Goal: Task Accomplishment & Management: Complete application form

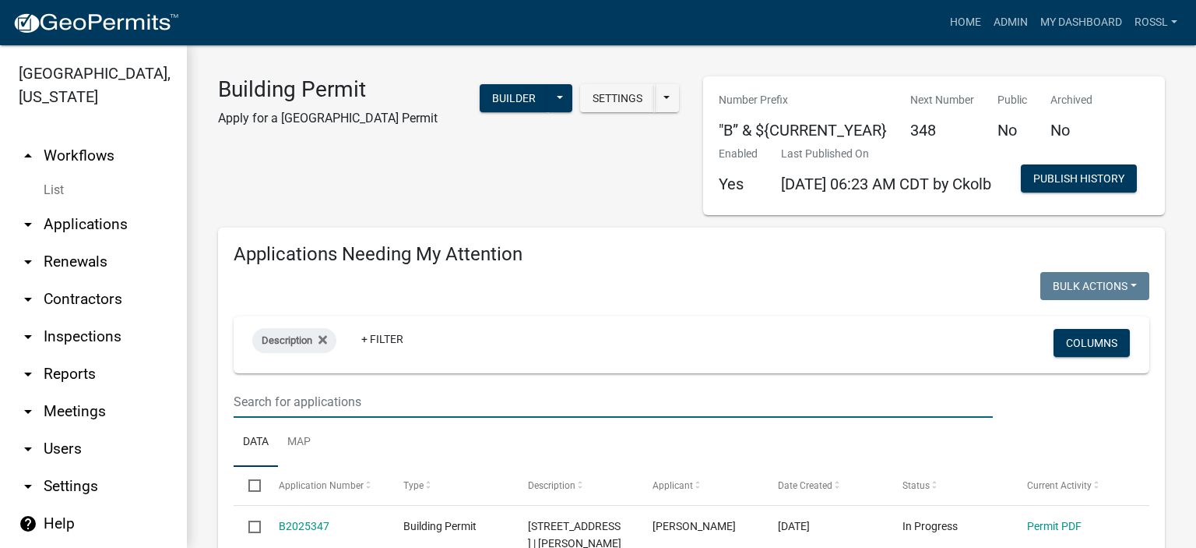
select select "2: 50"
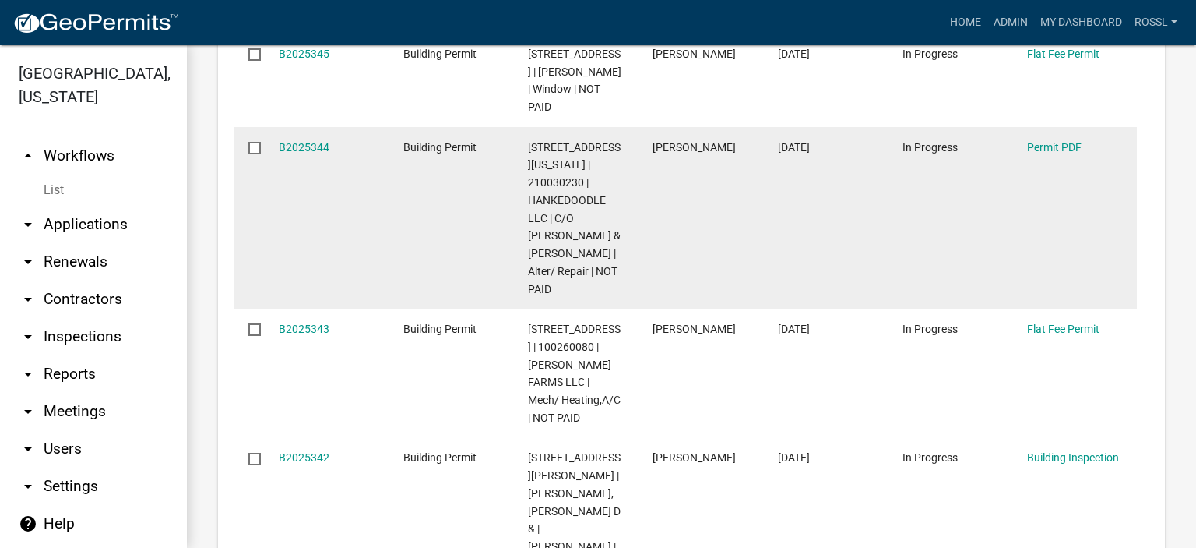
scroll to position [751, 0]
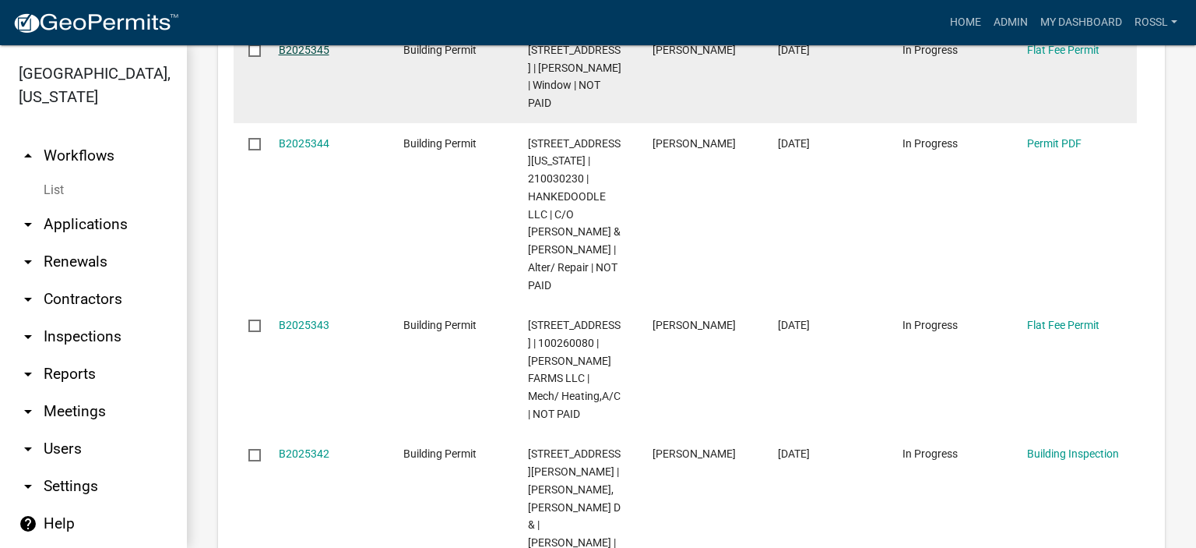
click at [318, 56] on link "B2025345" at bounding box center [304, 50] width 51 height 12
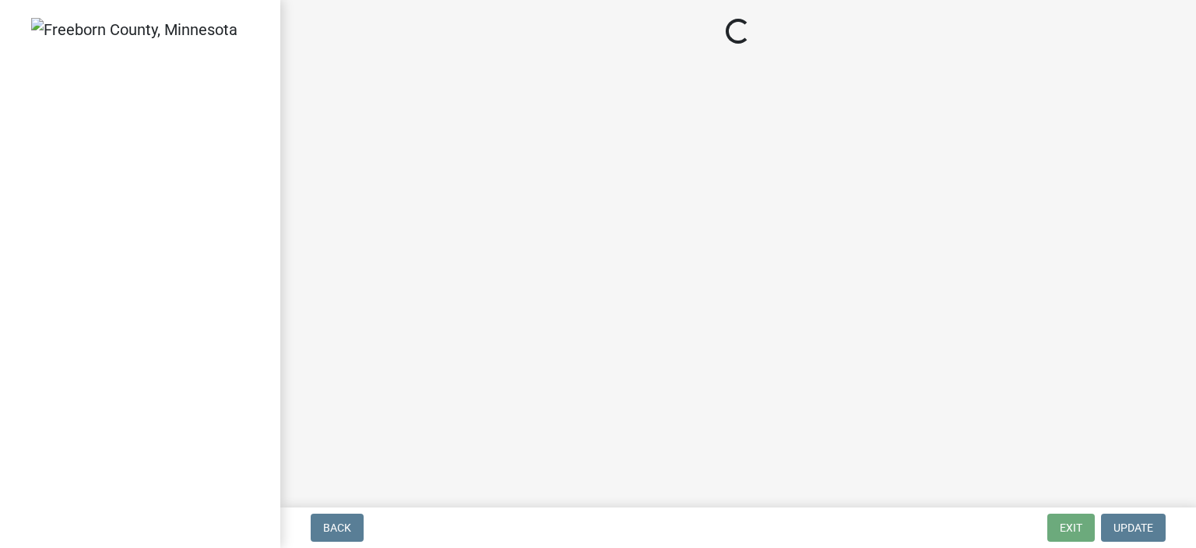
select select "3613e5d6-c0da-40a7-83d4-d5638b2e6124"
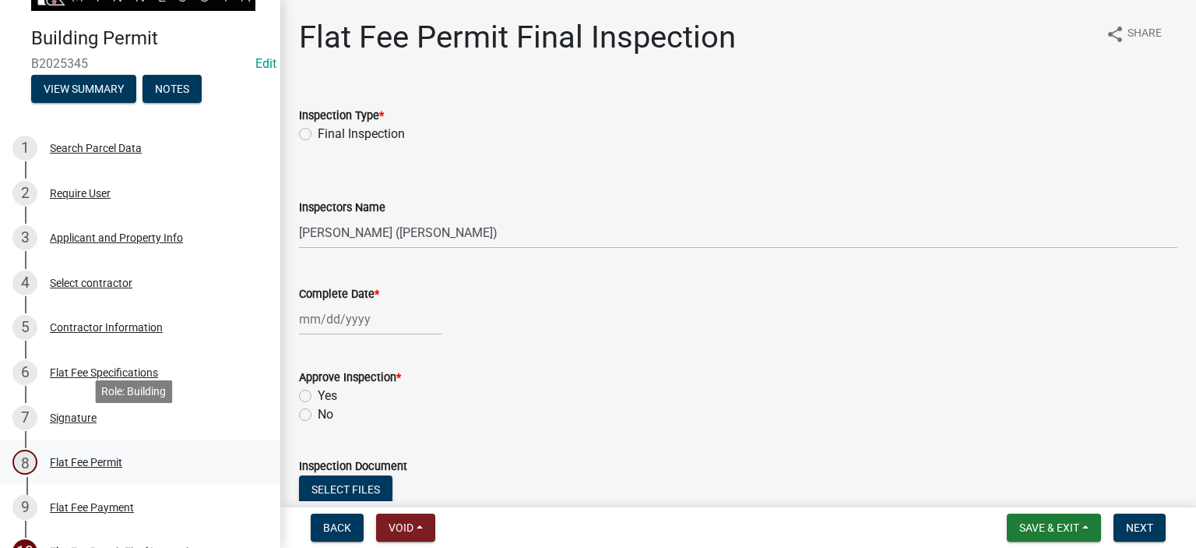
scroll to position [78, 0]
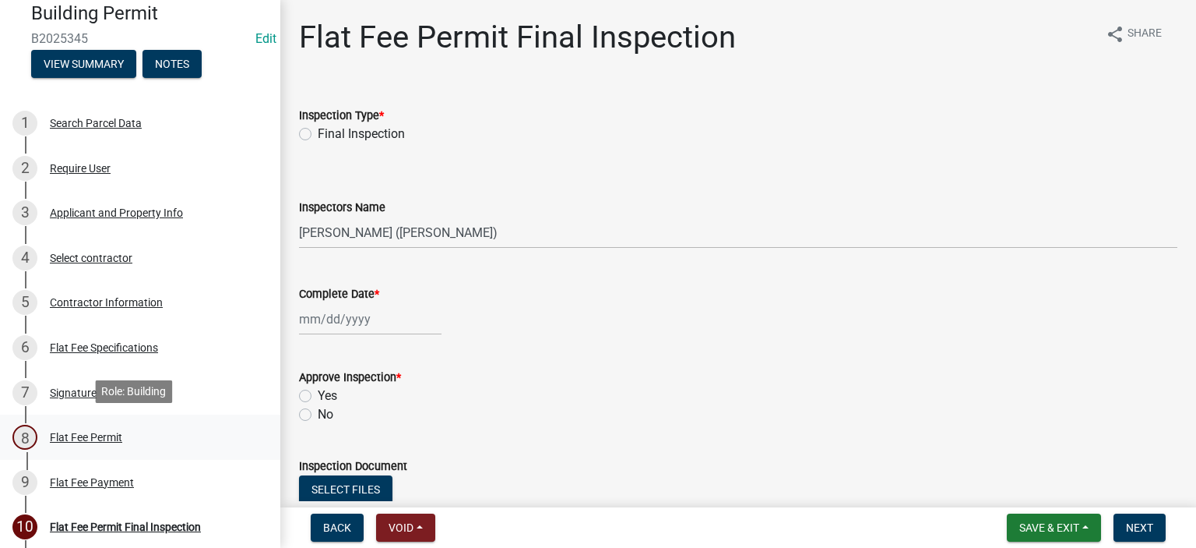
click at [81, 436] on div "Flat Fee Permit" at bounding box center [86, 437] width 72 height 11
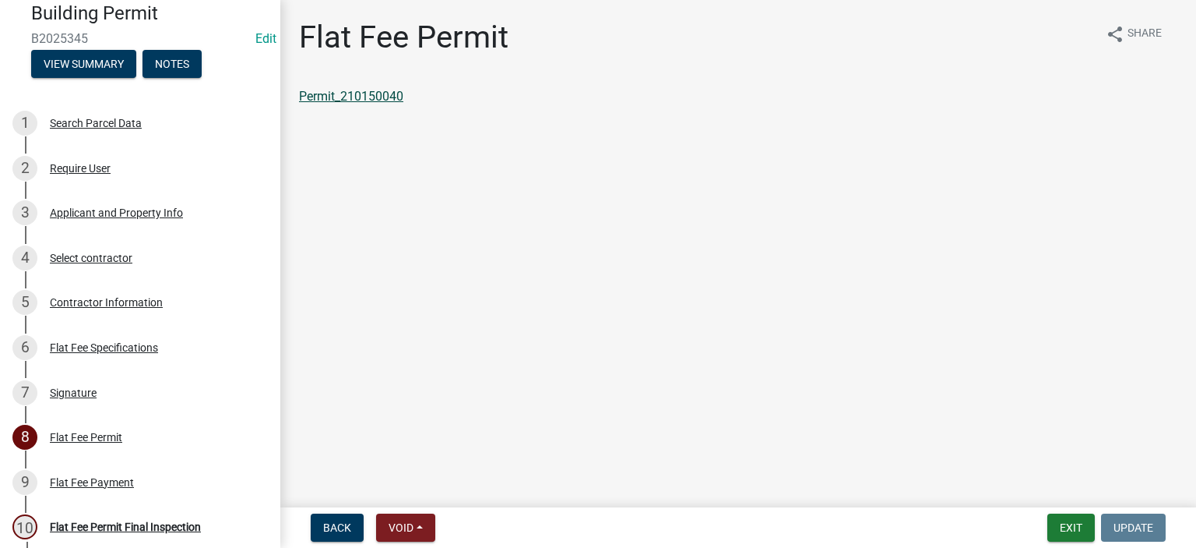
click at [375, 93] on link "Permit_210150040" at bounding box center [351, 96] width 104 height 15
click at [1067, 520] on button "Exit" at bounding box center [1072, 527] width 48 height 28
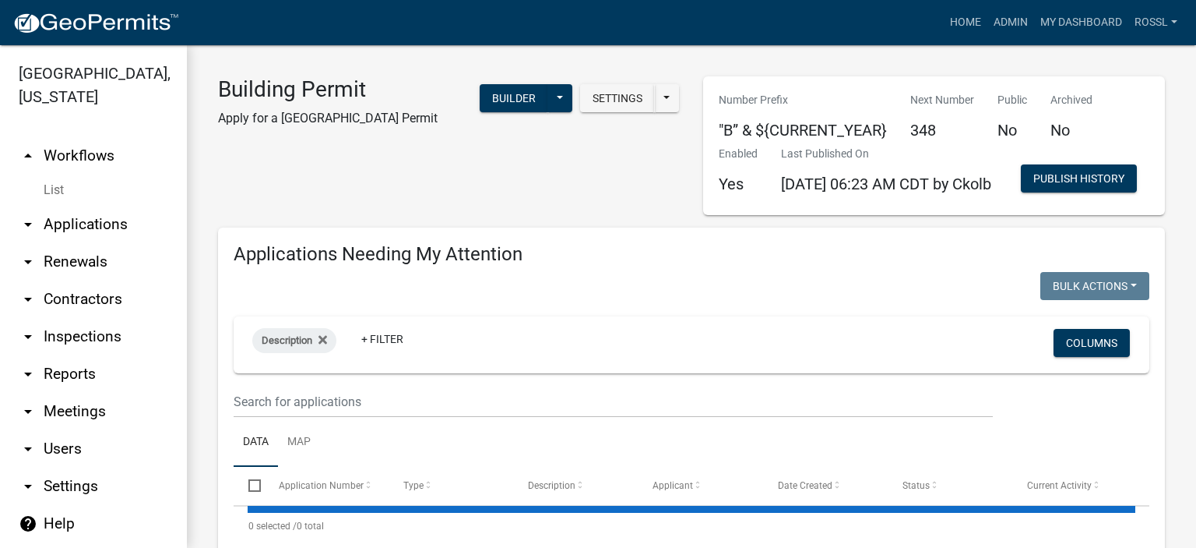
select select "2: 50"
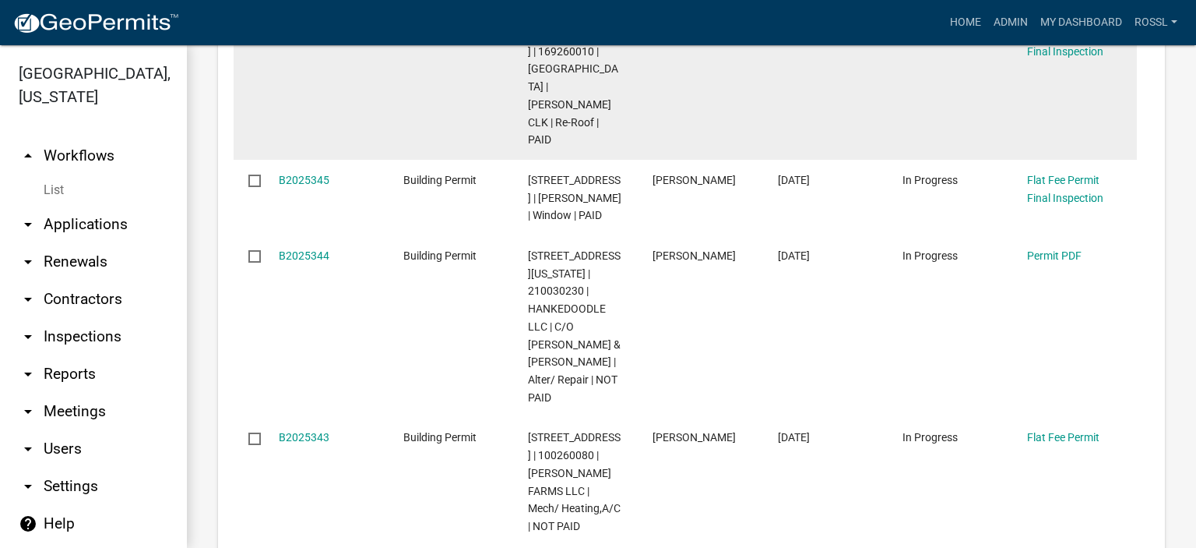
scroll to position [545, 0]
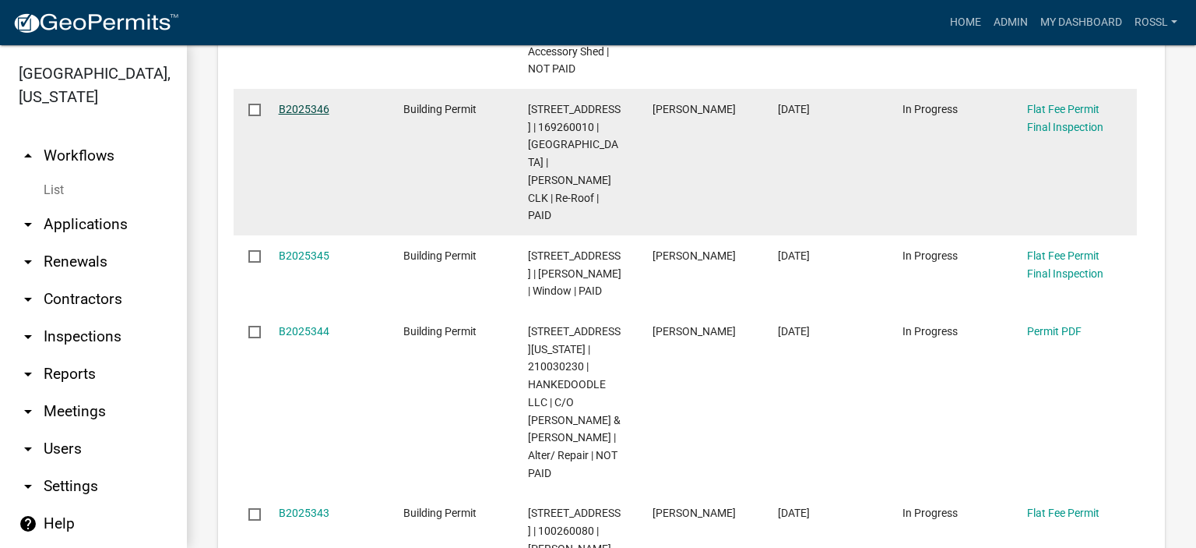
click at [311, 115] on link "B2025346" at bounding box center [304, 109] width 51 height 12
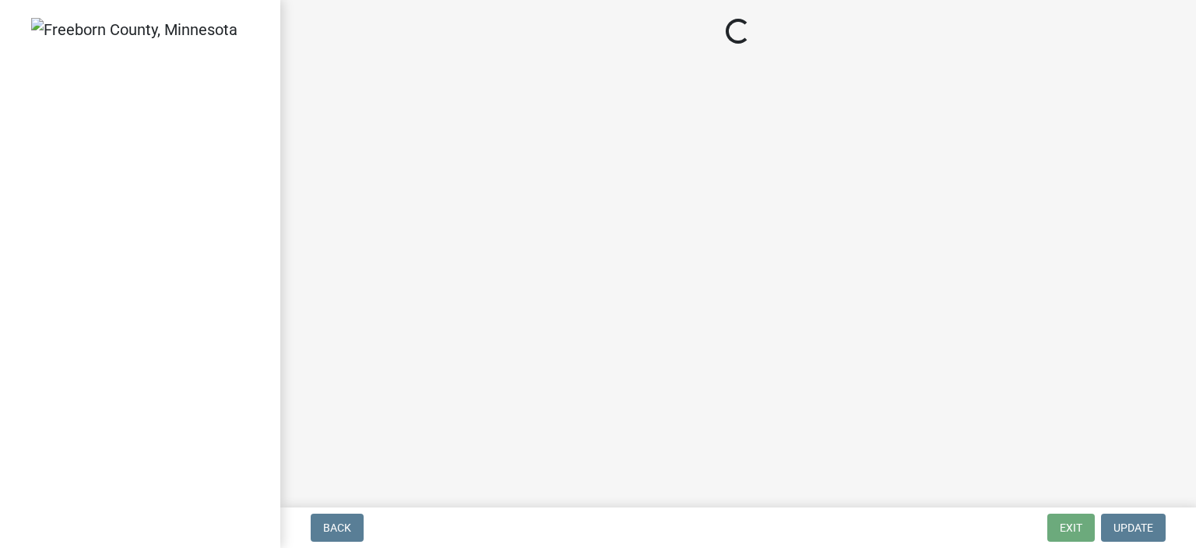
select select "3613e5d6-c0da-40a7-83d4-d5638b2e6124"
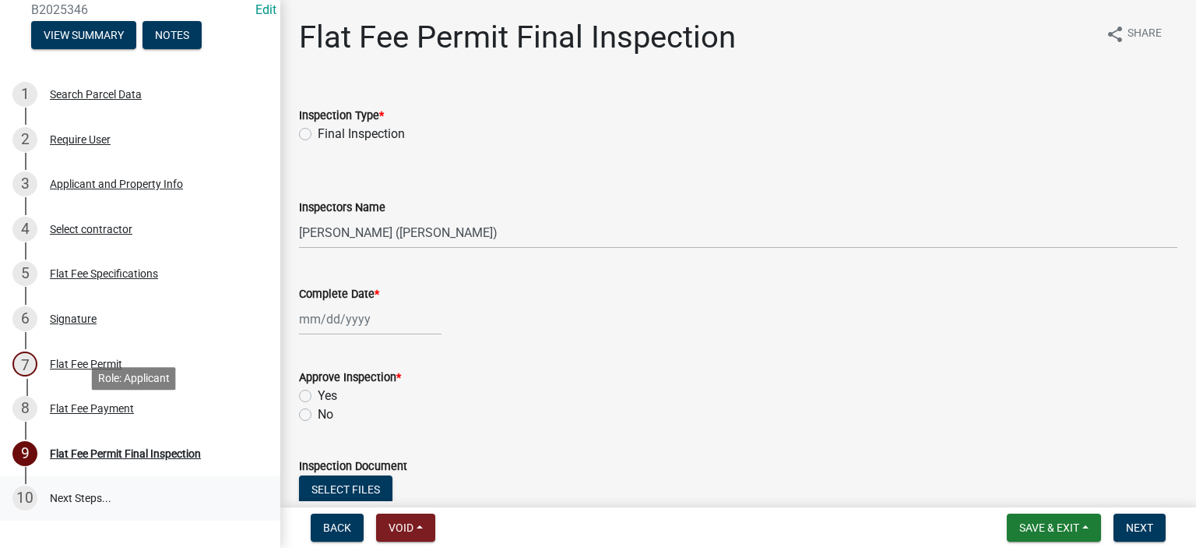
scroll to position [234, 0]
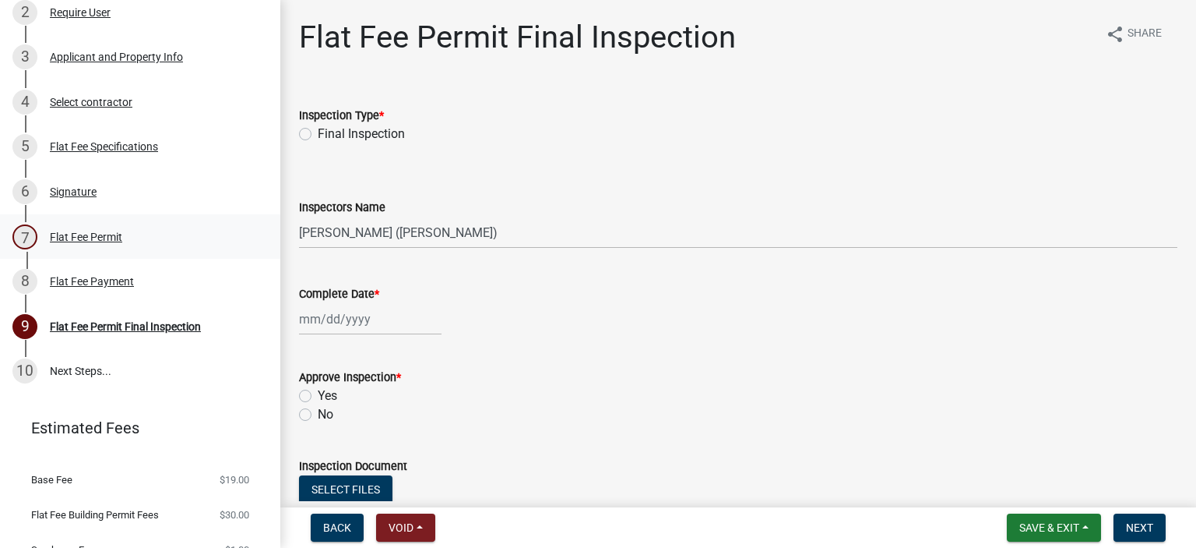
click at [55, 234] on div "Flat Fee Permit" at bounding box center [86, 236] width 72 height 11
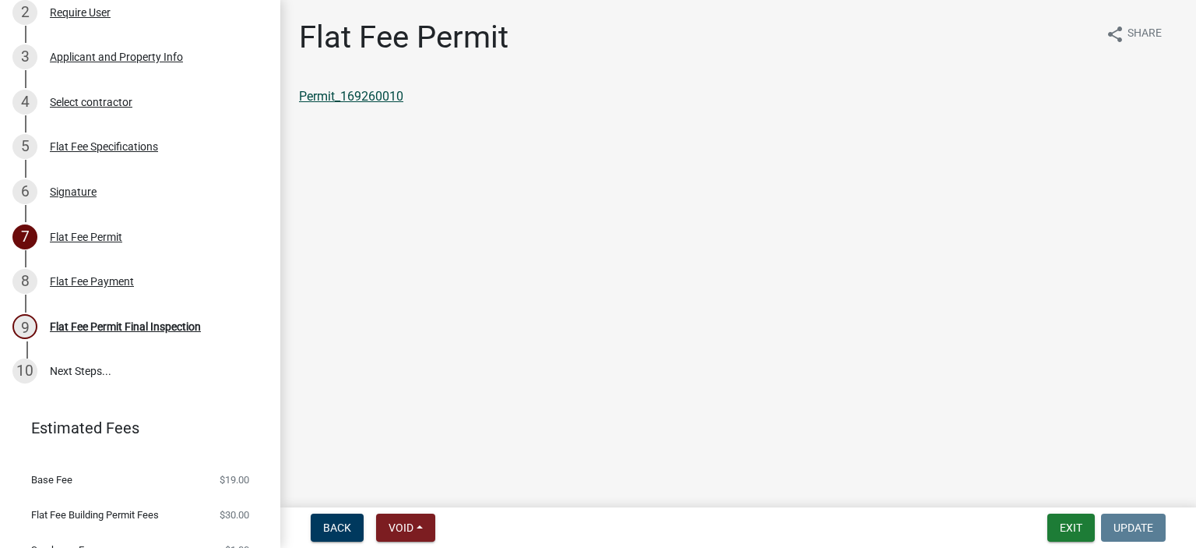
click at [382, 96] on link "Permit_169260010" at bounding box center [351, 96] width 104 height 15
click at [1053, 523] on button "Exit" at bounding box center [1072, 527] width 48 height 28
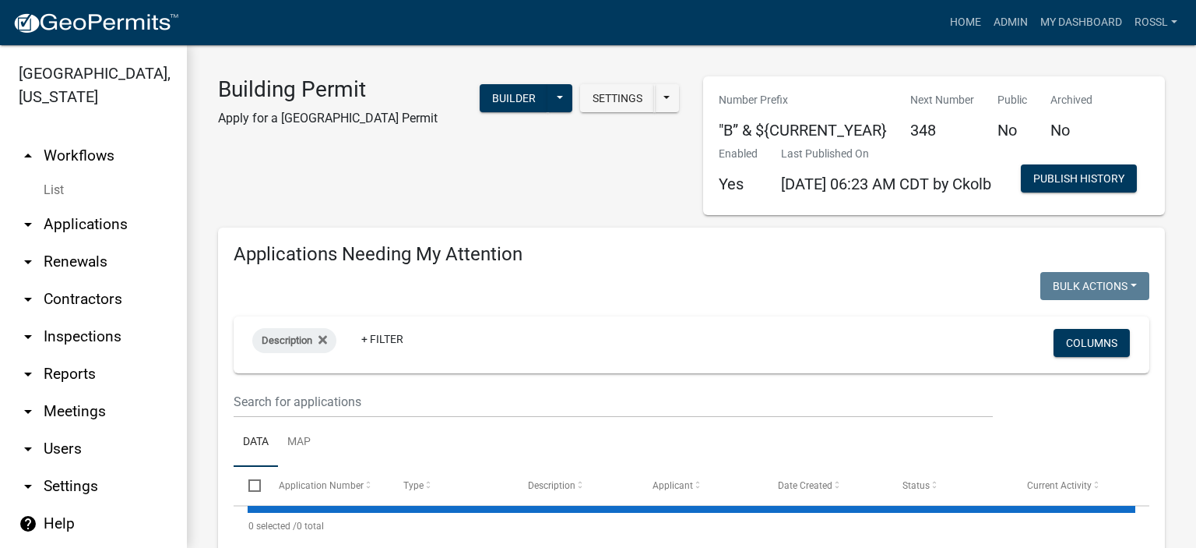
select select "2: 50"
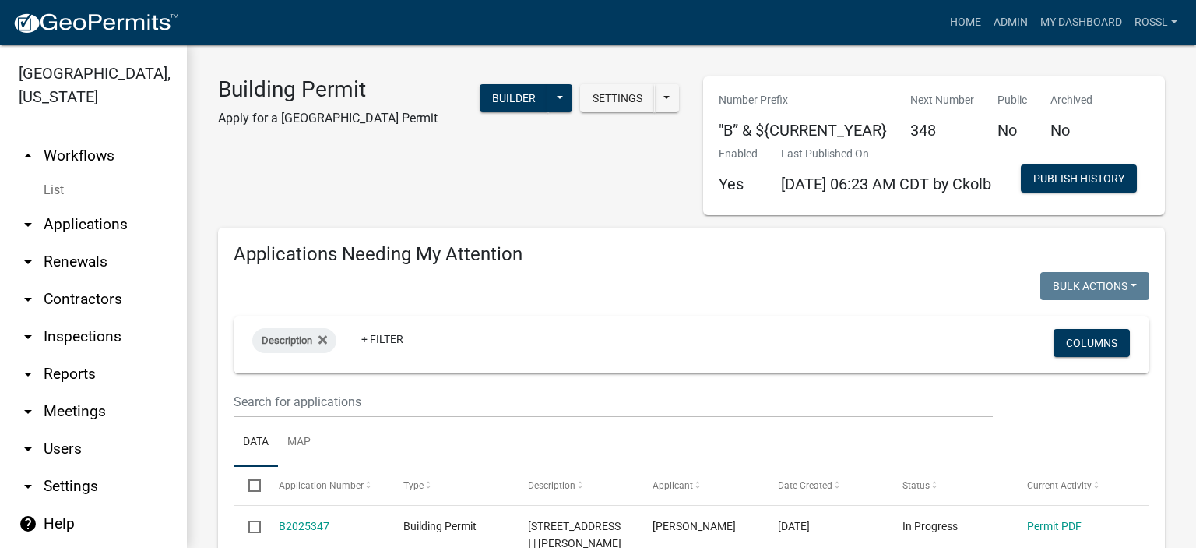
scroll to position [312, 0]
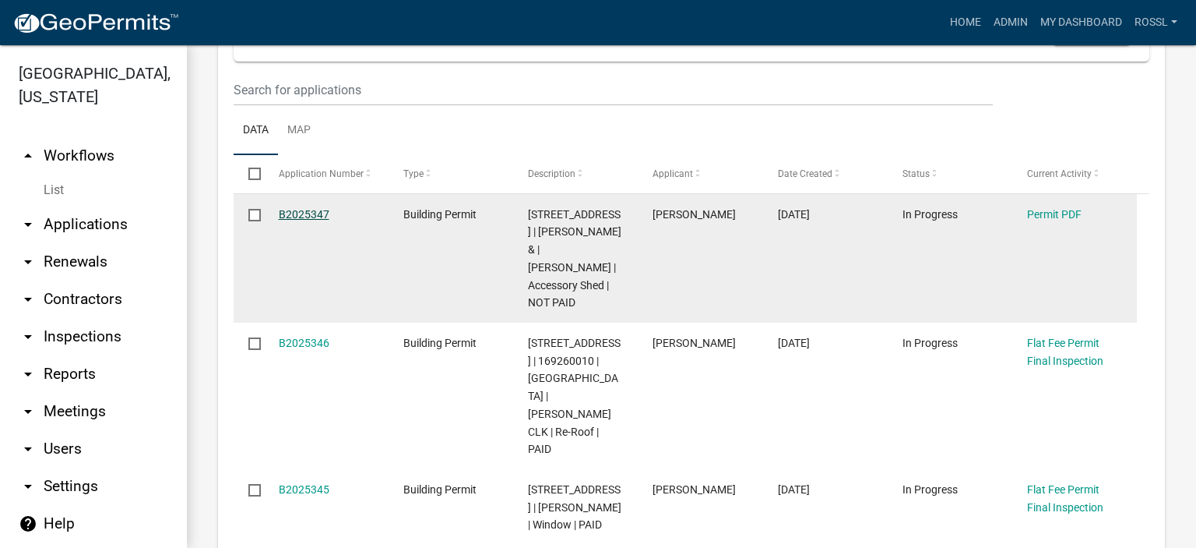
click at [284, 220] on link "B2025347" at bounding box center [304, 214] width 51 height 12
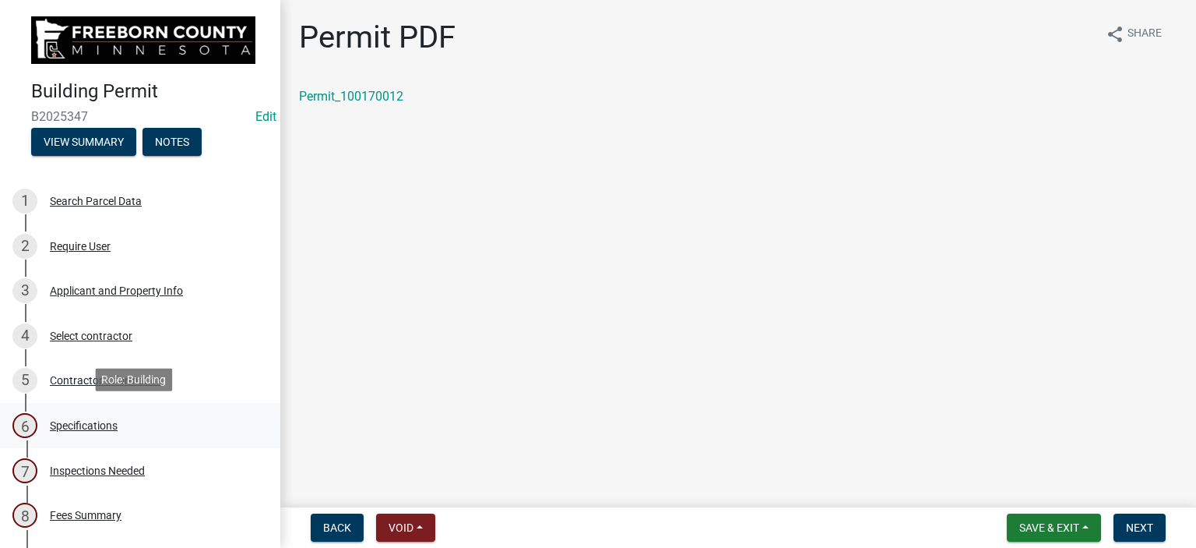
click at [75, 421] on div "Specifications" at bounding box center [84, 425] width 68 height 11
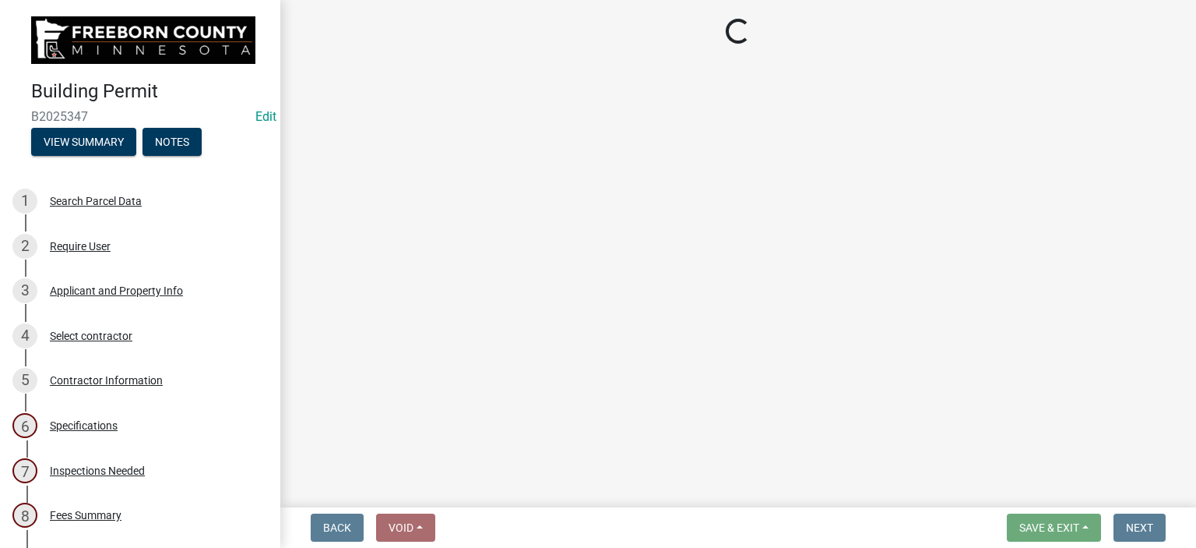
select select "cf5e982a-8fde-449d-bcd8-be8cdfb99374"
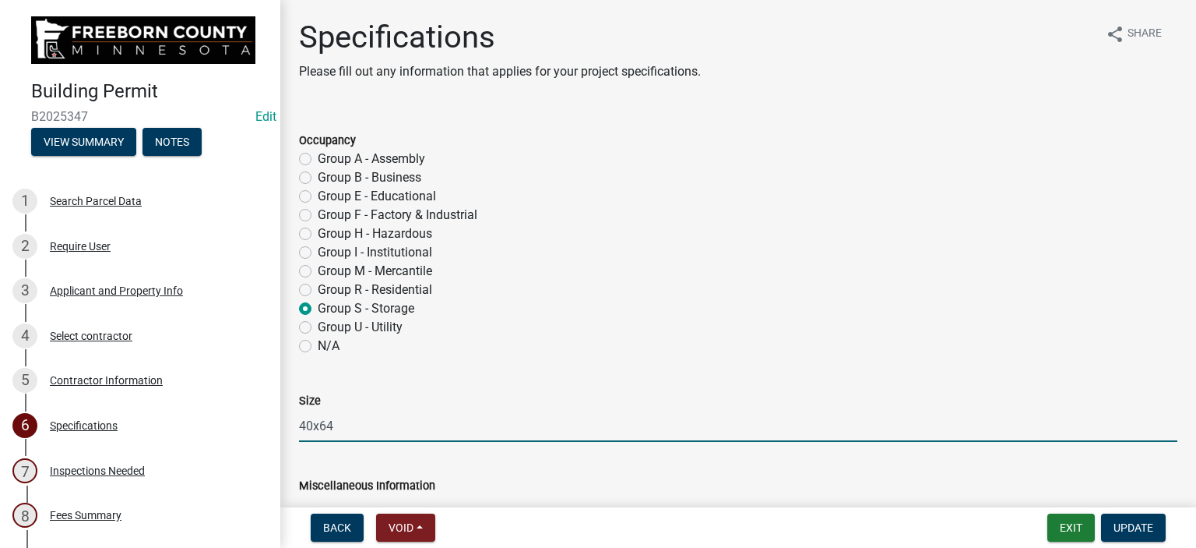
click at [355, 429] on input "40x64" at bounding box center [738, 426] width 879 height 32
type input "4"
type input "48x80"
click at [385, 466] on div "Miscellaneous Information" at bounding box center [738, 511] width 879 height 114
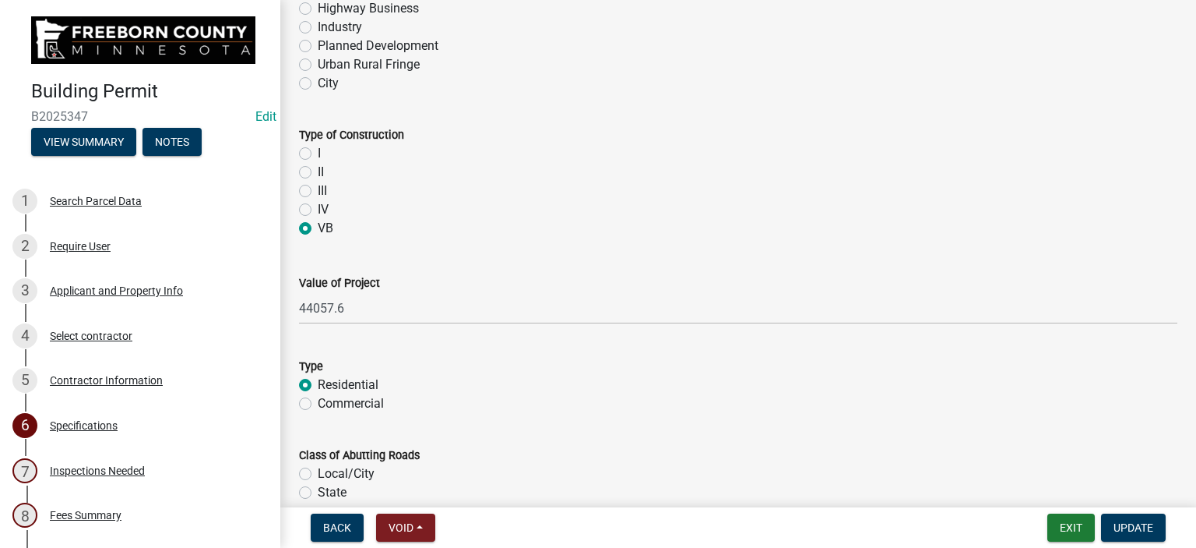
scroll to position [1013, 0]
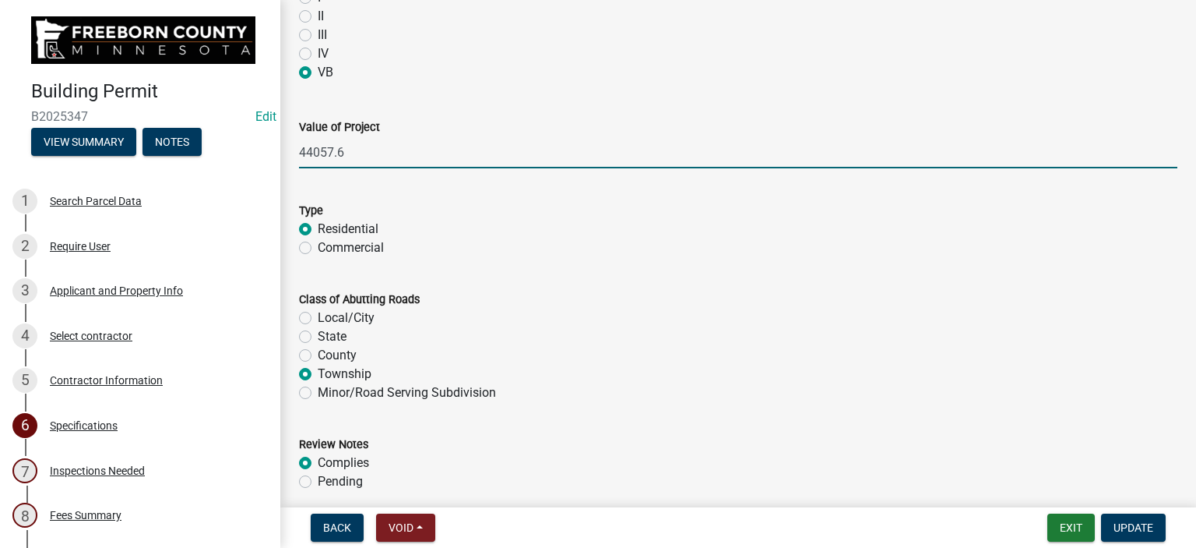
click at [351, 152] on input "44057.6" at bounding box center [738, 152] width 879 height 32
type input "4"
type input "66089.4"
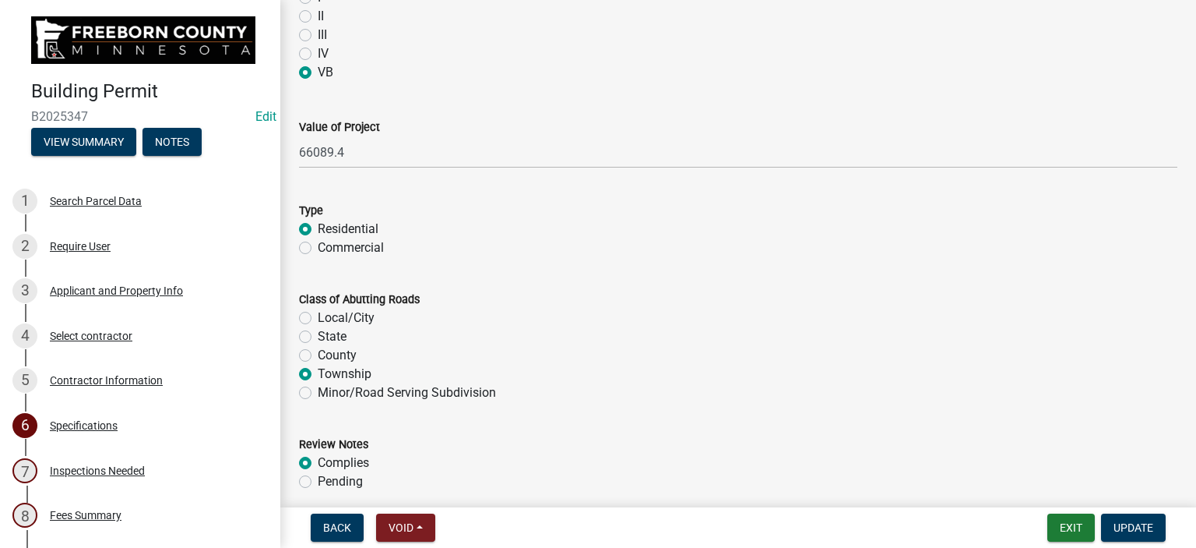
drag, startPoint x: 327, startPoint y: 190, endPoint x: 361, endPoint y: 204, distance: 37.0
click at [329, 188] on form "Type Residential Commercial" at bounding box center [738, 219] width 879 height 75
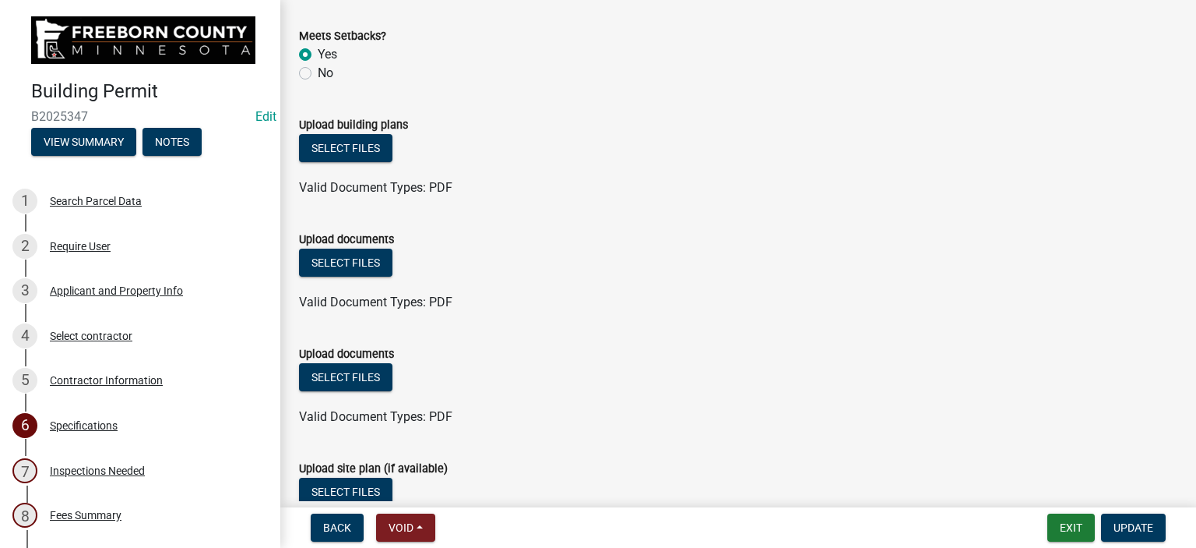
scroll to position [1791, 0]
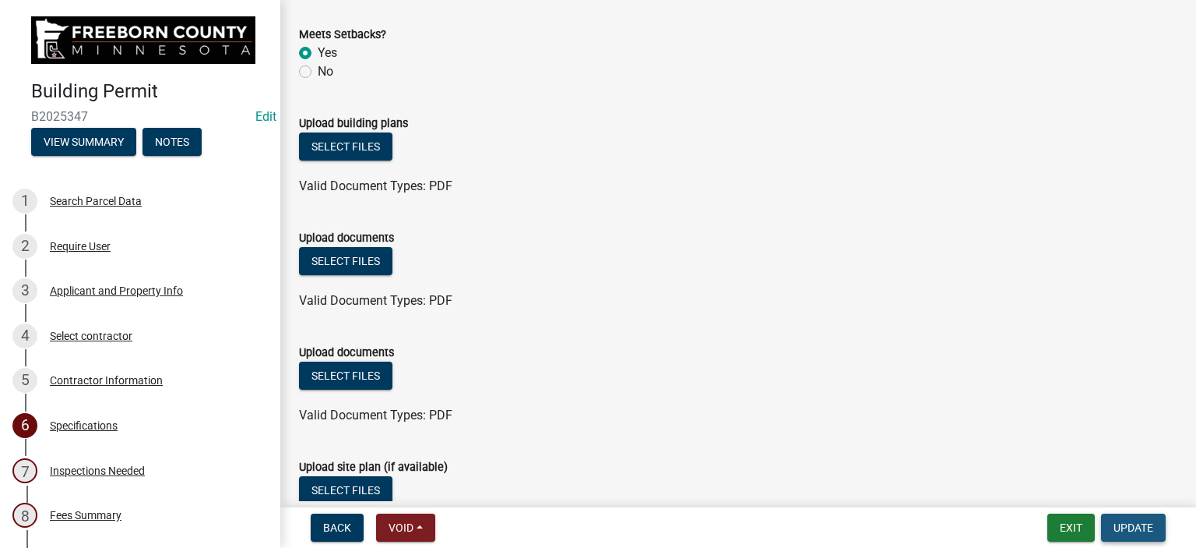
click at [1121, 521] on span "Update" at bounding box center [1134, 527] width 40 height 12
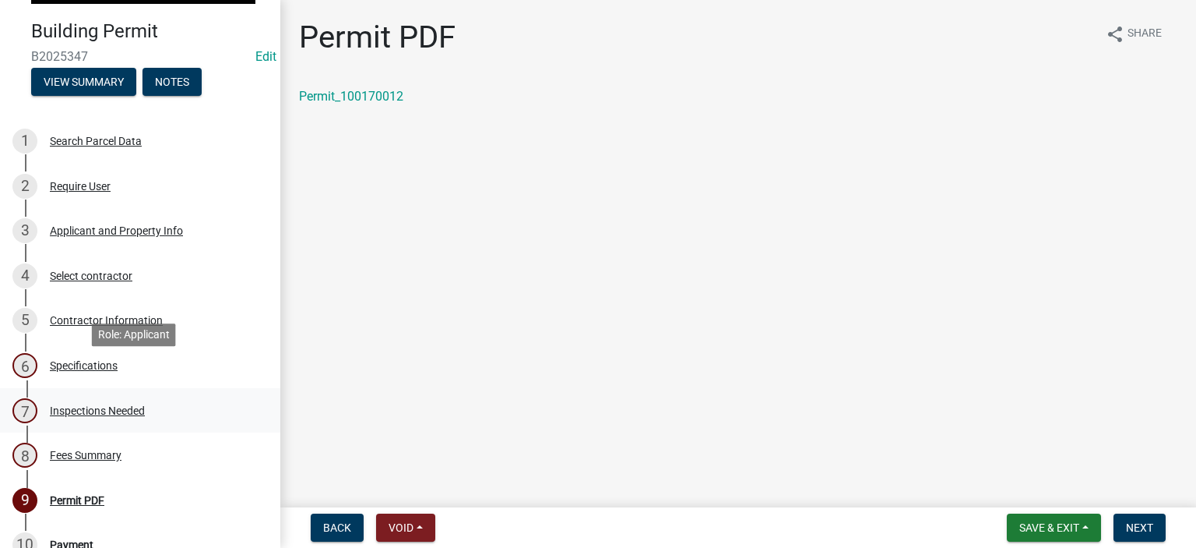
scroll to position [156, 0]
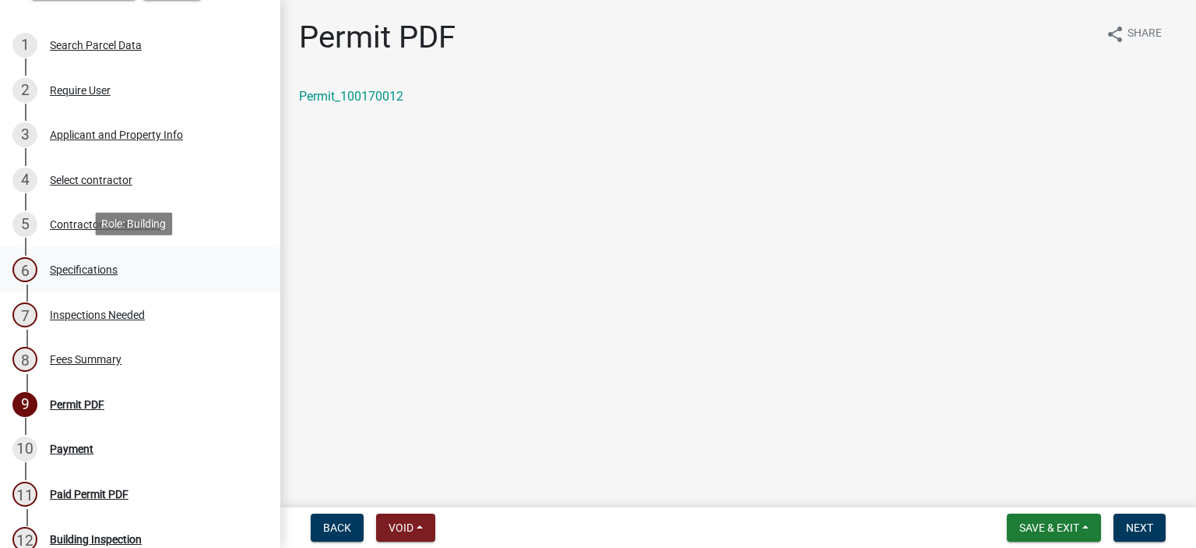
click at [66, 264] on div "Specifications" at bounding box center [84, 269] width 68 height 11
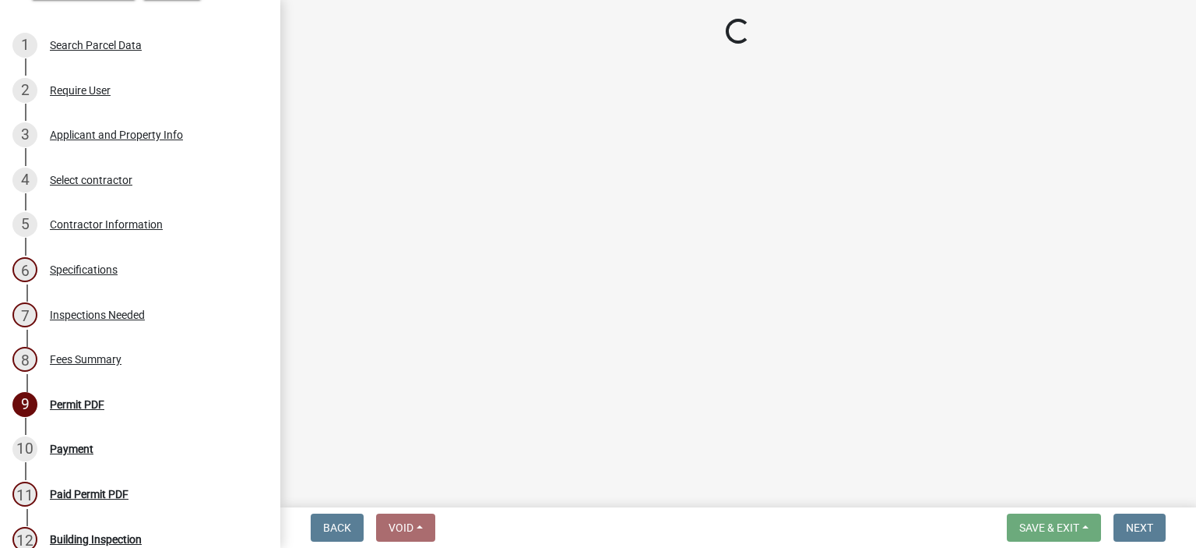
select select "cf5e982a-8fde-449d-bcd8-be8cdfb99374"
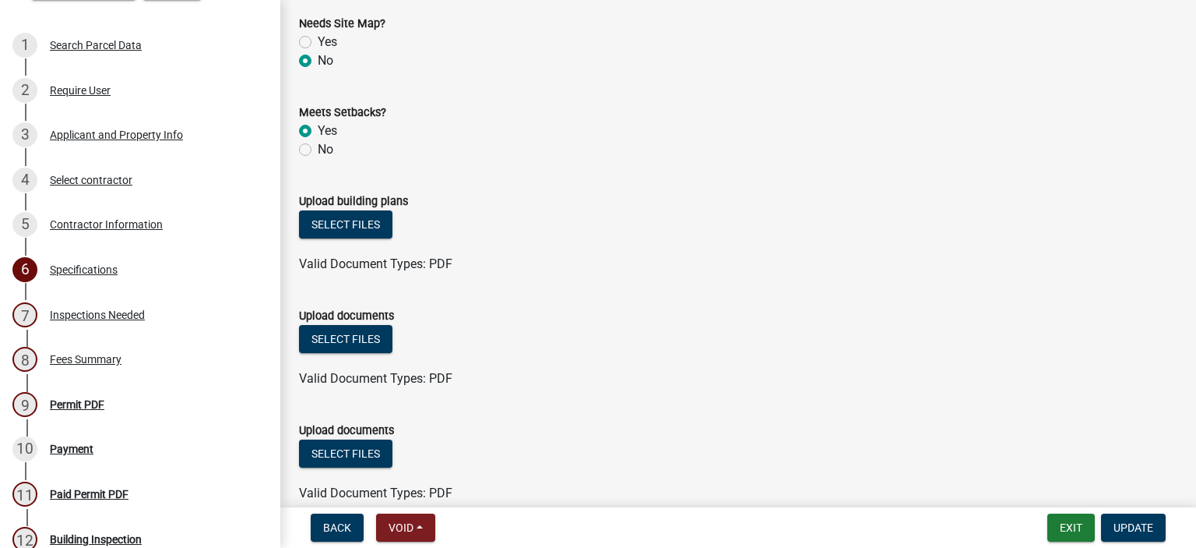
scroll to position [1904, 0]
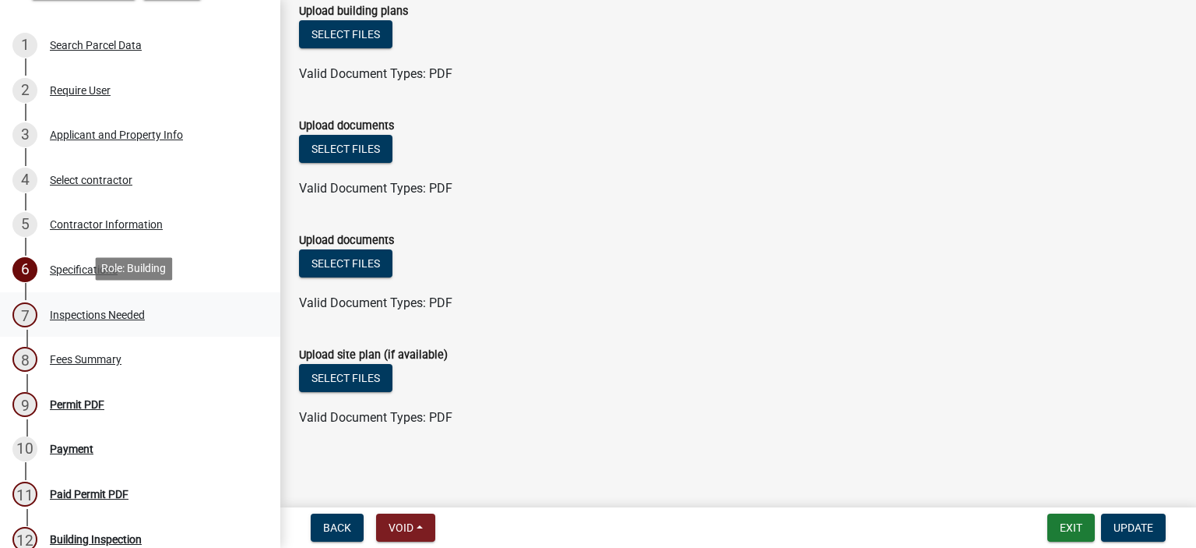
click at [90, 314] on div "Inspections Needed" at bounding box center [97, 314] width 95 height 11
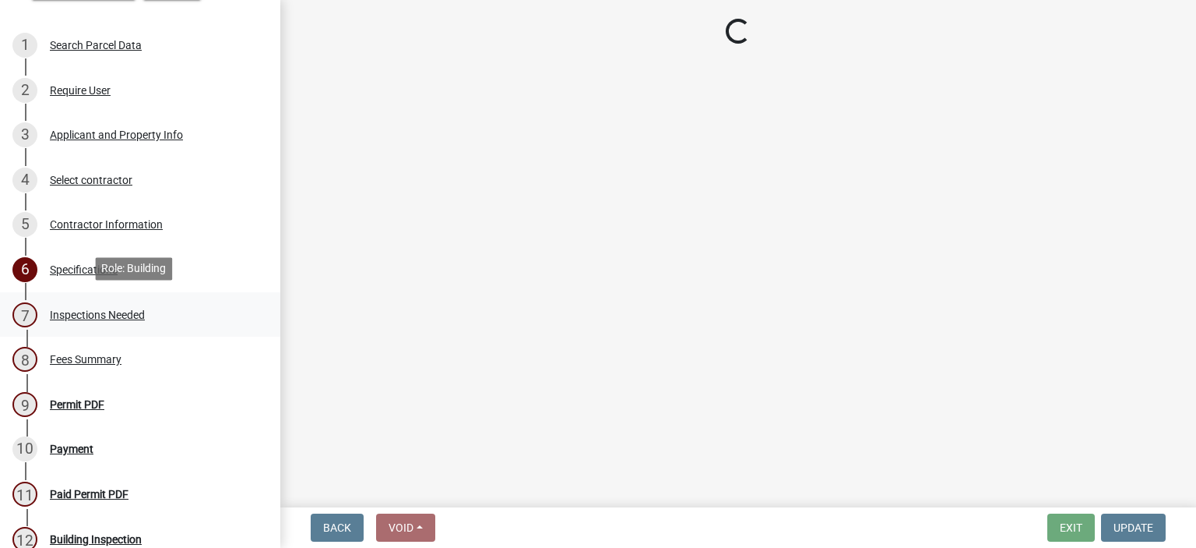
scroll to position [0, 0]
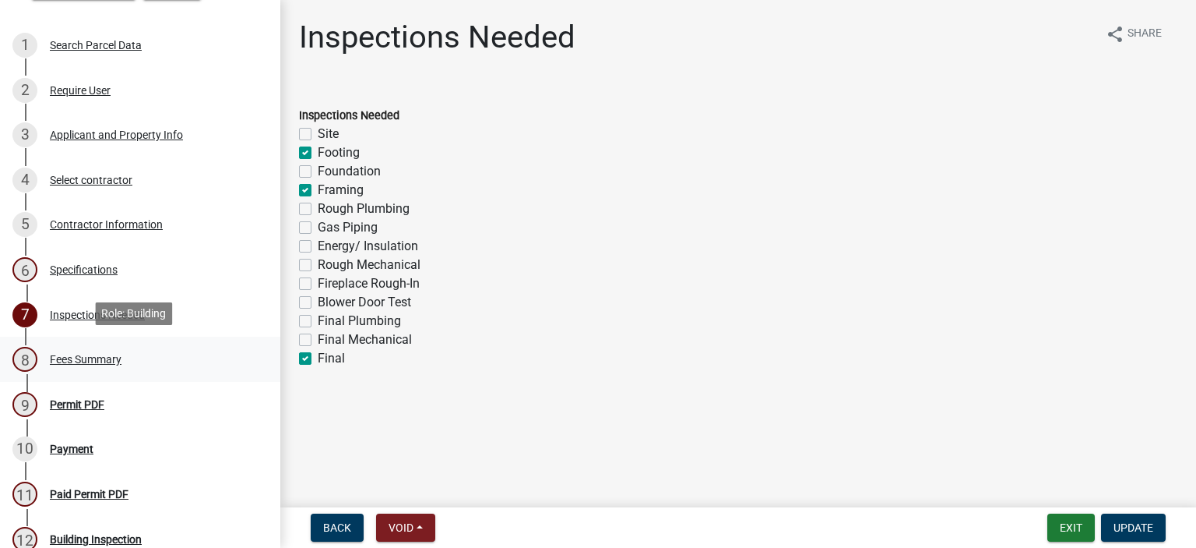
click at [61, 354] on div "Fees Summary" at bounding box center [86, 359] width 72 height 11
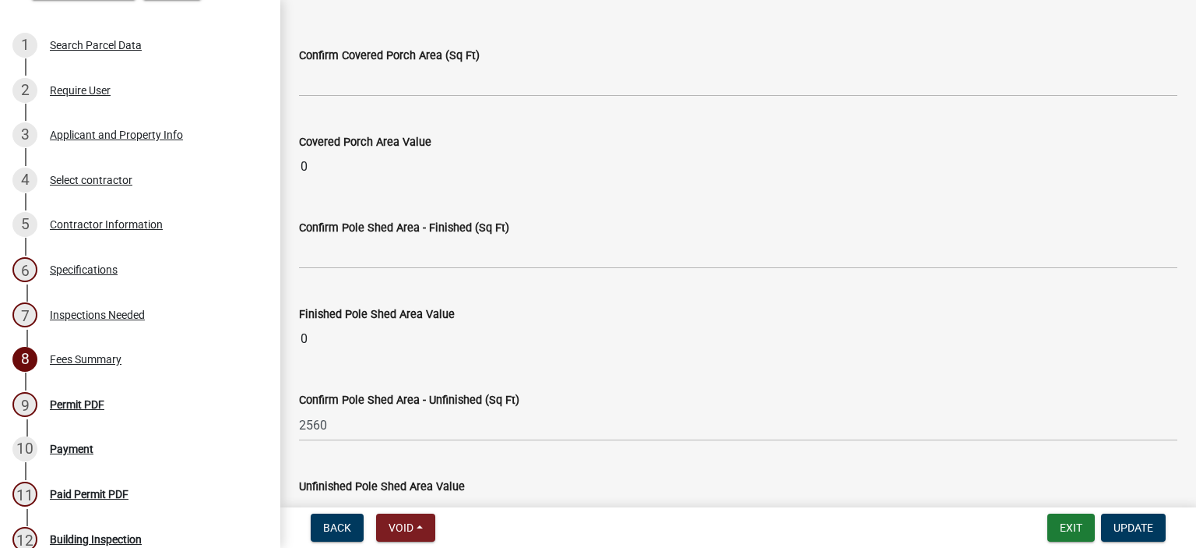
scroll to position [1168, 0]
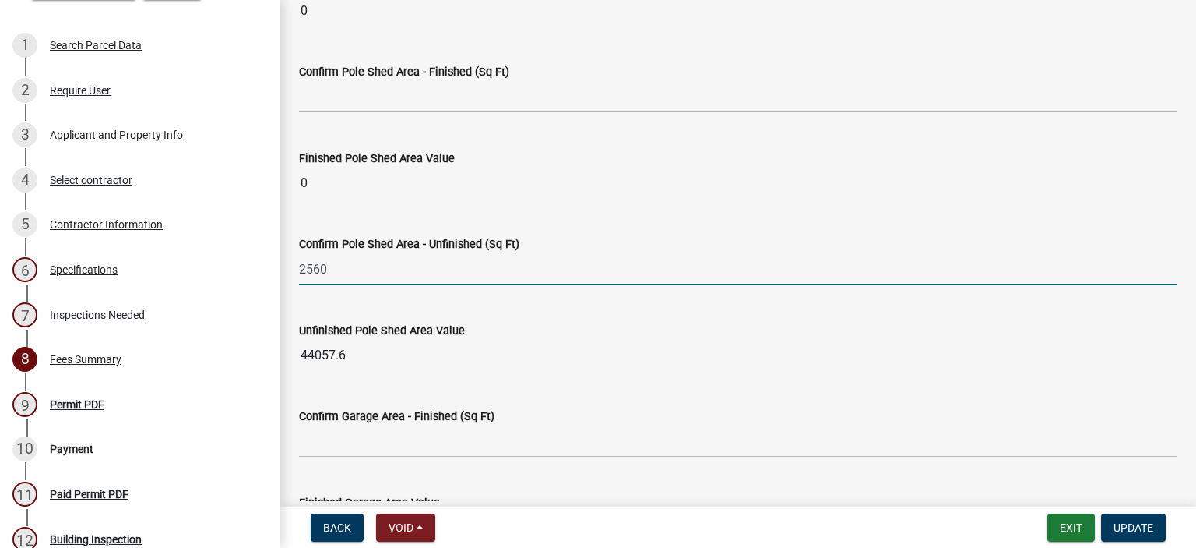
click at [349, 272] on input "2560" at bounding box center [738, 269] width 879 height 32
type input "2"
type input "3840"
click at [406, 292] on wm-data-entity-input "Confirm Pole Shed Area - Unfinished (Sq Ft) 3840" at bounding box center [738, 256] width 879 height 86
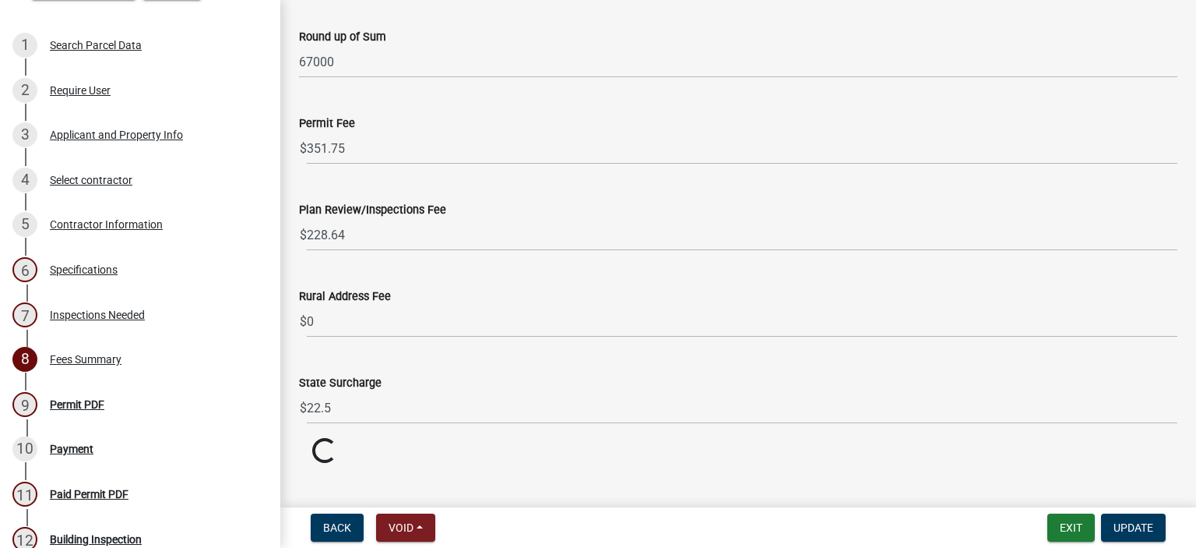
scroll to position [1998, 0]
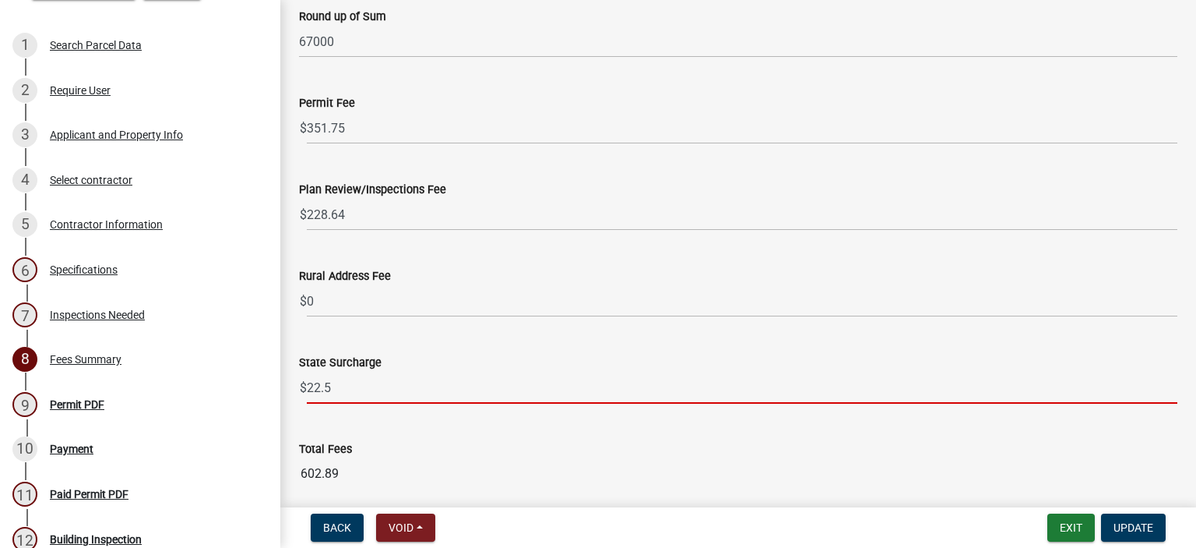
click at [357, 382] on input "22.5" at bounding box center [742, 388] width 871 height 32
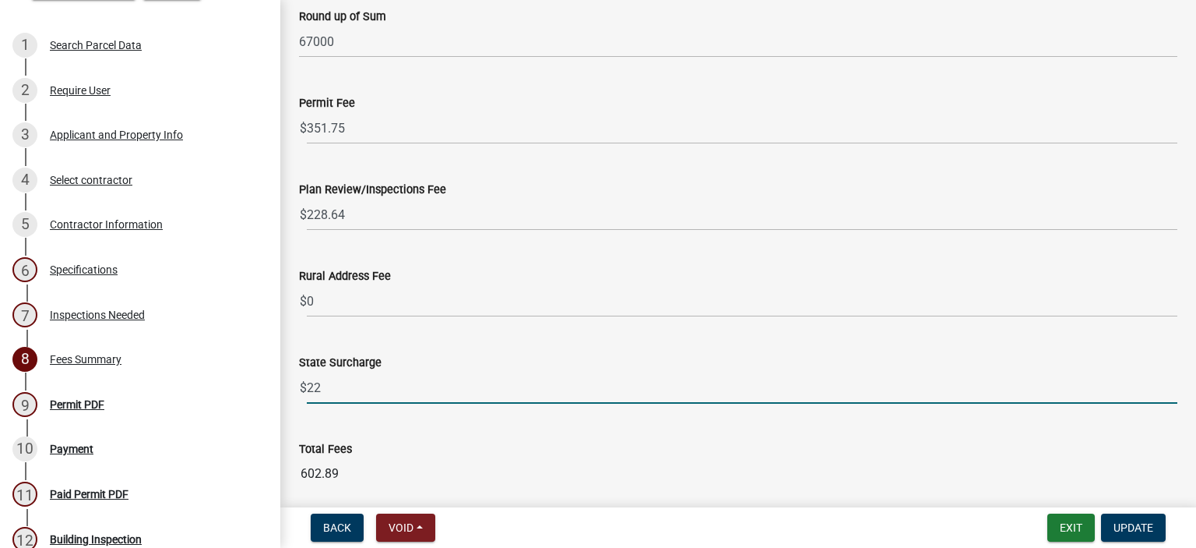
type input "2"
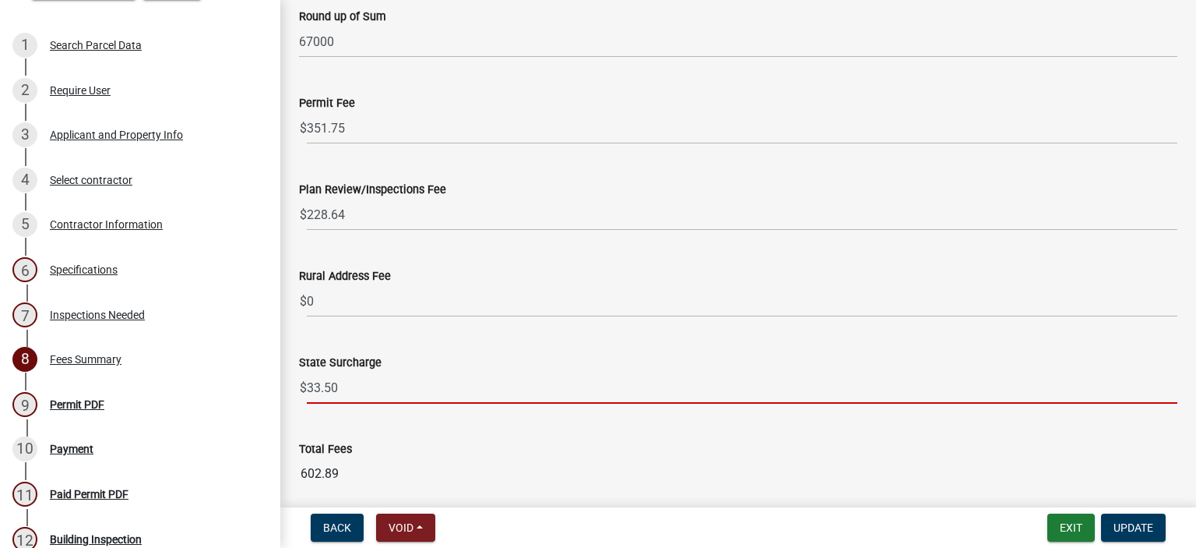
type input "33.50"
click at [389, 420] on wm-data-entity-input "Total Fees 602.89" at bounding box center [738, 460] width 879 height 86
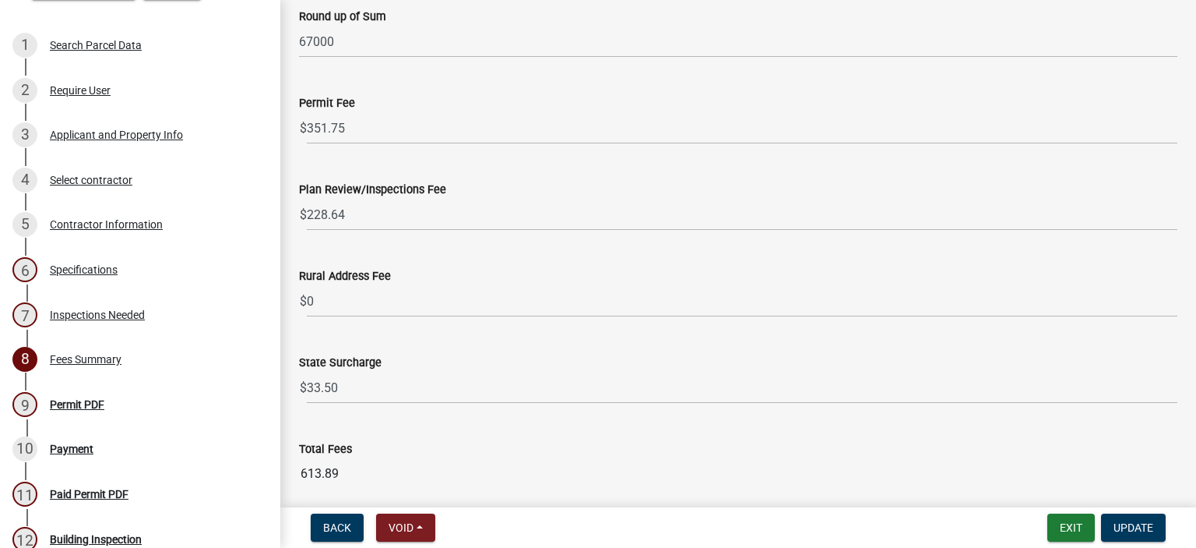
scroll to position [2056, 0]
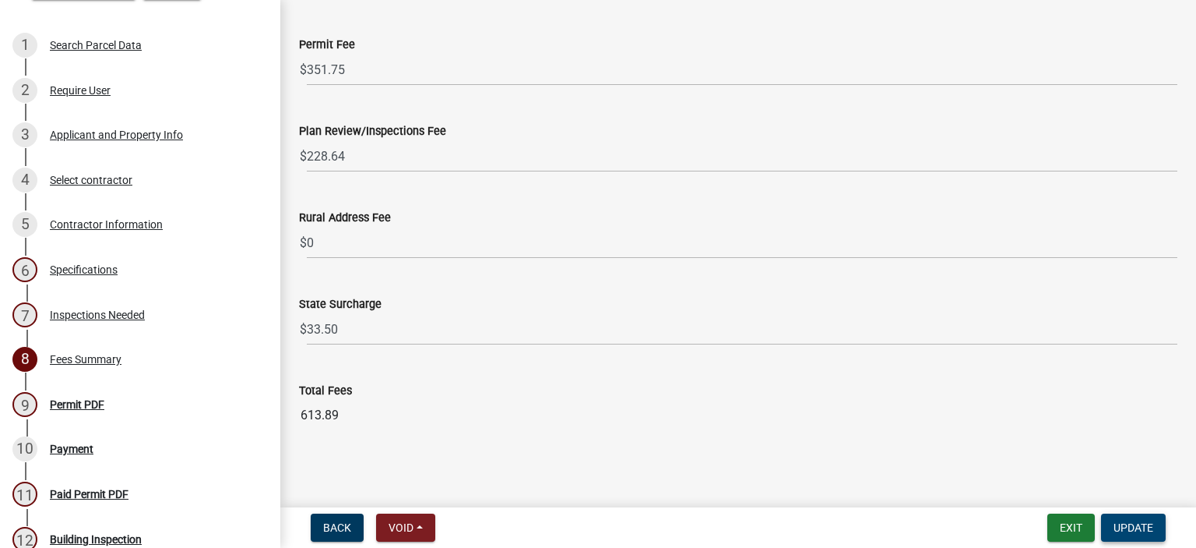
click at [1145, 516] on button "Update" at bounding box center [1133, 527] width 65 height 28
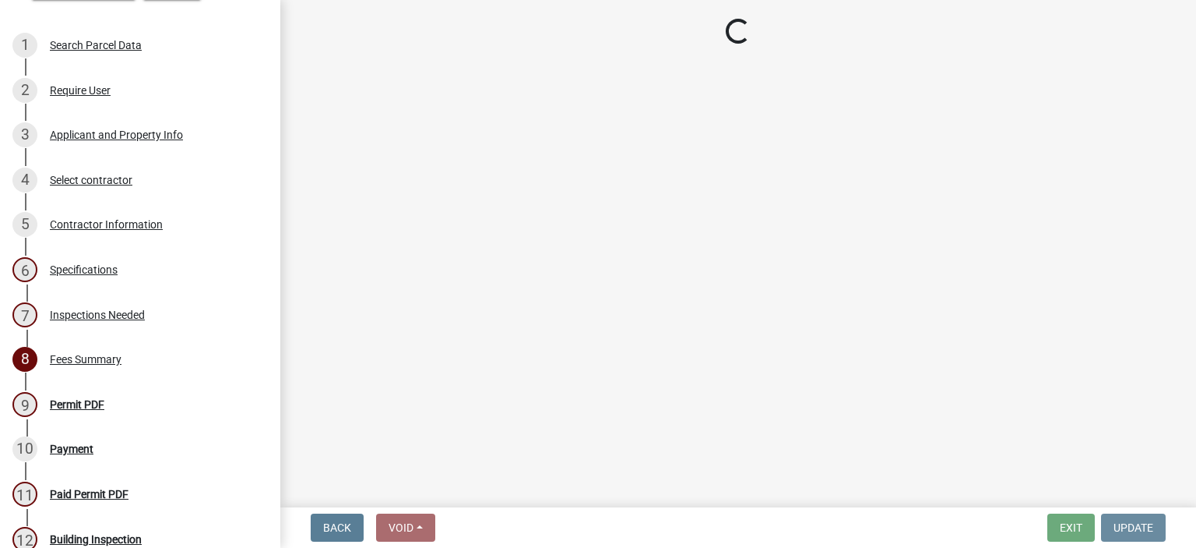
scroll to position [0, 0]
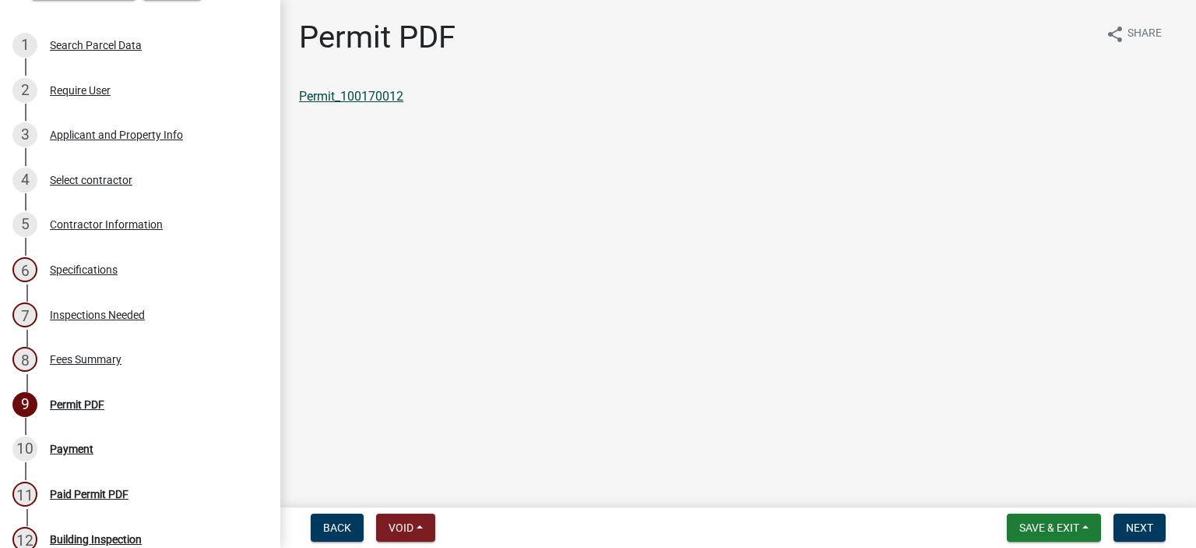
click at [355, 90] on link "Permit_100170012" at bounding box center [351, 96] width 104 height 15
click at [1063, 521] on span "Save & Exit" at bounding box center [1050, 527] width 60 height 12
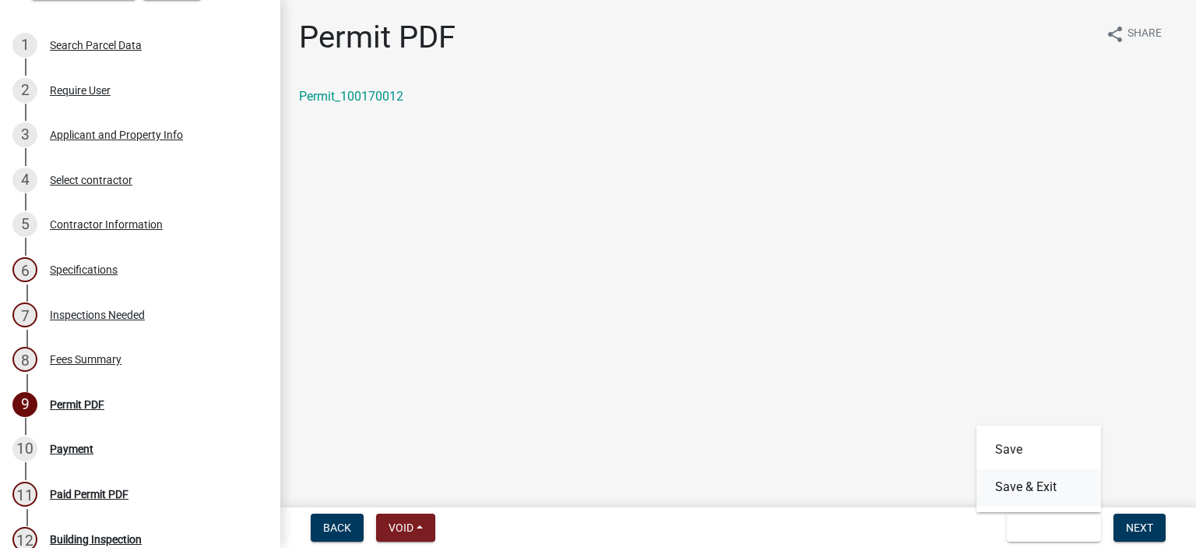
click at [1047, 487] on button "Save & Exit" at bounding box center [1039, 486] width 125 height 37
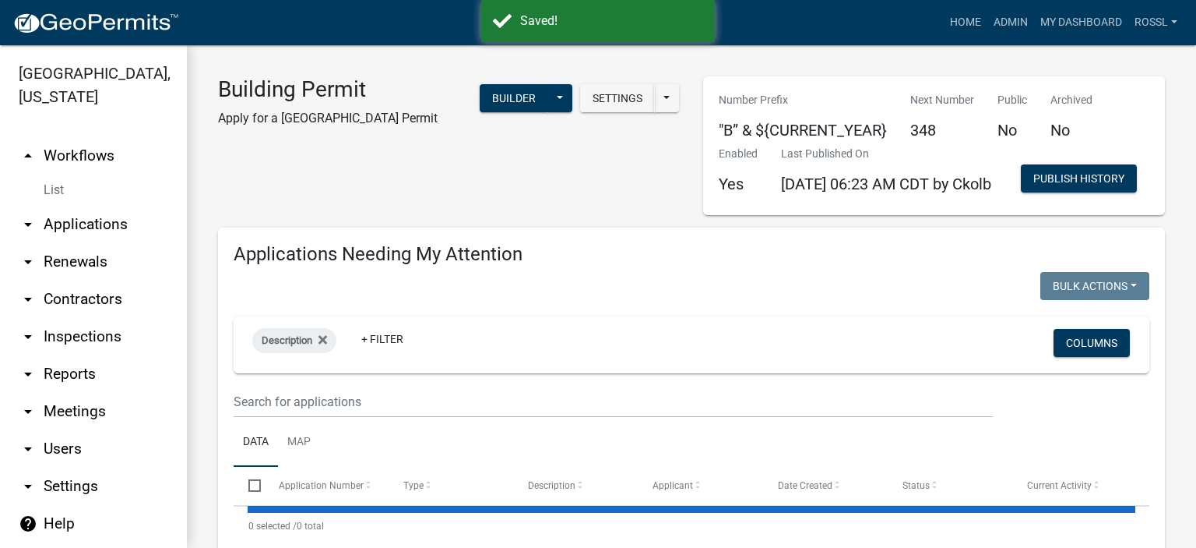
select select "2: 50"
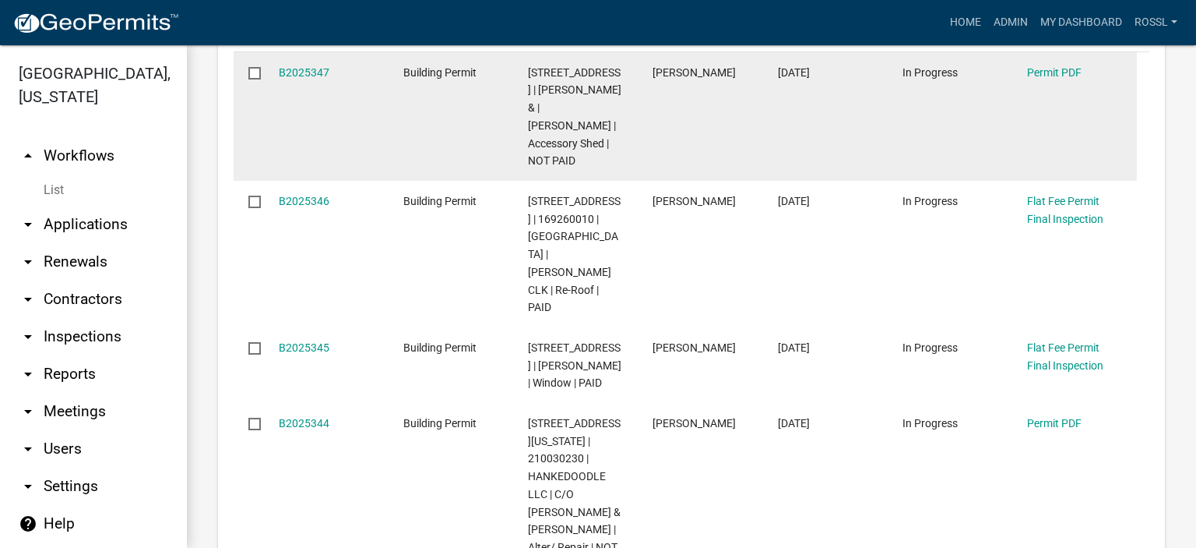
scroll to position [312, 0]
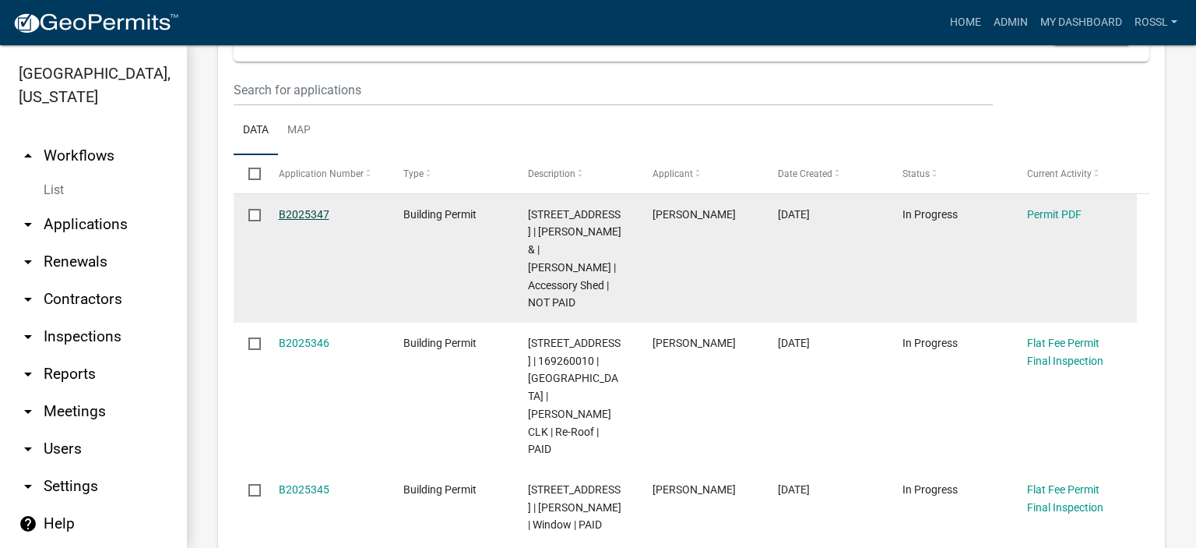
click at [318, 220] on link "B2025347" at bounding box center [304, 214] width 51 height 12
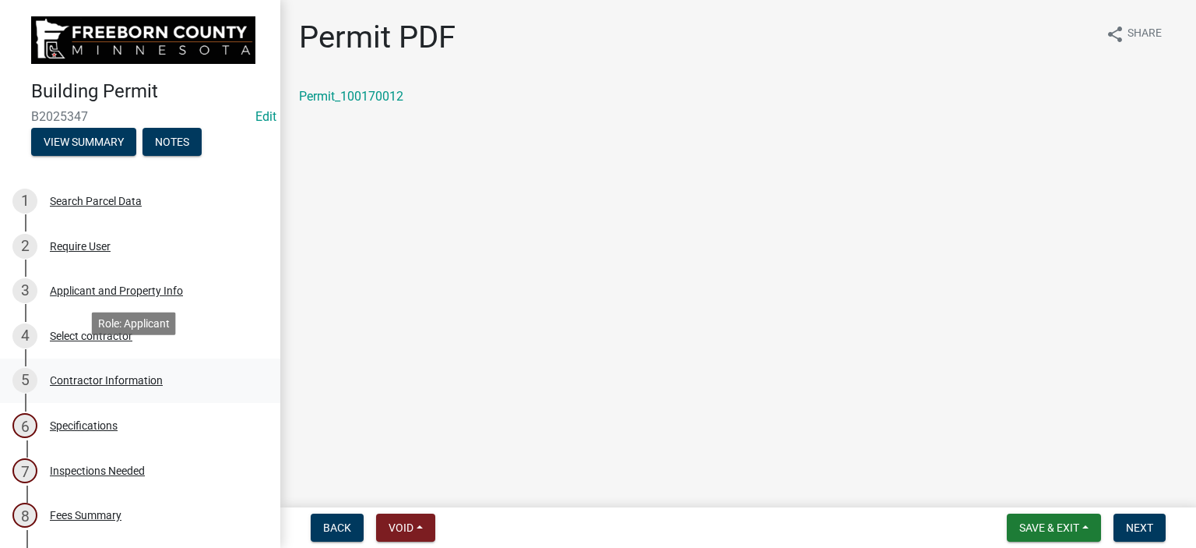
scroll to position [156, 0]
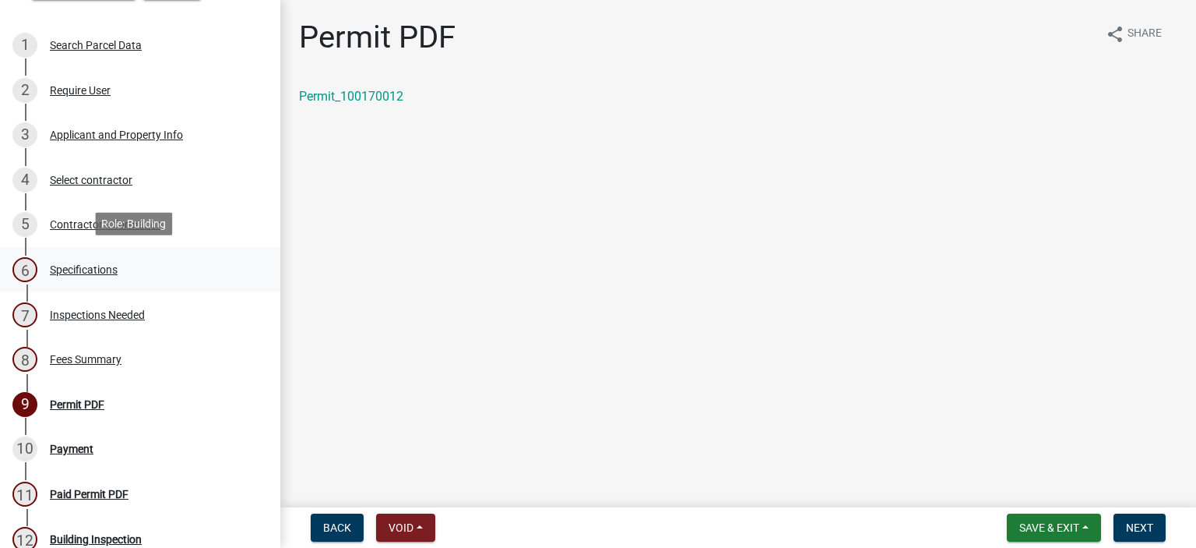
click at [84, 264] on div "Specifications" at bounding box center [84, 269] width 68 height 11
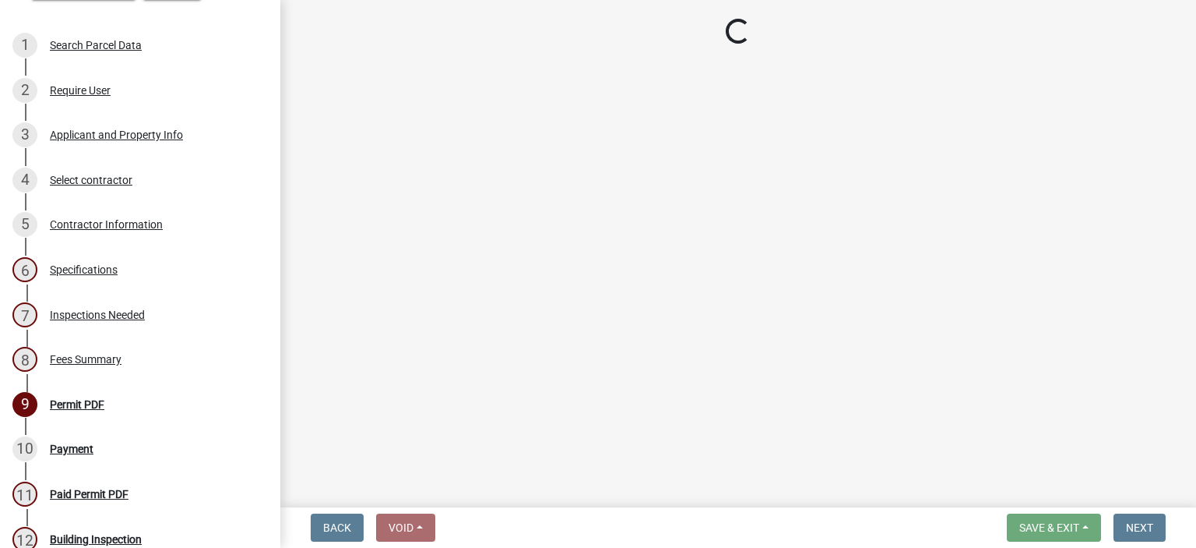
select select "cf5e982a-8fde-449d-bcd8-be8cdfb99374"
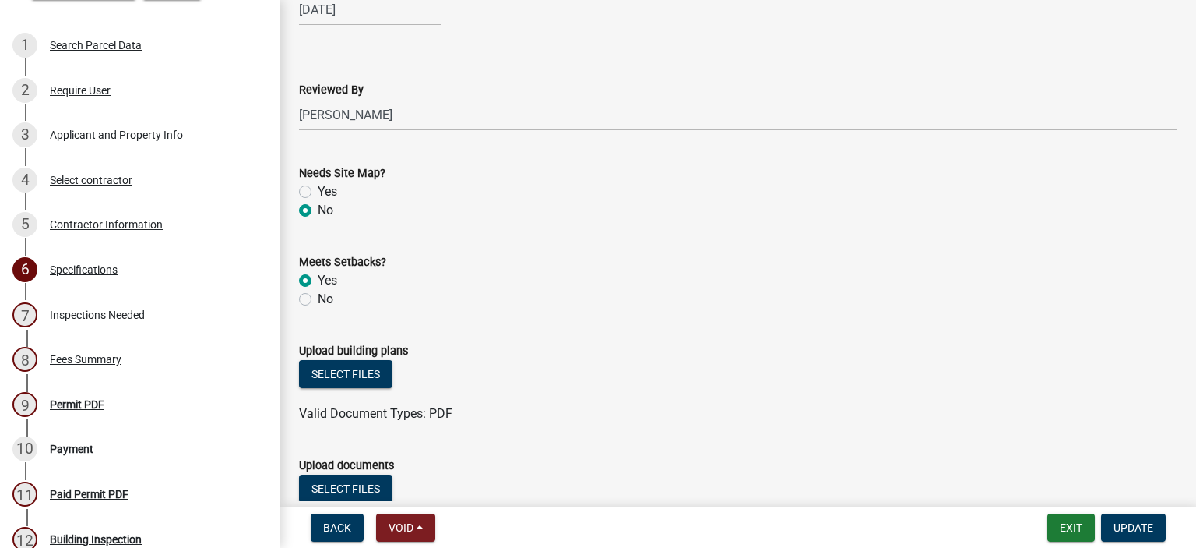
scroll to position [1714, 0]
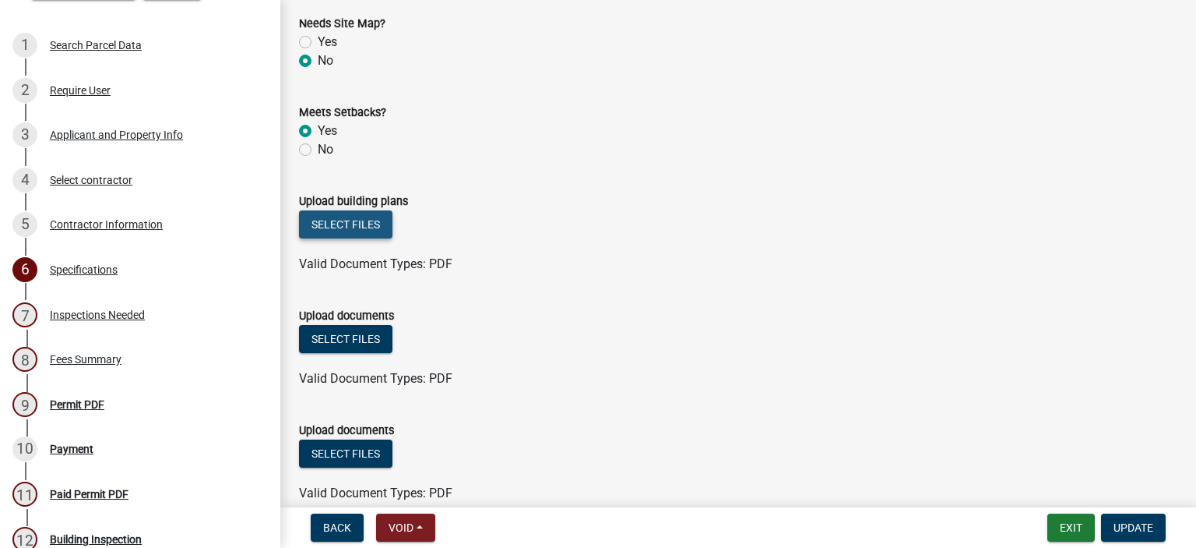
click at [384, 222] on button "Select files" at bounding box center [345, 224] width 93 height 28
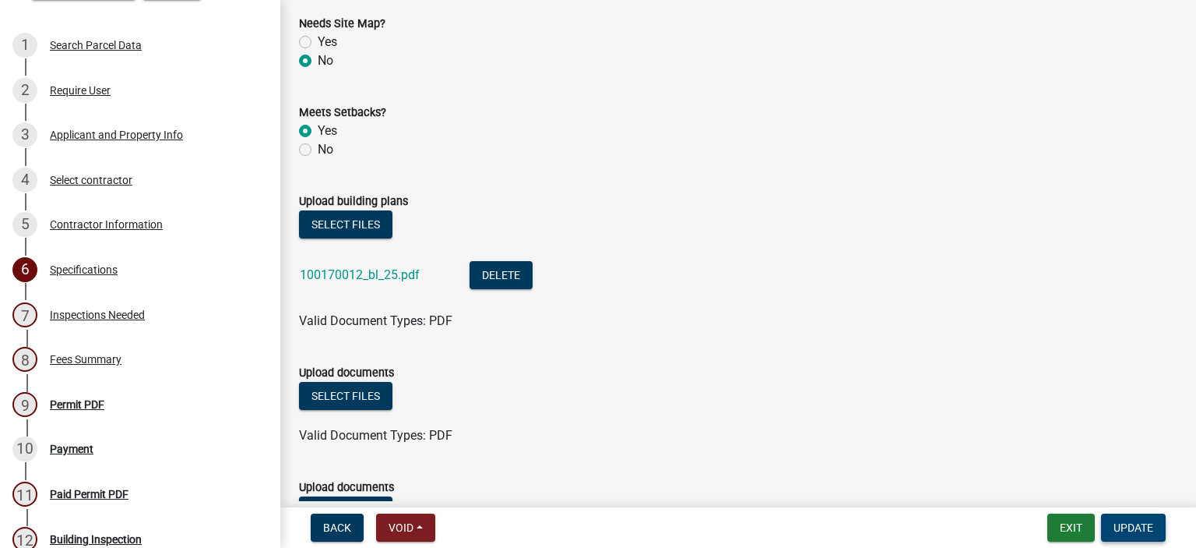
click at [1144, 527] on span "Update" at bounding box center [1134, 527] width 40 height 12
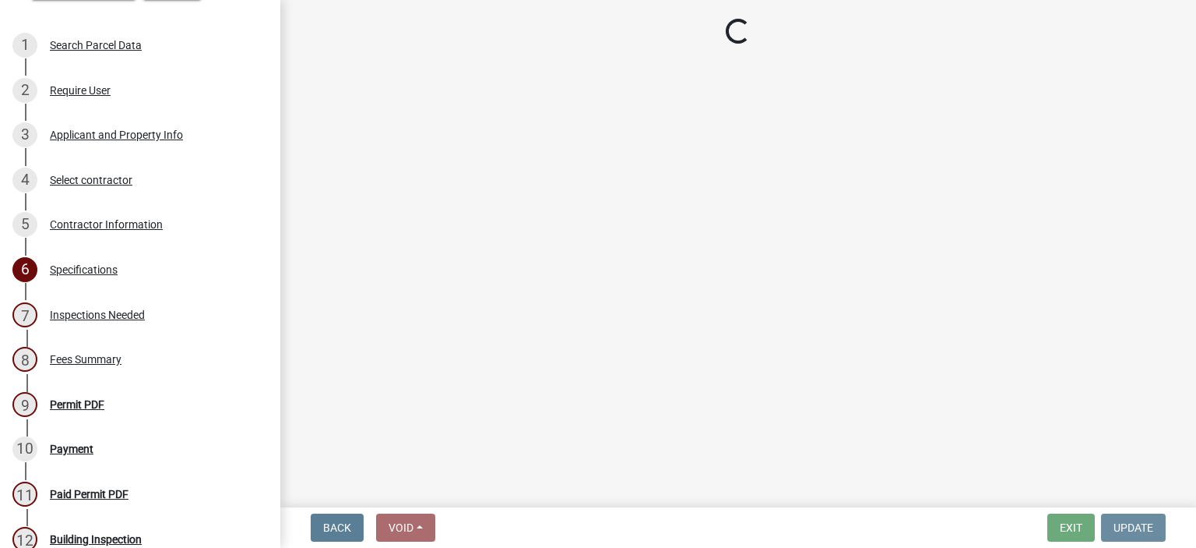
scroll to position [0, 0]
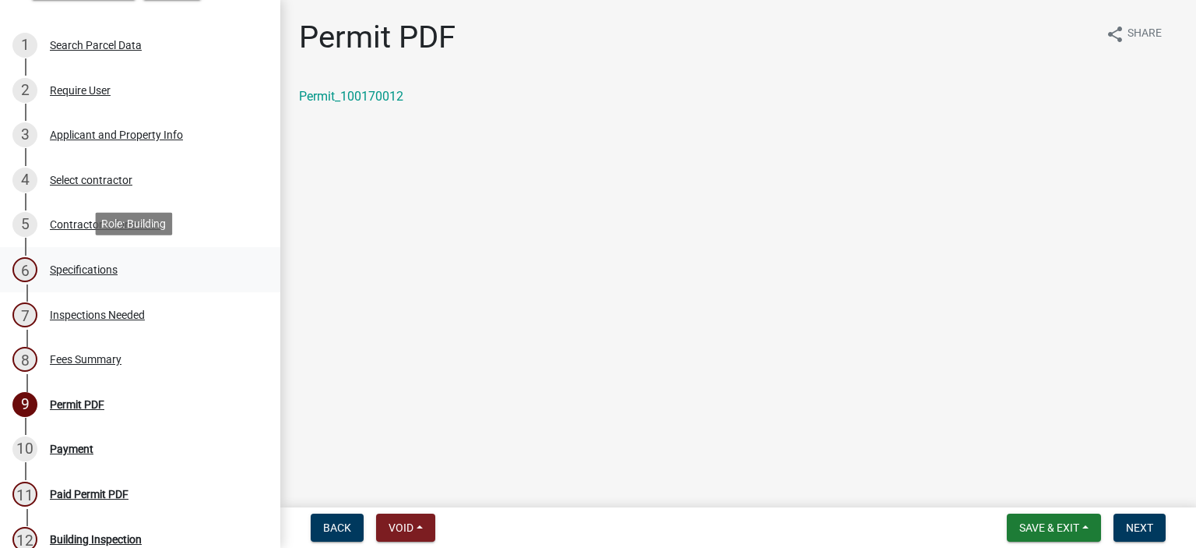
click at [70, 264] on div "Specifications" at bounding box center [84, 269] width 68 height 11
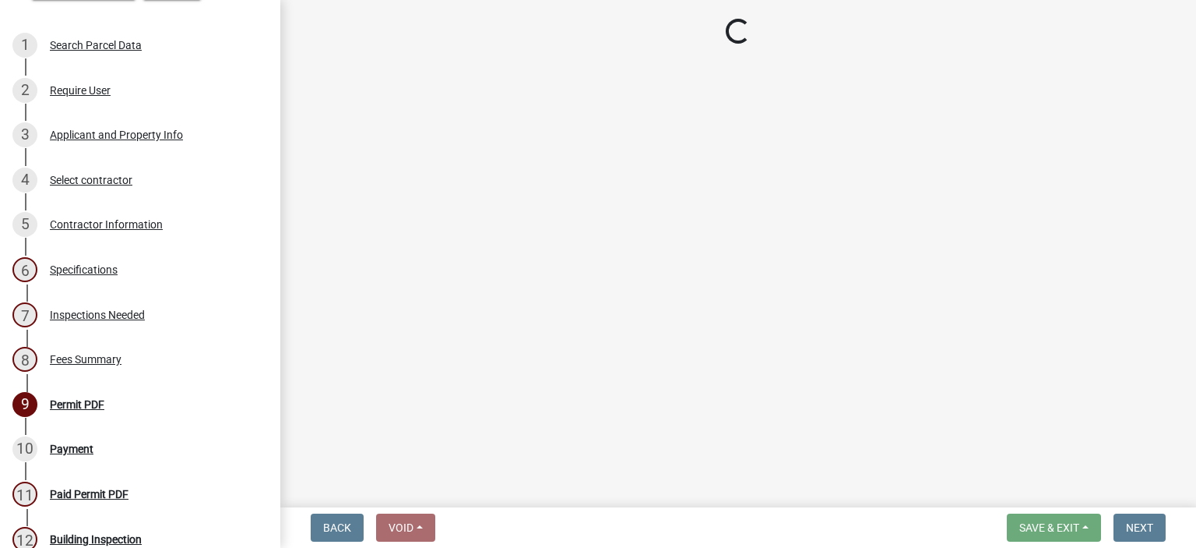
select select "cf5e982a-8fde-449d-bcd8-be8cdfb99374"
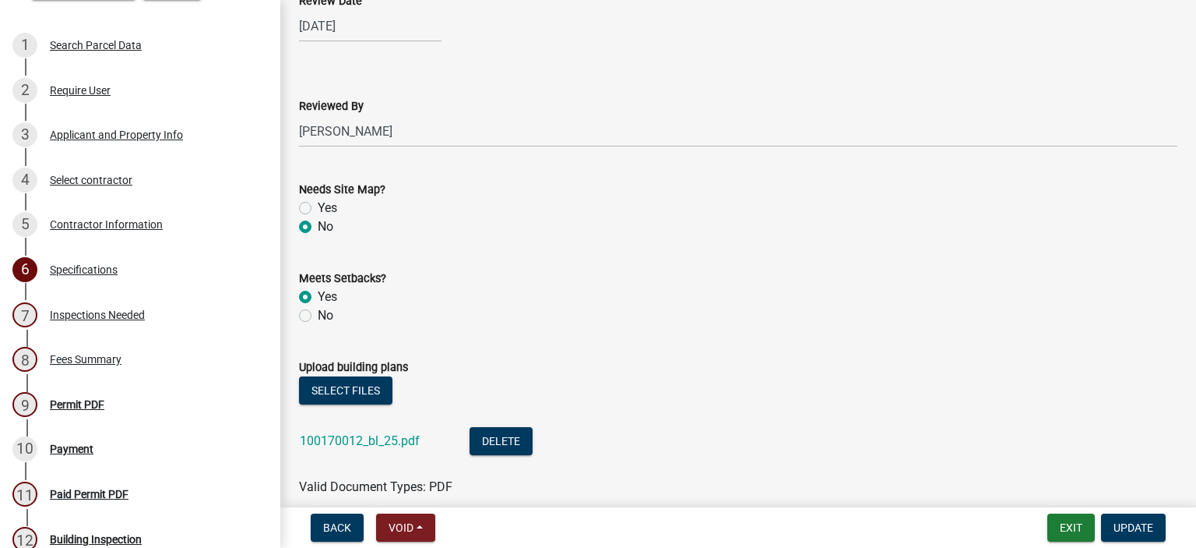
scroll to position [1791, 0]
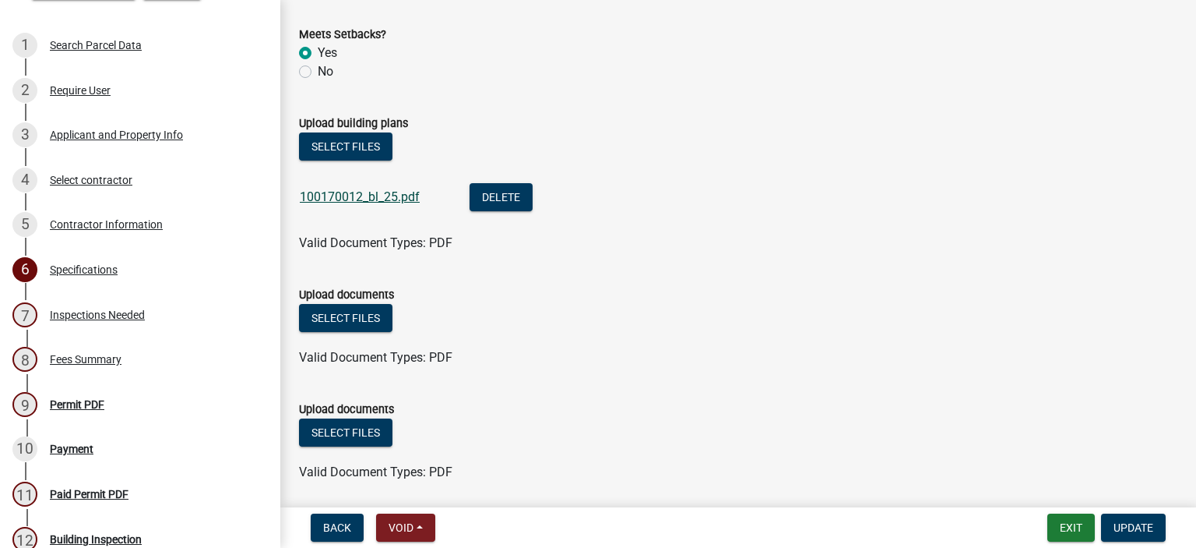
click at [371, 197] on link "100170012_bl_25.pdf" at bounding box center [360, 196] width 120 height 15
click at [886, 313] on div "Select files" at bounding box center [738, 320] width 879 height 32
click at [1078, 530] on button "Exit" at bounding box center [1072, 527] width 48 height 28
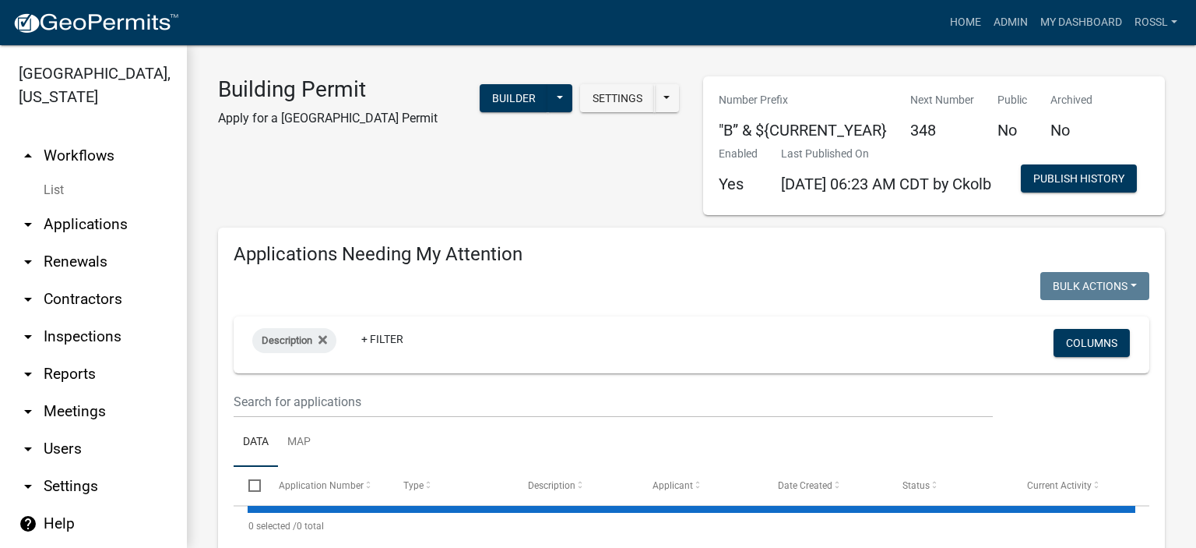
select select "2: 50"
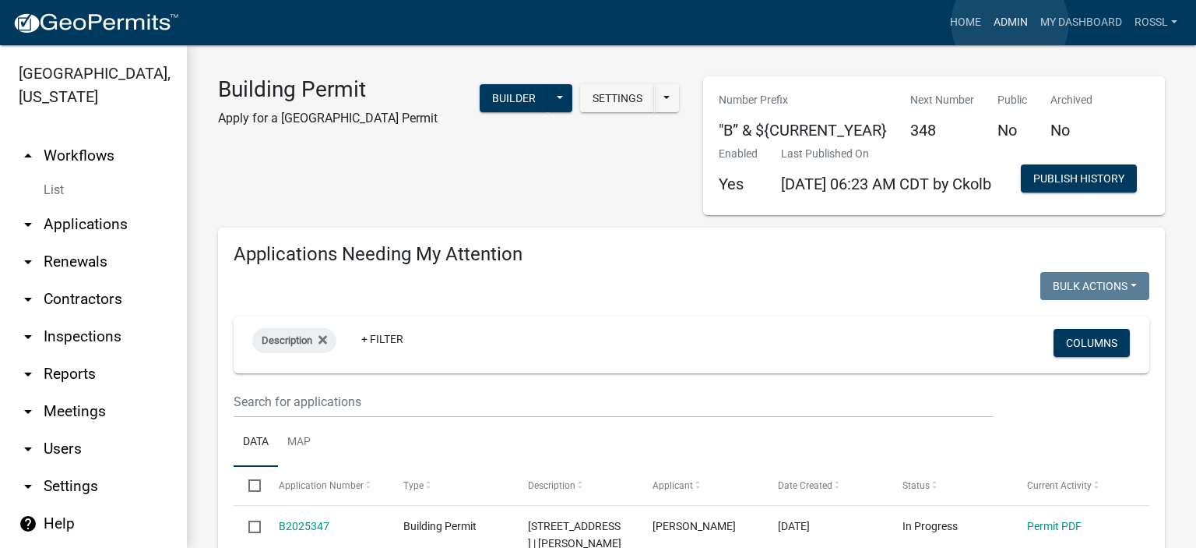
click at [1010, 24] on link "Admin" at bounding box center [1011, 23] width 47 height 30
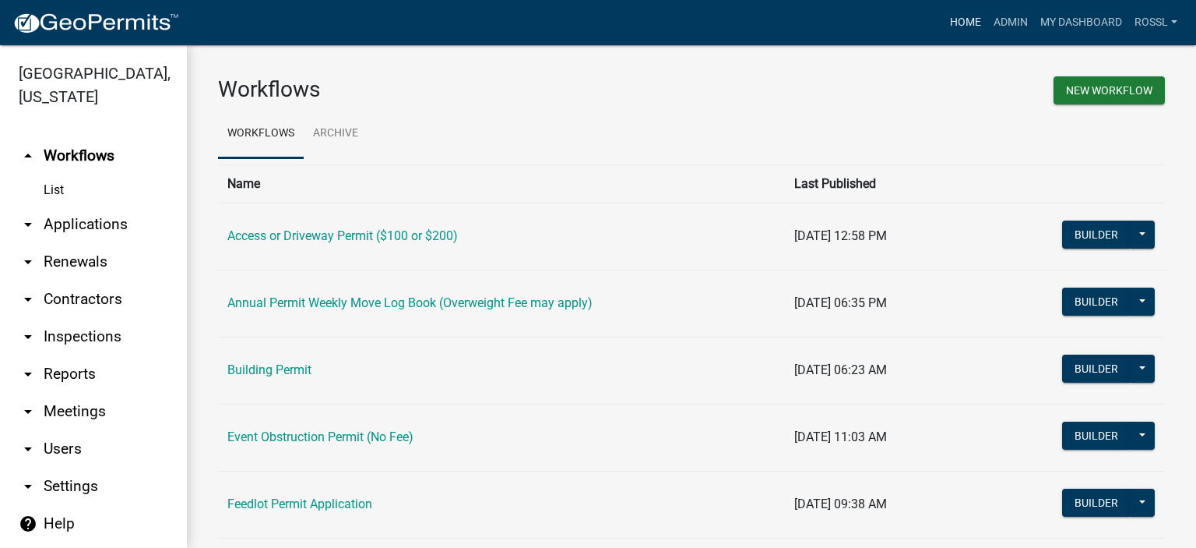
click at [966, 21] on link "Home" at bounding box center [966, 23] width 44 height 30
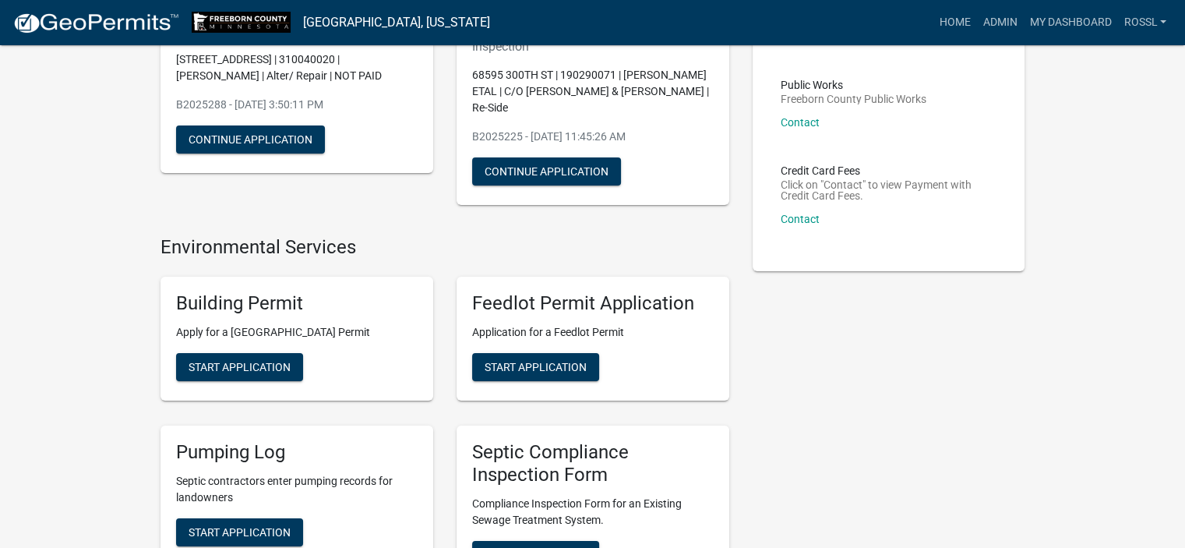
scroll to position [234, 0]
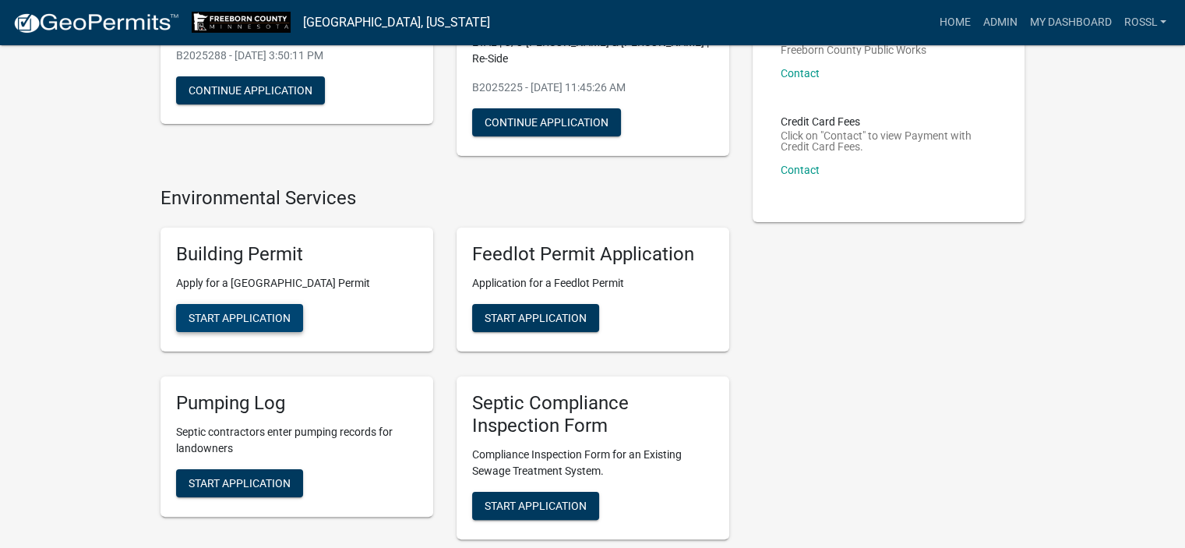
click at [248, 310] on button "Start Application" at bounding box center [239, 318] width 127 height 28
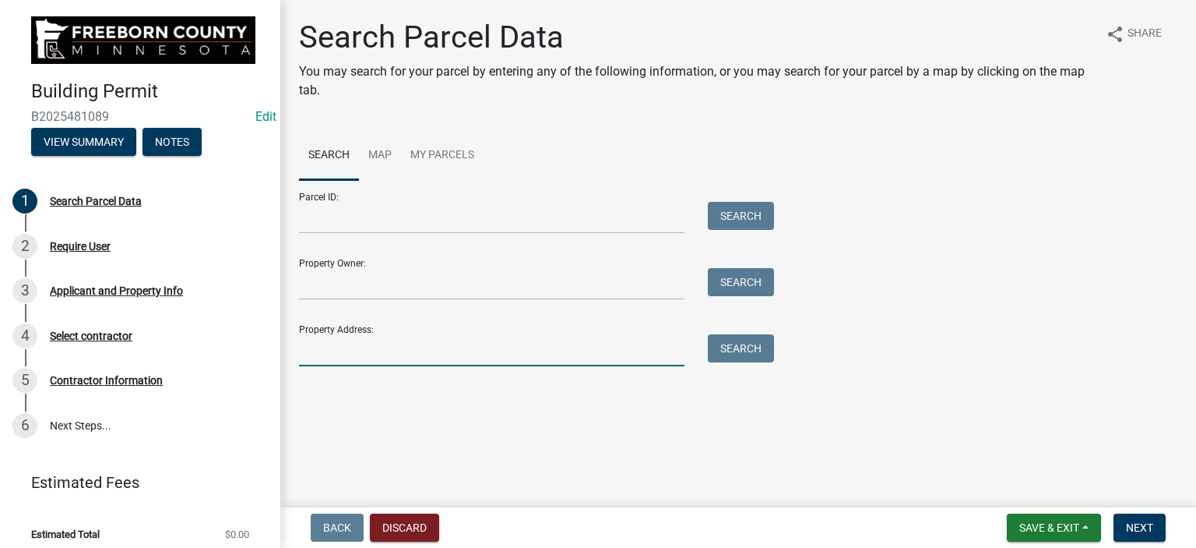
click at [319, 359] on input "Property Address:" at bounding box center [492, 350] width 386 height 32
type input "72746"
click at [734, 348] on button "Search" at bounding box center [741, 348] width 66 height 28
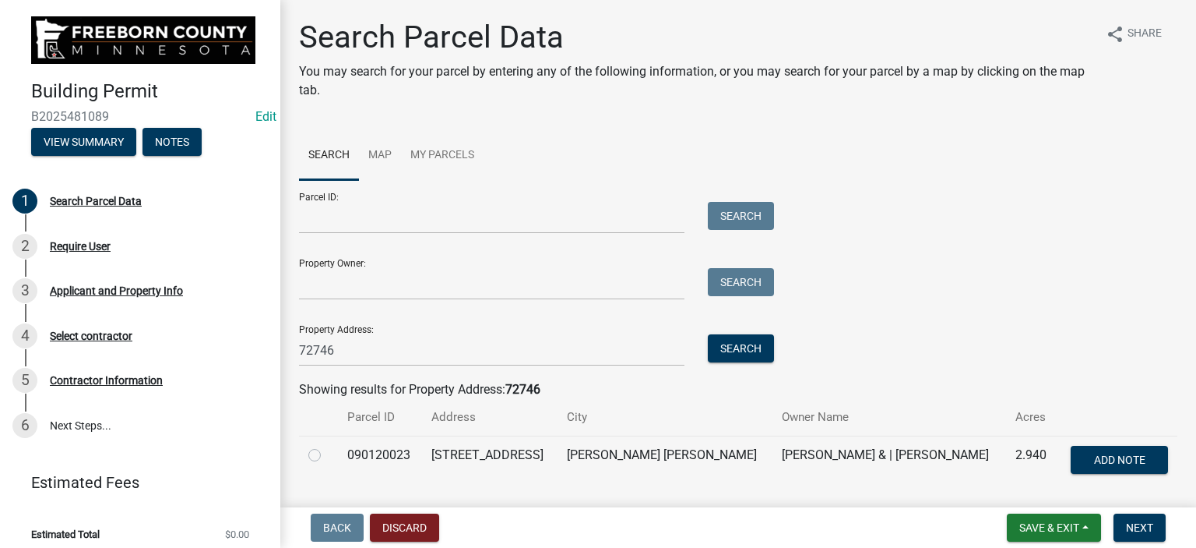
click at [327, 446] on label at bounding box center [327, 446] width 0 height 0
click at [327, 456] on input "radio" at bounding box center [332, 451] width 10 height 10
radio input "true"
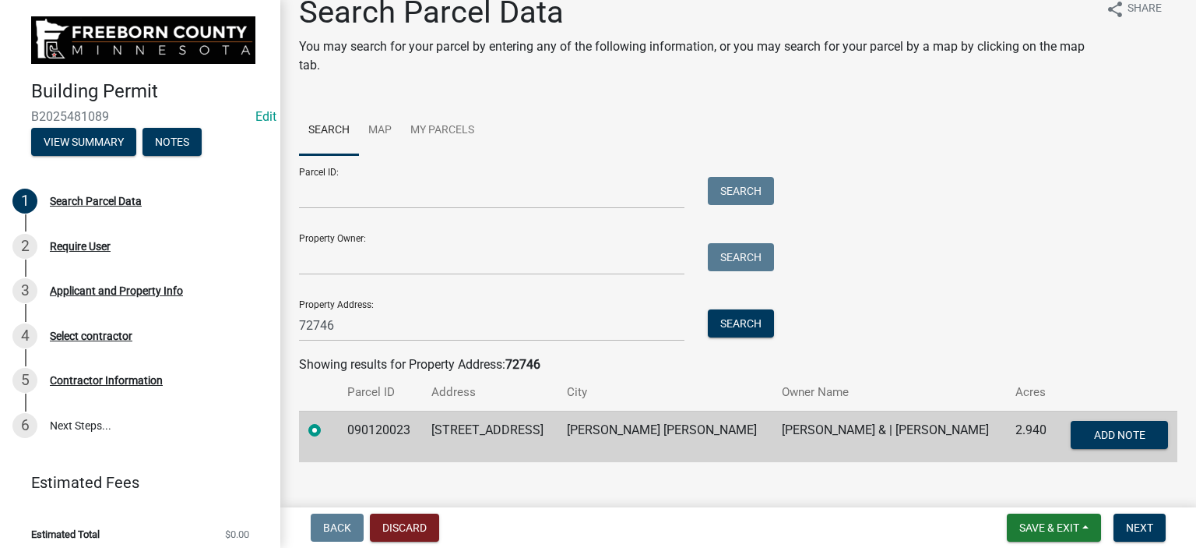
scroll to position [47, 0]
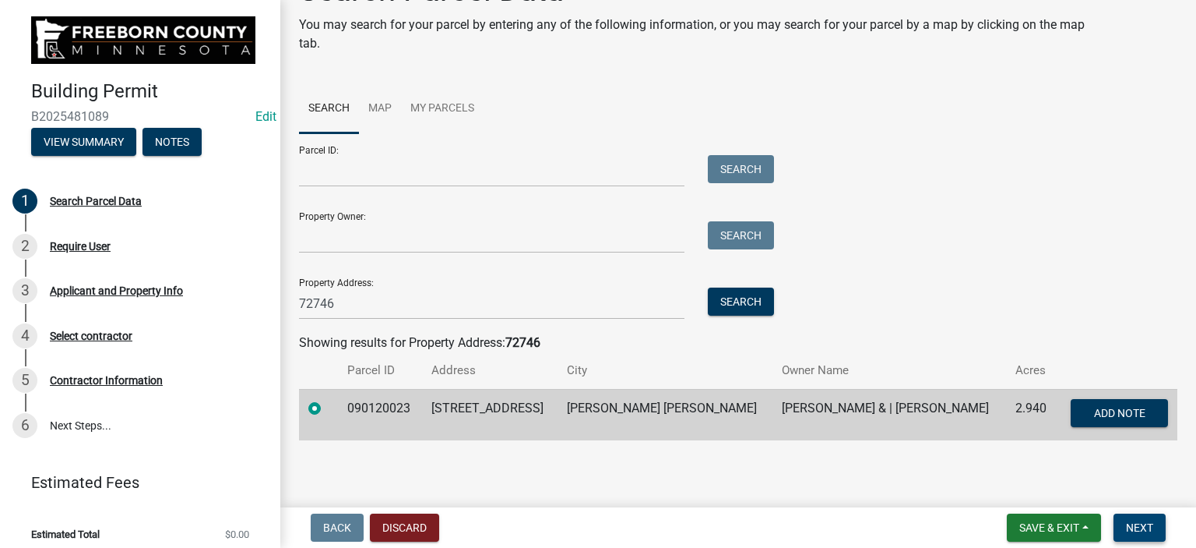
click at [1142, 530] on span "Next" at bounding box center [1139, 527] width 27 height 12
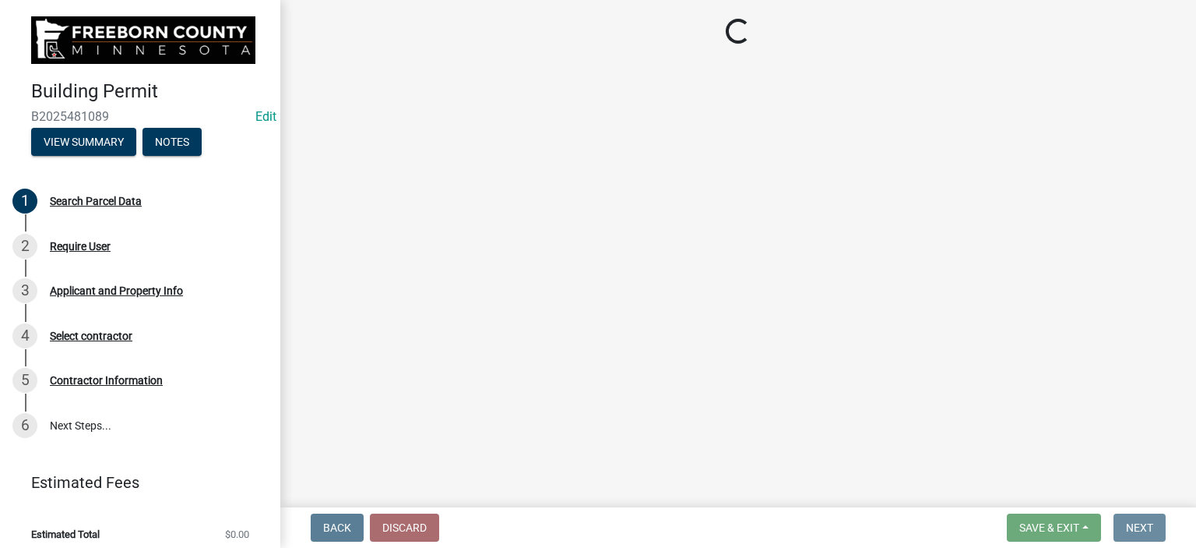
scroll to position [0, 0]
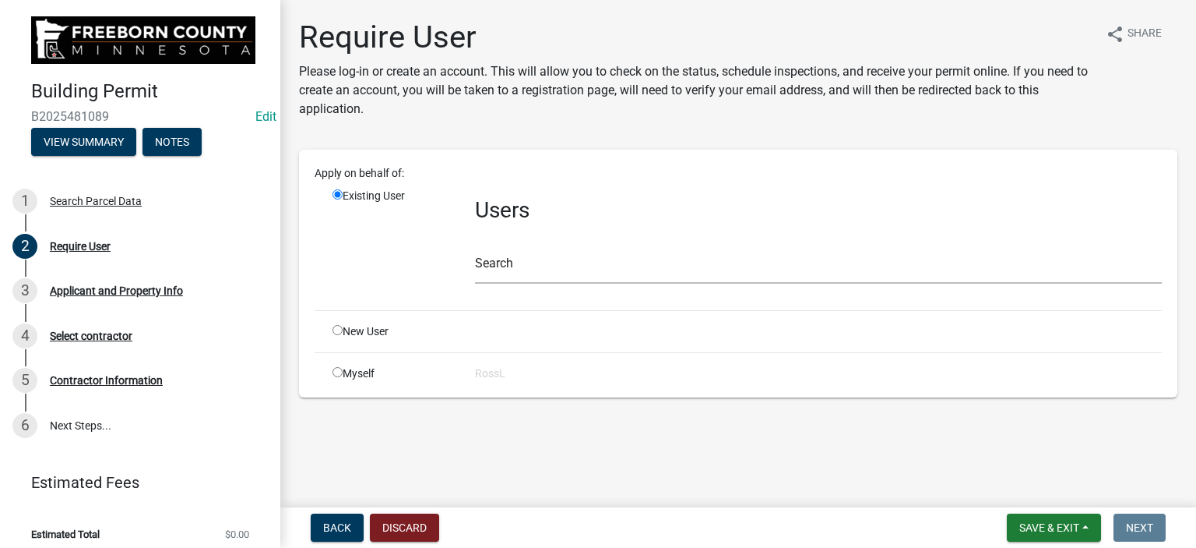
click at [337, 323] on div "New User" at bounding box center [392, 331] width 143 height 16
click at [339, 327] on input "radio" at bounding box center [338, 330] width 10 height 10
radio input "true"
radio input "false"
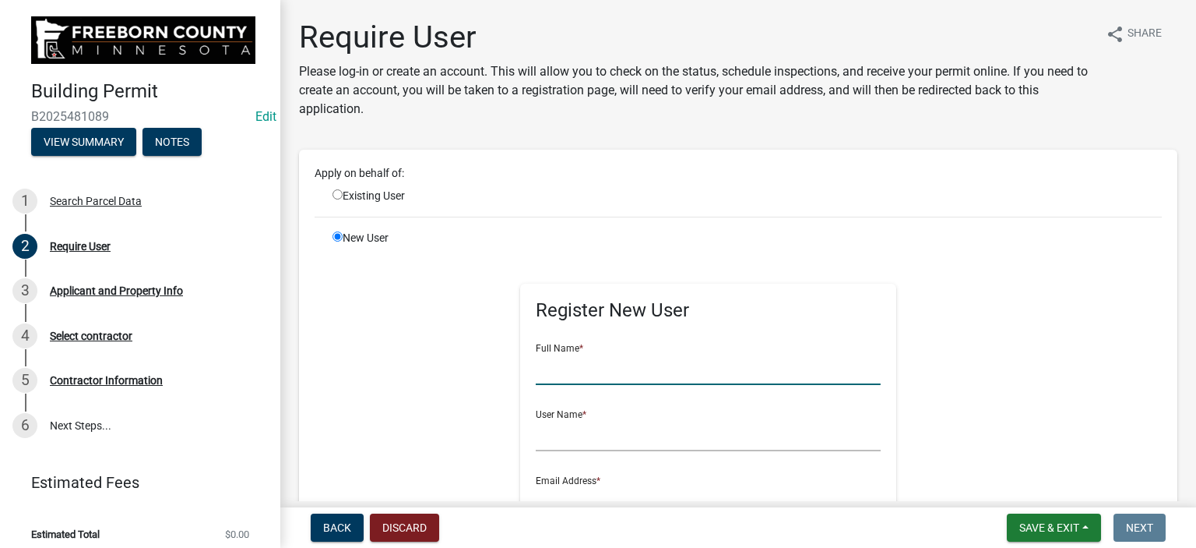
click at [561, 365] on input "text" at bounding box center [708, 369] width 345 height 32
type input "[PERSON_NAME]"
click at [541, 444] on input "text" at bounding box center [708, 435] width 345 height 32
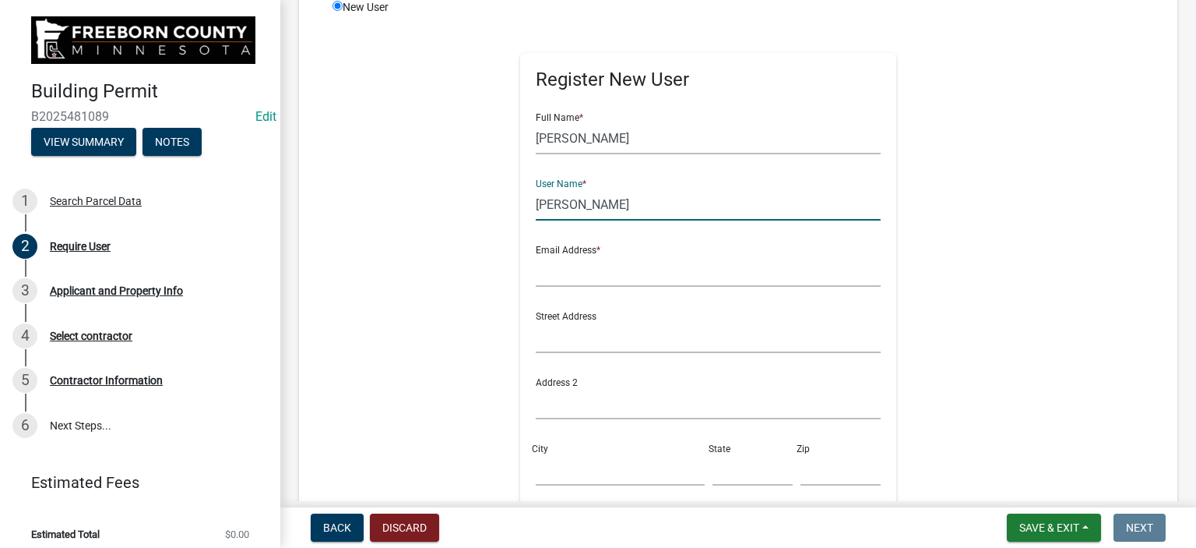
scroll to position [234, 0]
type input "[PERSON_NAME]"
click at [606, 270] on input "text" at bounding box center [708, 268] width 345 height 32
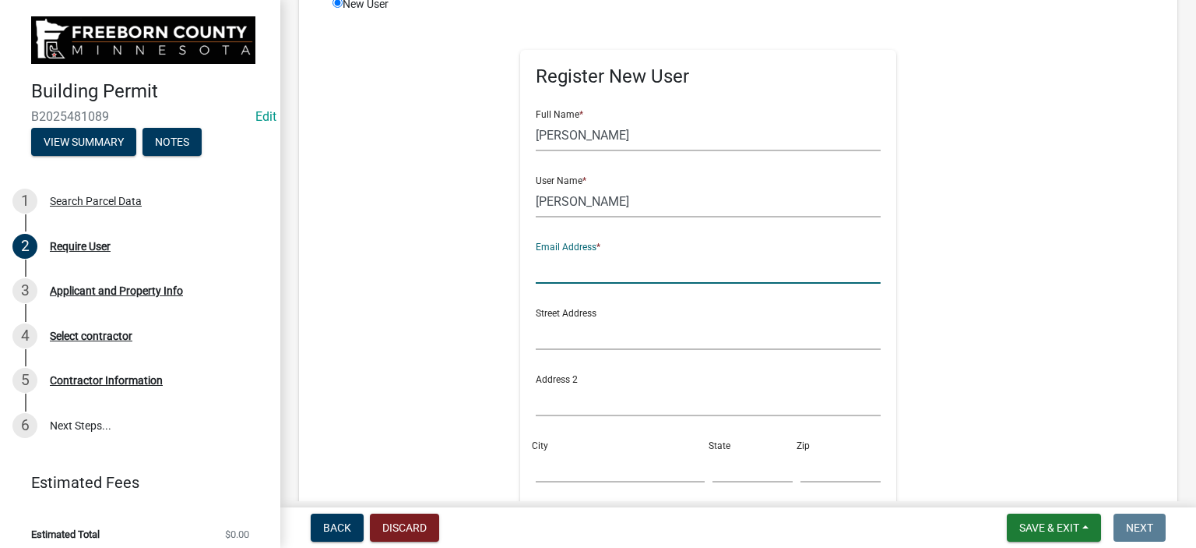
type input "[PERSON_NAME][EMAIL_ADDRESS][PERSON_NAME][DOMAIN_NAME][PERSON_NAME]"
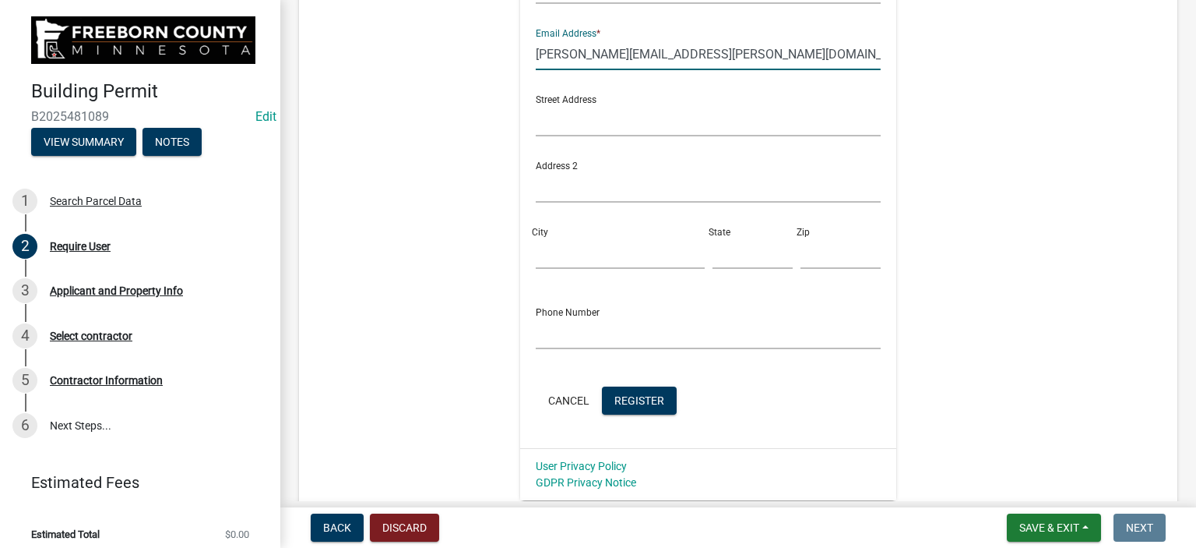
scroll to position [564, 0]
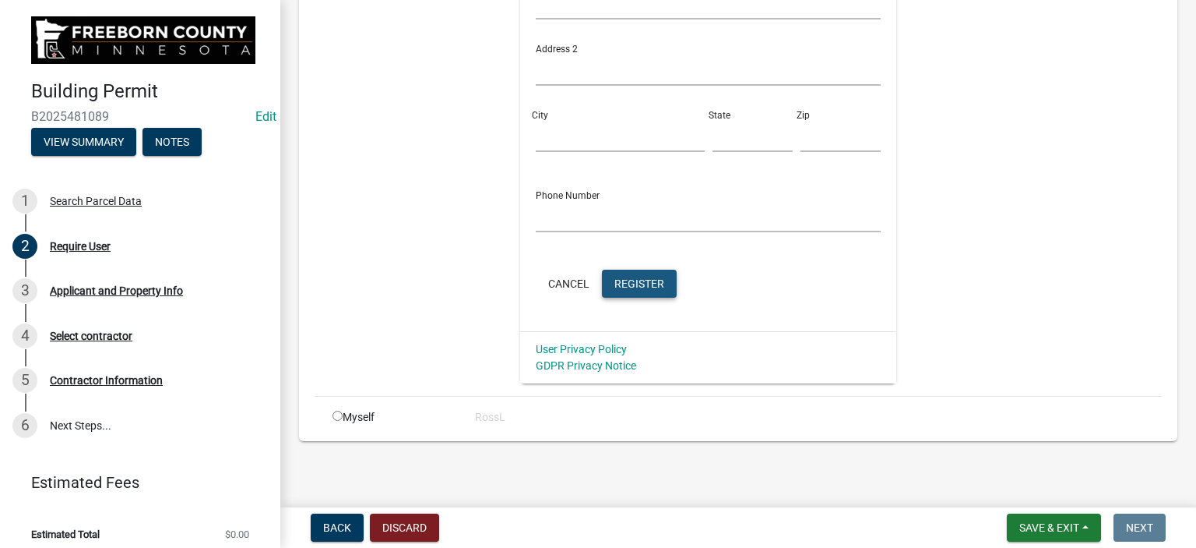
click at [639, 280] on span "Register" at bounding box center [640, 283] width 50 height 12
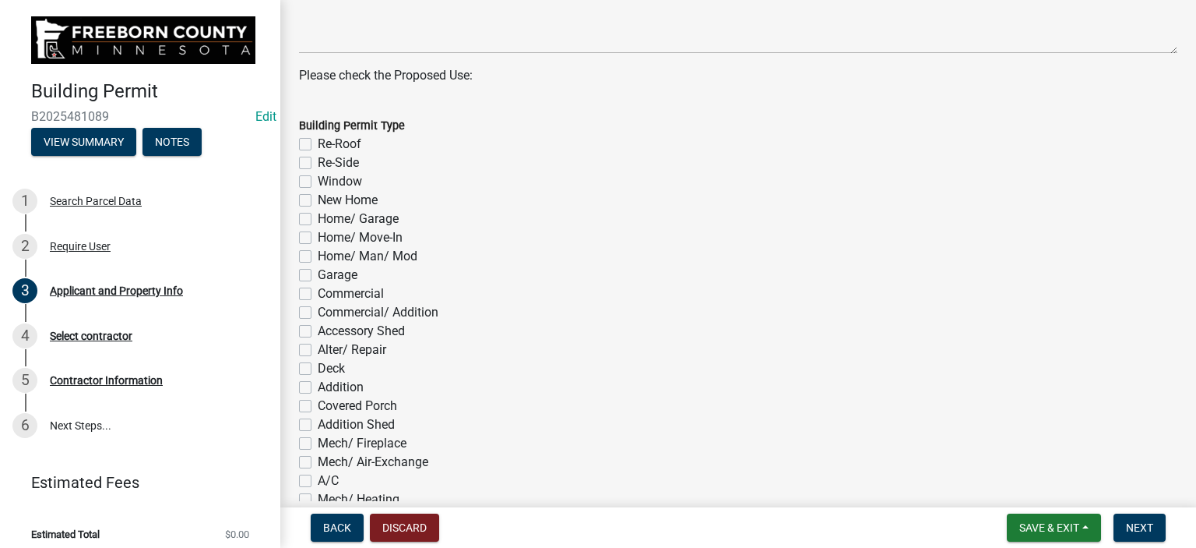
scroll to position [701, 0]
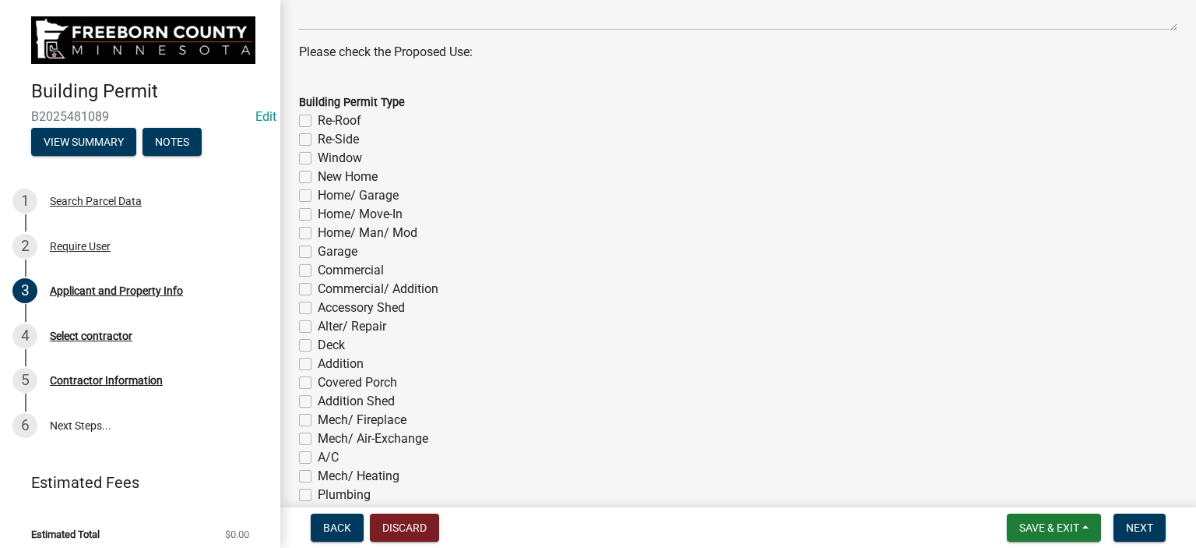
click at [318, 248] on label "Garage" at bounding box center [338, 251] width 40 height 19
click at [318, 248] on input "Garage" at bounding box center [323, 247] width 10 height 10
checkbox input "true"
checkbox input "false"
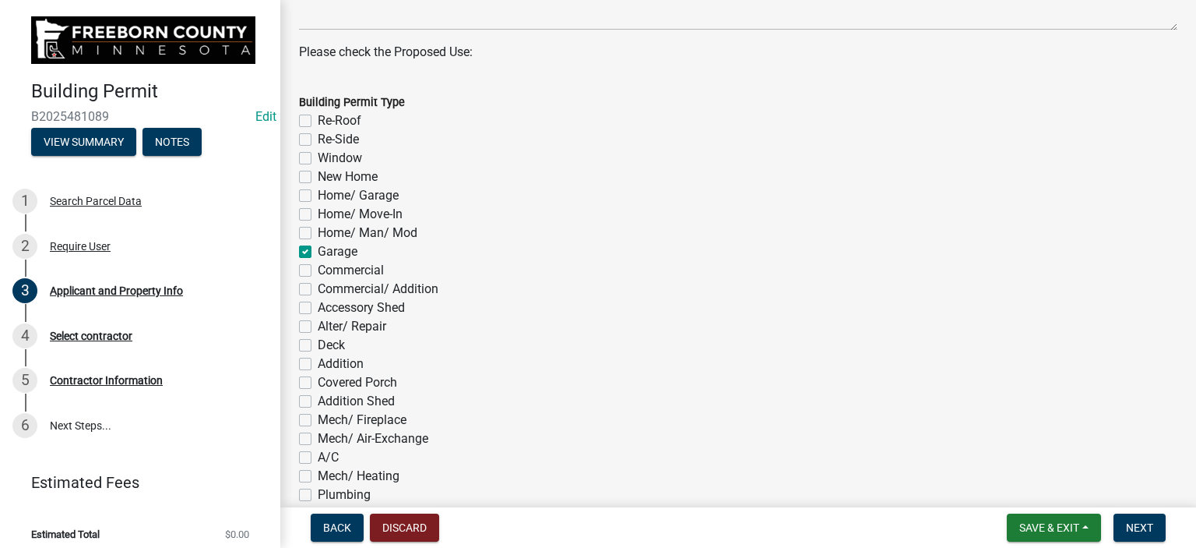
checkbox input "false"
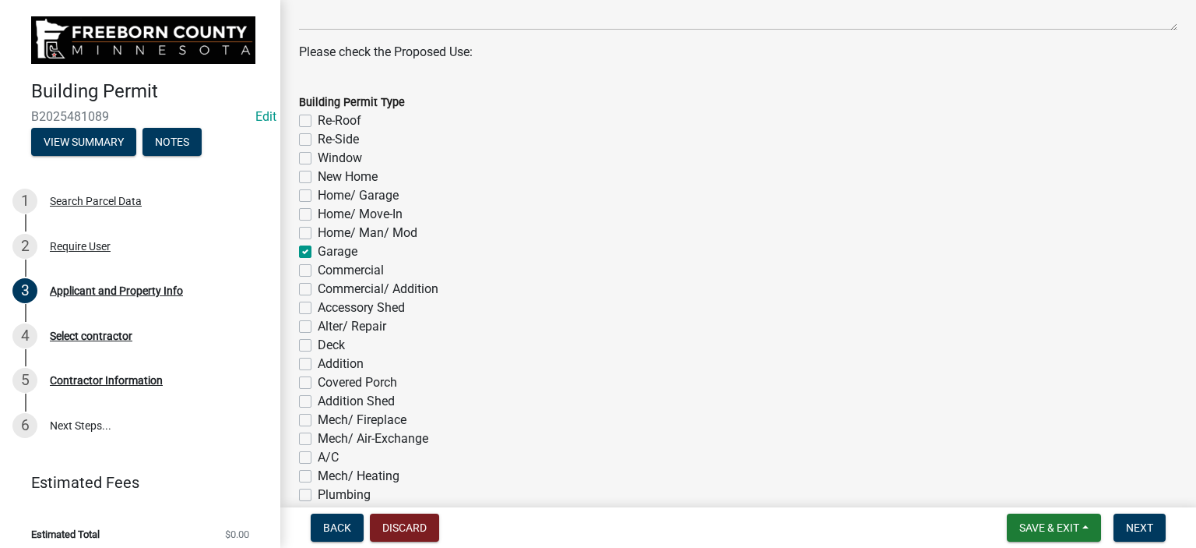
checkbox input "true"
checkbox input "false"
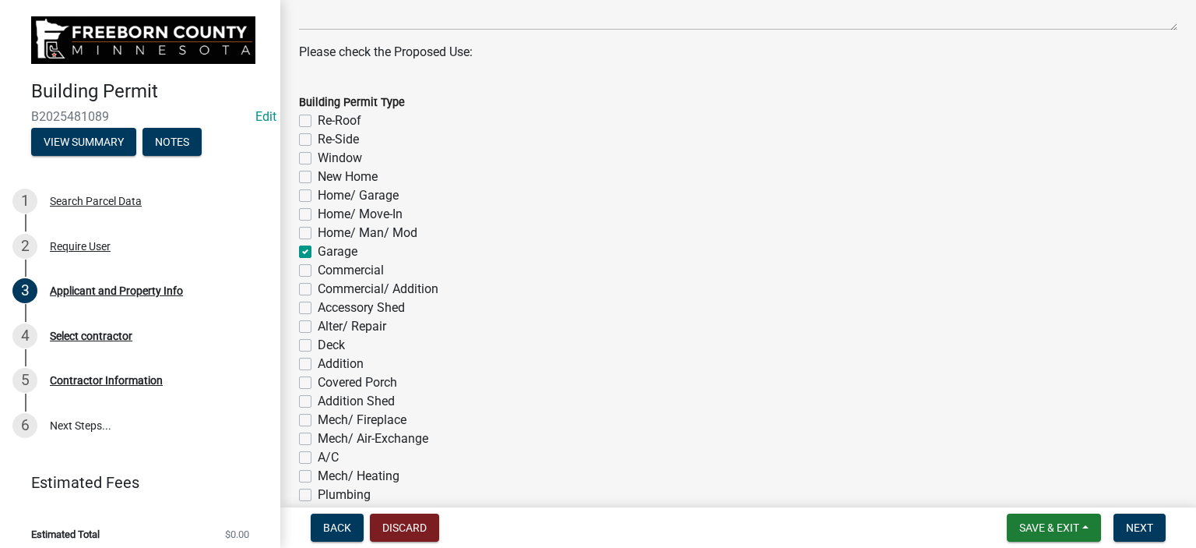
checkbox input "false"
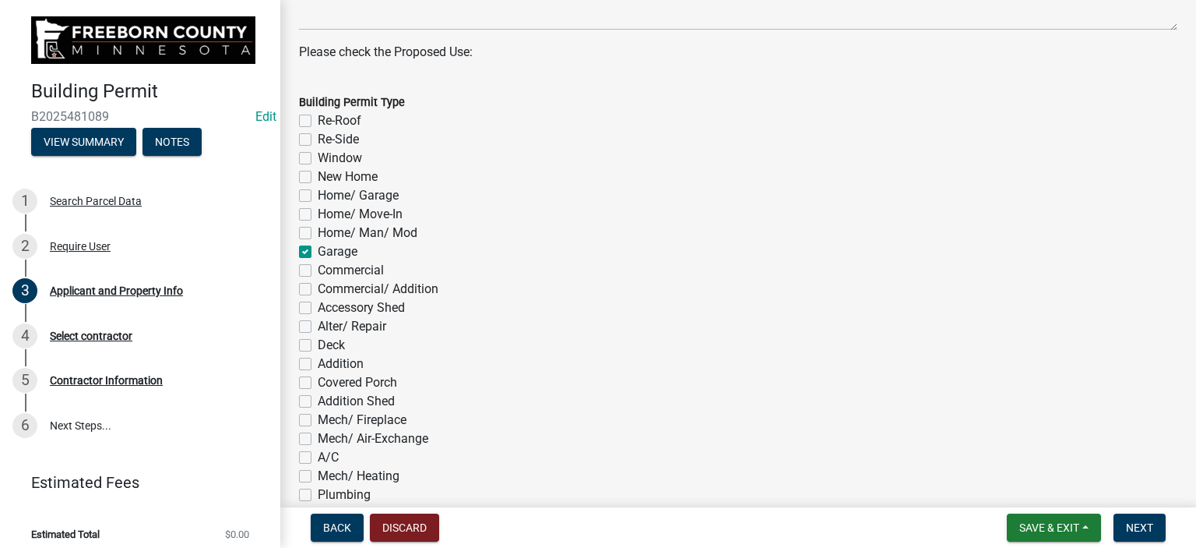
checkbox input "false"
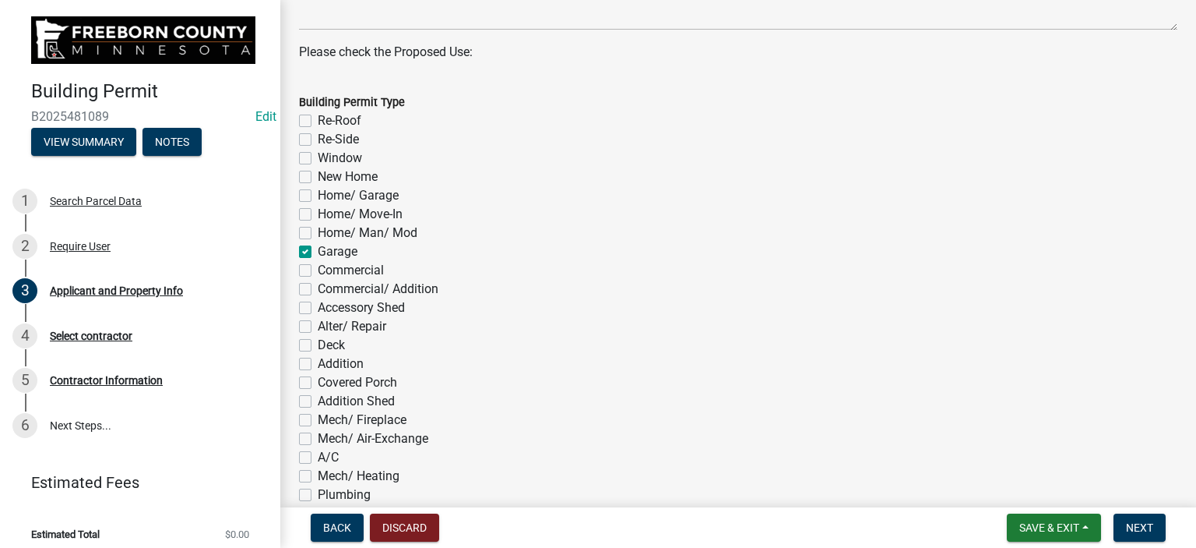
checkbox input "false"
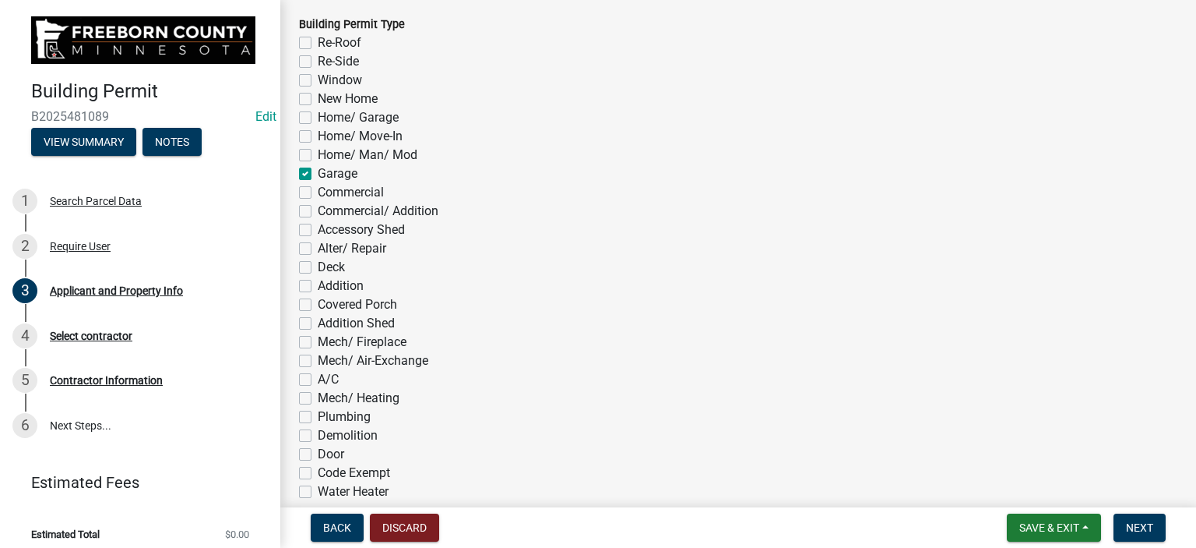
click at [318, 290] on label "Addition" at bounding box center [341, 286] width 46 height 19
click at [318, 287] on input "Addition" at bounding box center [323, 282] width 10 height 10
checkbox input "true"
checkbox input "false"
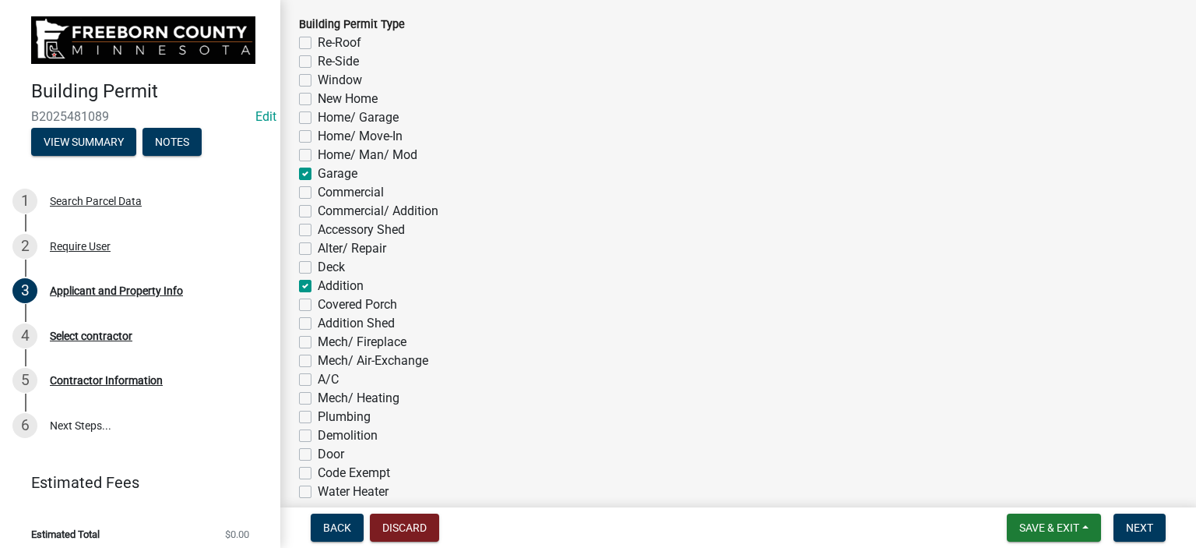
checkbox input "false"
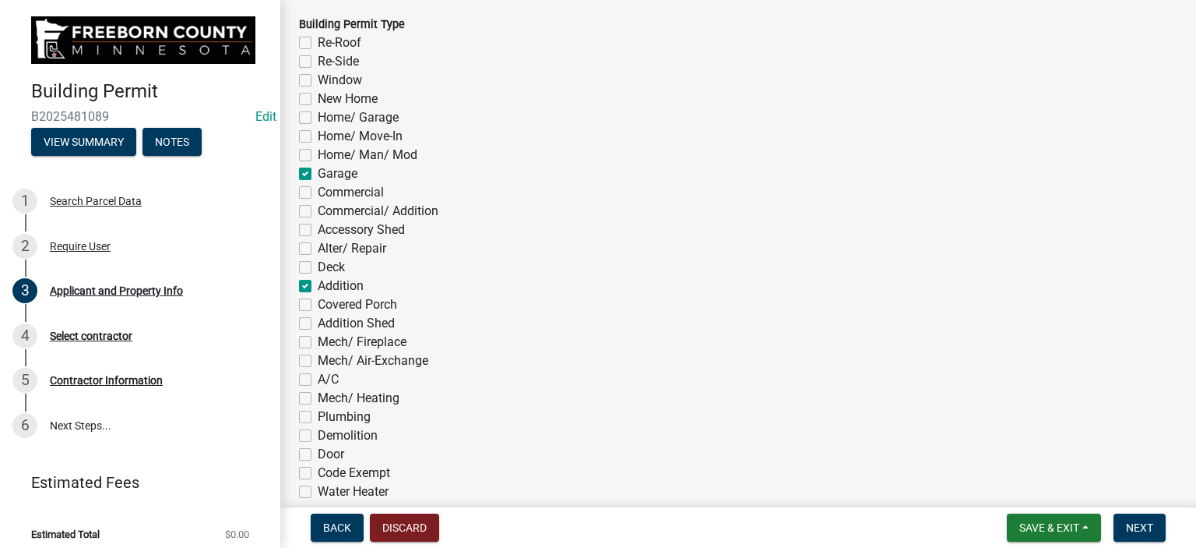
checkbox input "true"
checkbox input "false"
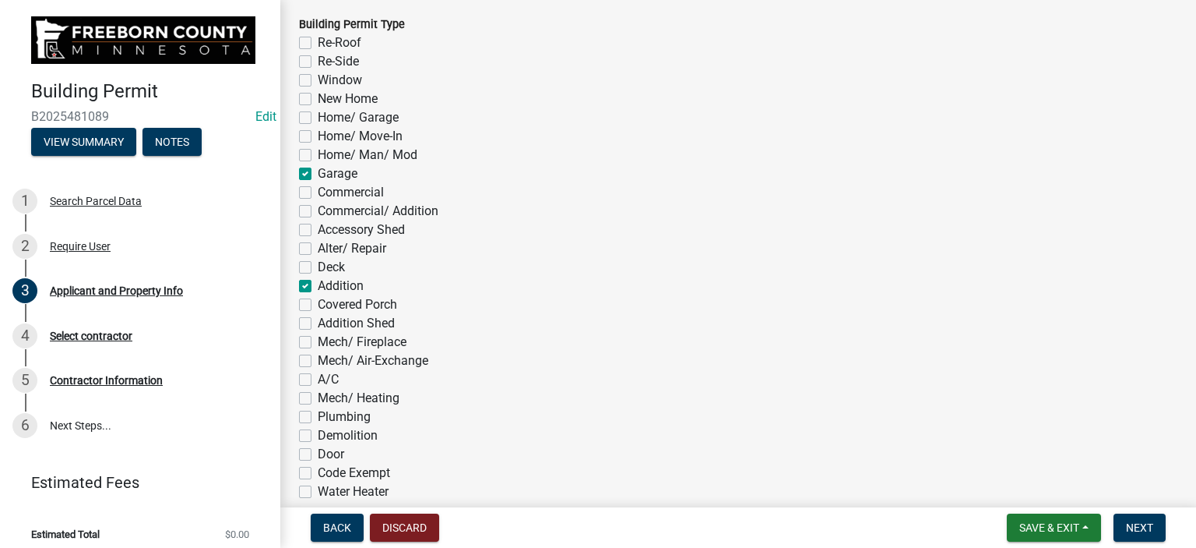
checkbox input "false"
checkbox input "true"
checkbox input "false"
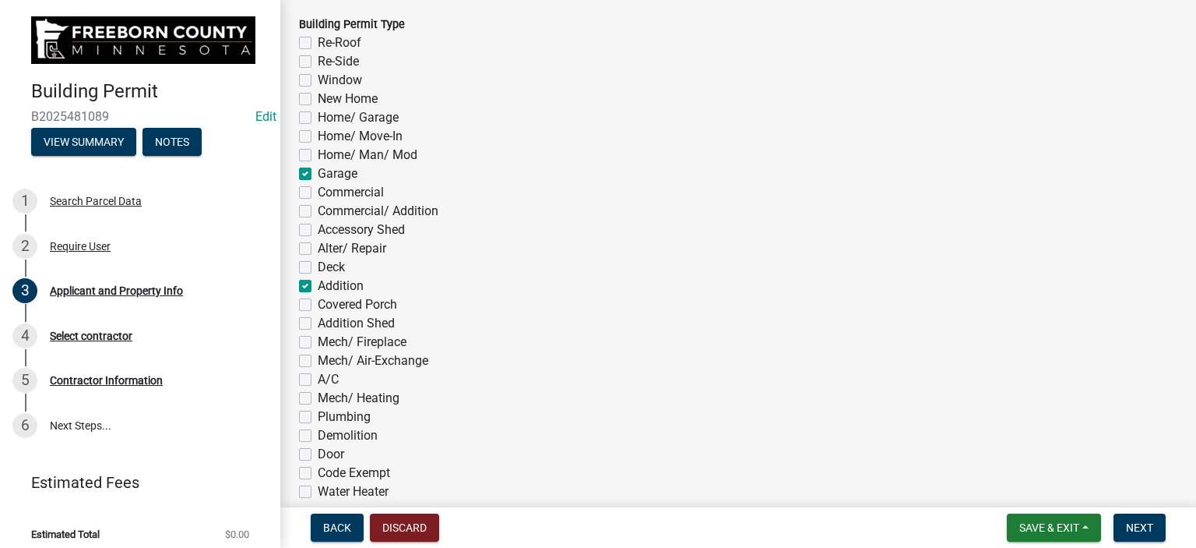
checkbox input "false"
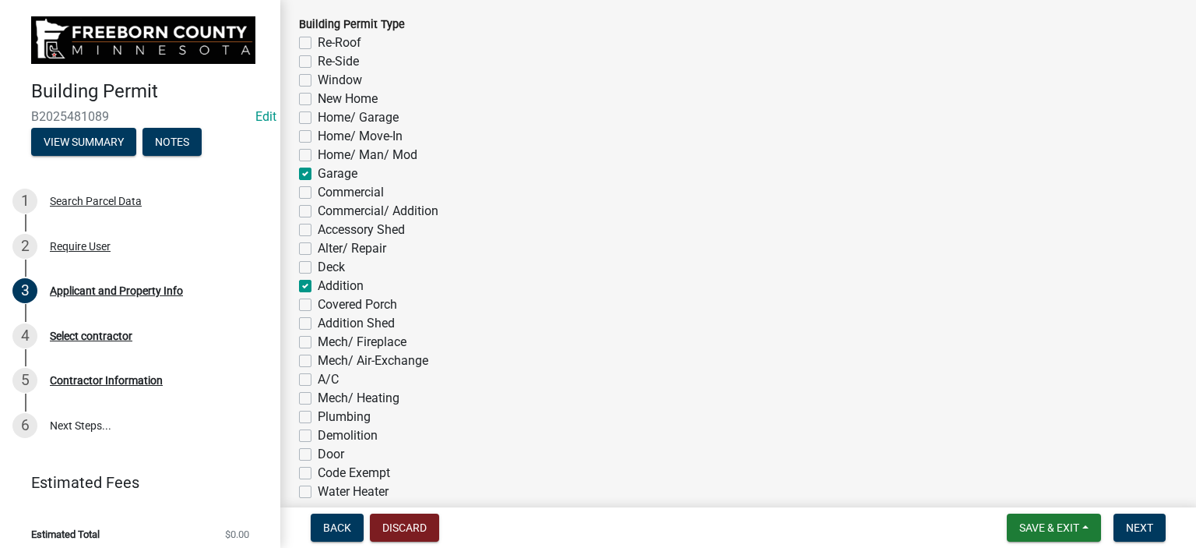
checkbox input "false"
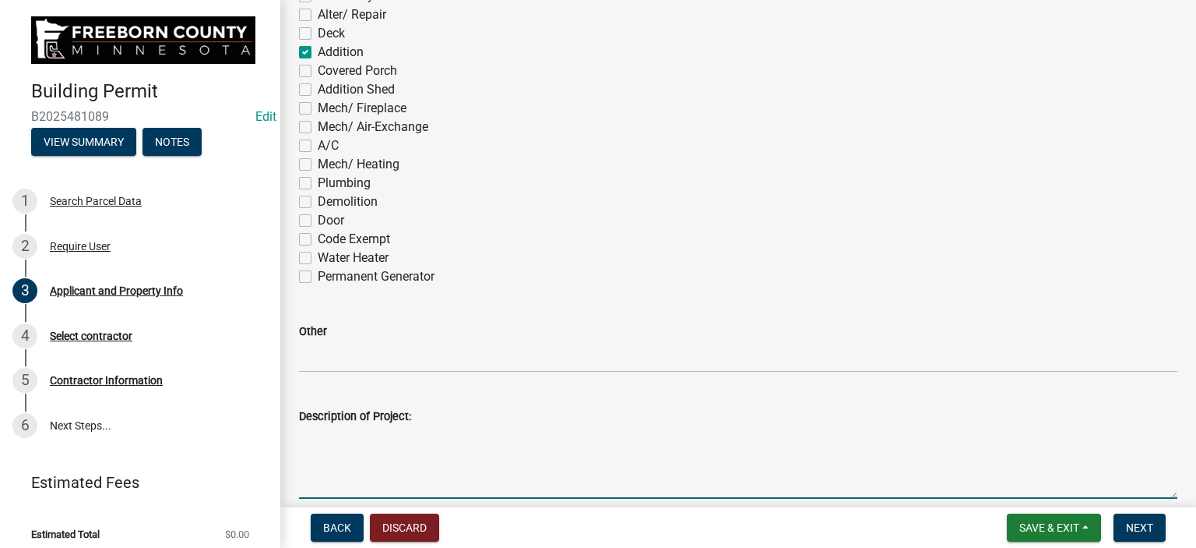
click at [319, 454] on textarea "Description of Project:" at bounding box center [738, 461] width 879 height 73
click at [361, 436] on textarea "New Breexeway and attached garage" at bounding box center [738, 461] width 879 height 73
click at [503, 470] on textarea "New Breezeway and attached garage" at bounding box center [738, 461] width 879 height 73
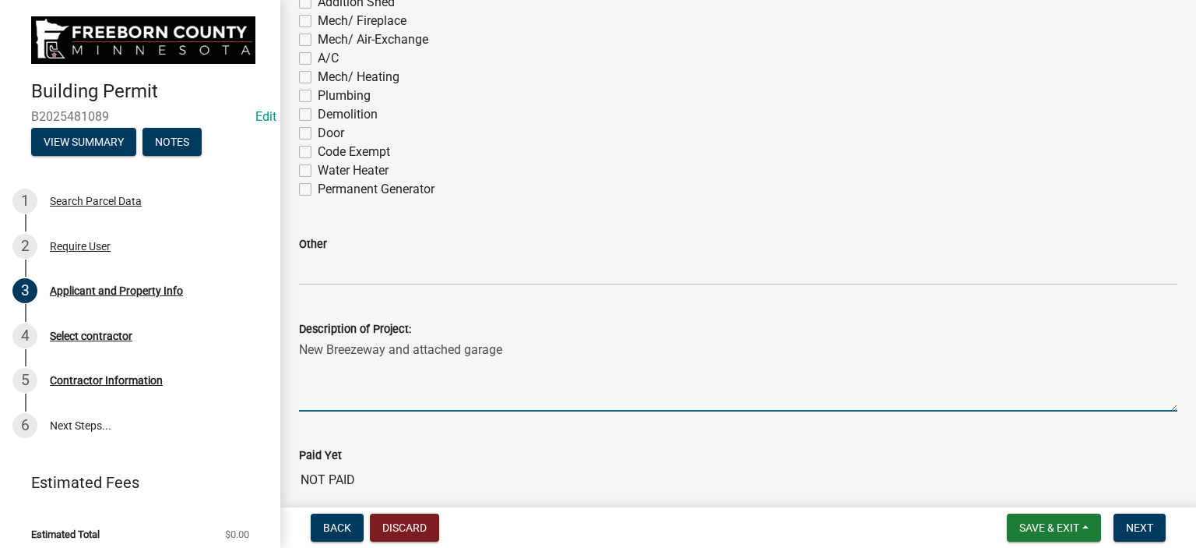
scroll to position [1168, 0]
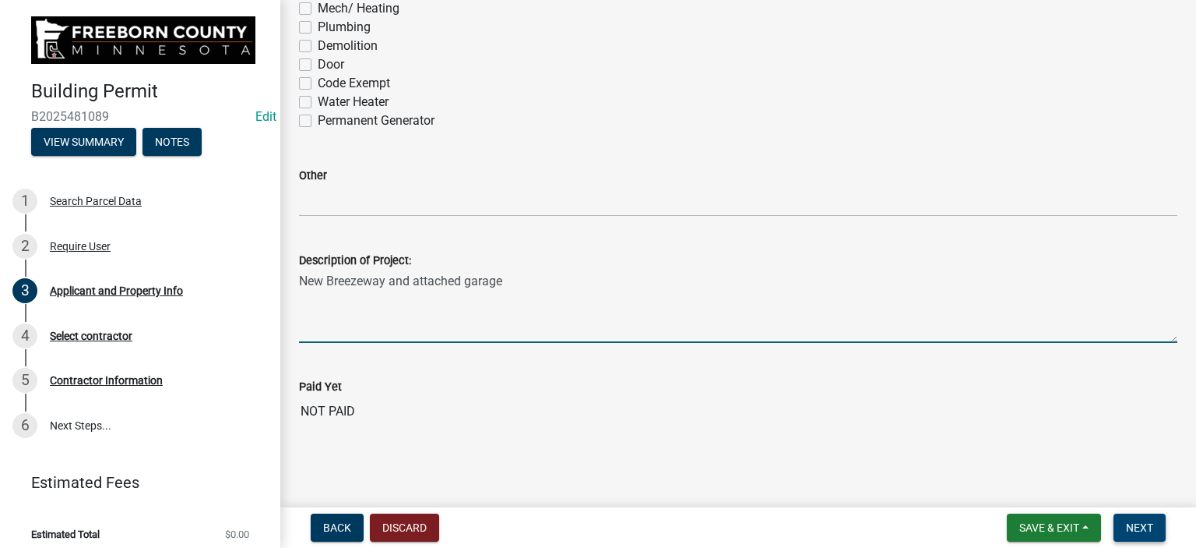
type textarea "New Breezeway and attached garage"
click at [1139, 531] on span "Next" at bounding box center [1139, 527] width 27 height 12
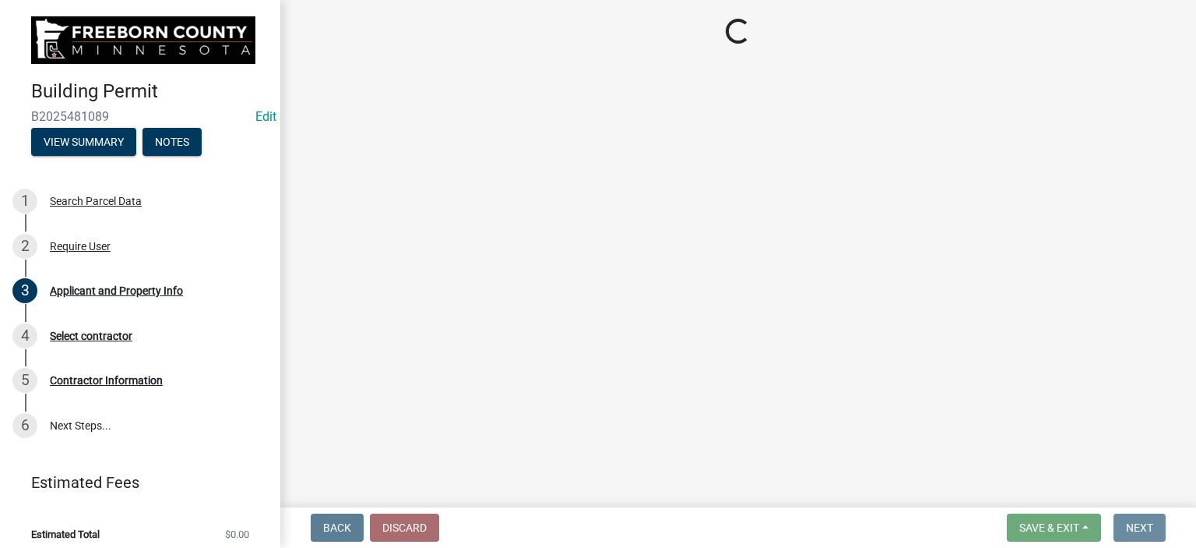
scroll to position [0, 0]
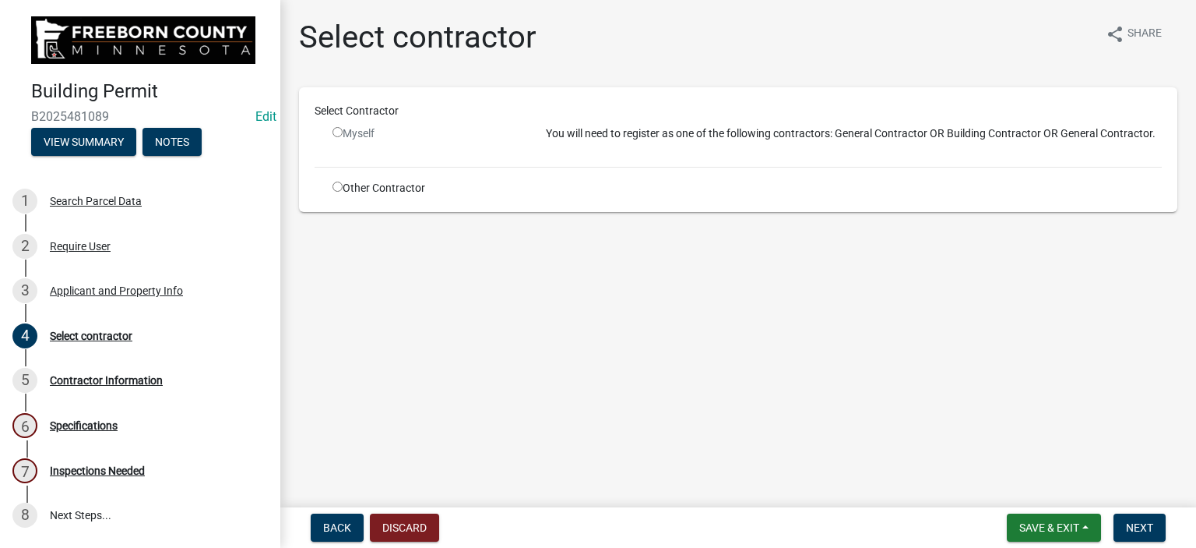
click at [340, 186] on input "radio" at bounding box center [338, 186] width 10 height 10
radio input "true"
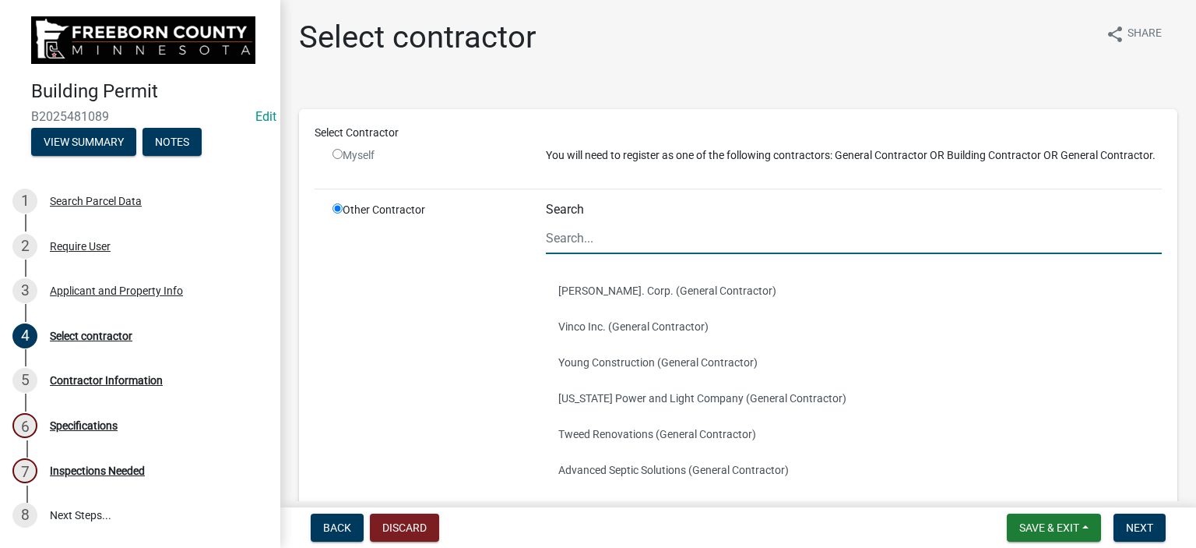
click at [608, 254] on input "Search" at bounding box center [854, 238] width 616 height 32
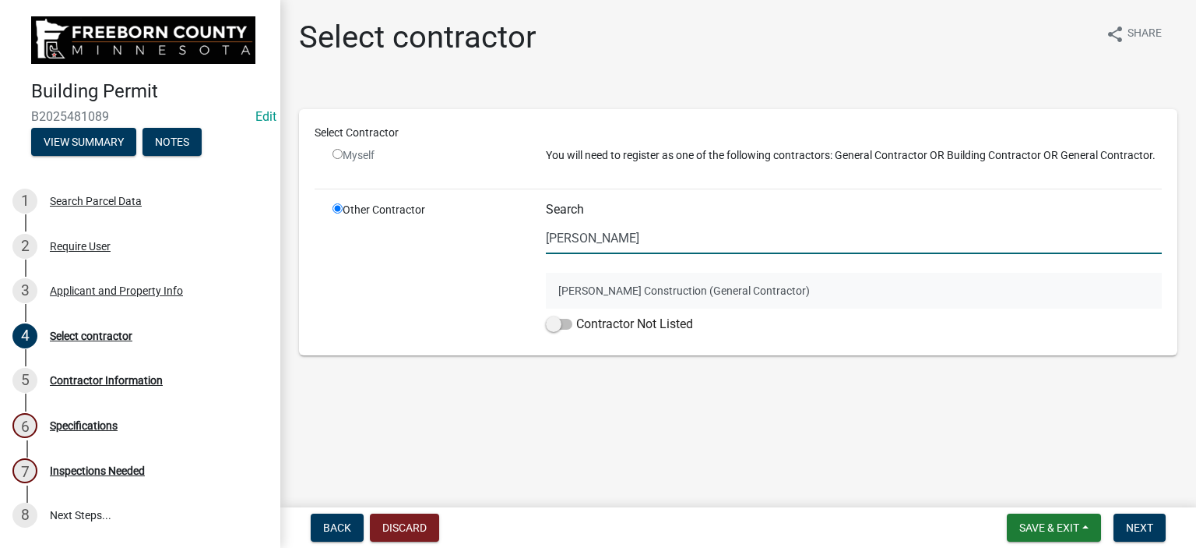
type input "[PERSON_NAME]"
click at [592, 292] on button "[PERSON_NAME] Construction (General Contractor)" at bounding box center [854, 291] width 616 height 36
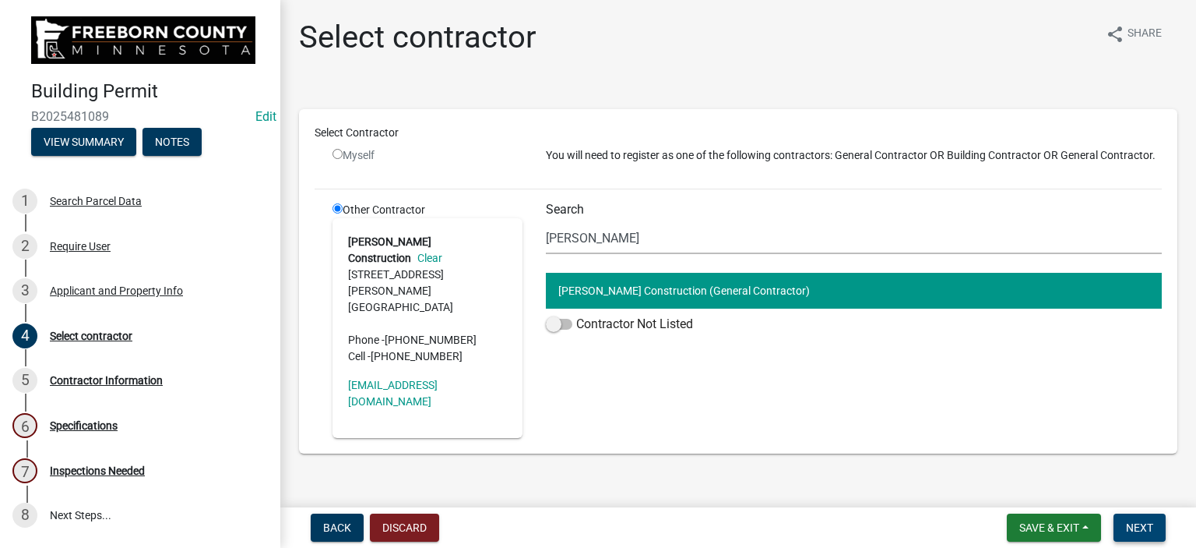
click at [1131, 527] on span "Next" at bounding box center [1139, 527] width 27 height 12
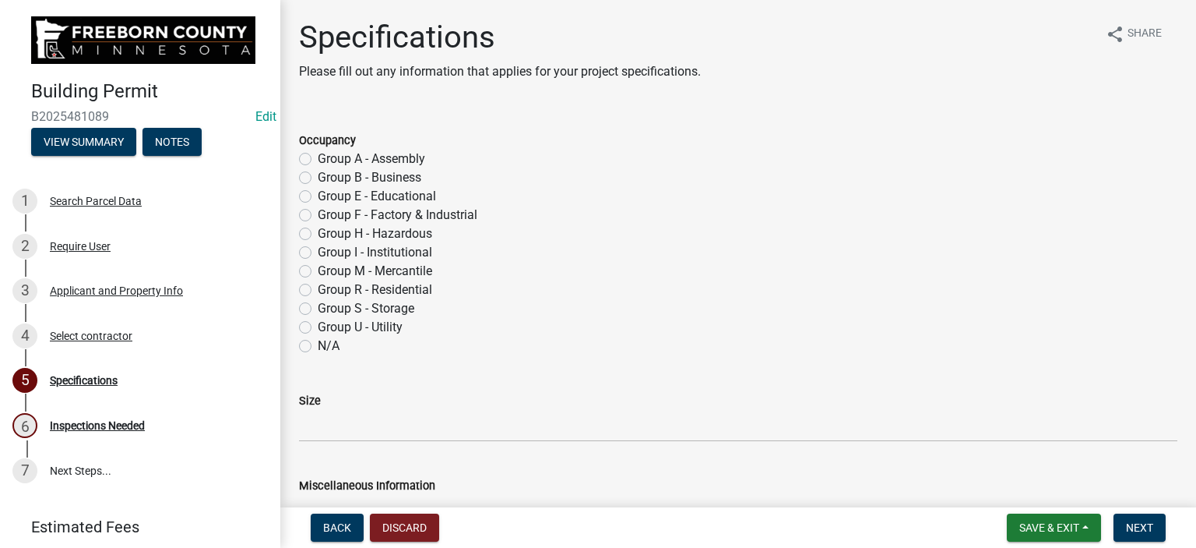
click at [318, 289] on label "Group R - Residential" at bounding box center [375, 289] width 114 height 19
click at [318, 289] on input "Group R - Residential" at bounding box center [323, 285] width 10 height 10
radio input "true"
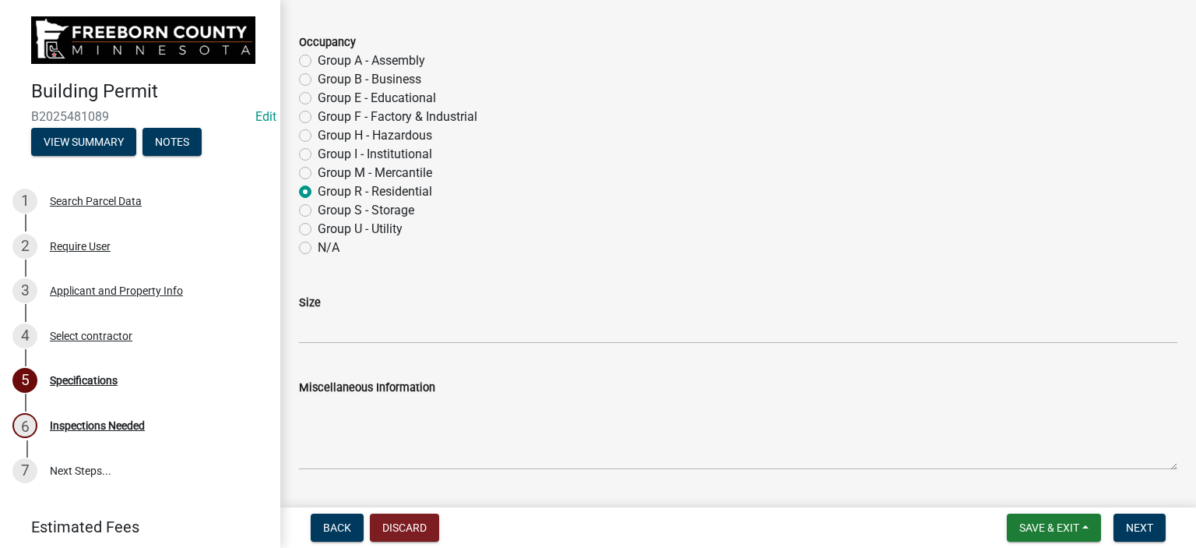
scroll to position [234, 0]
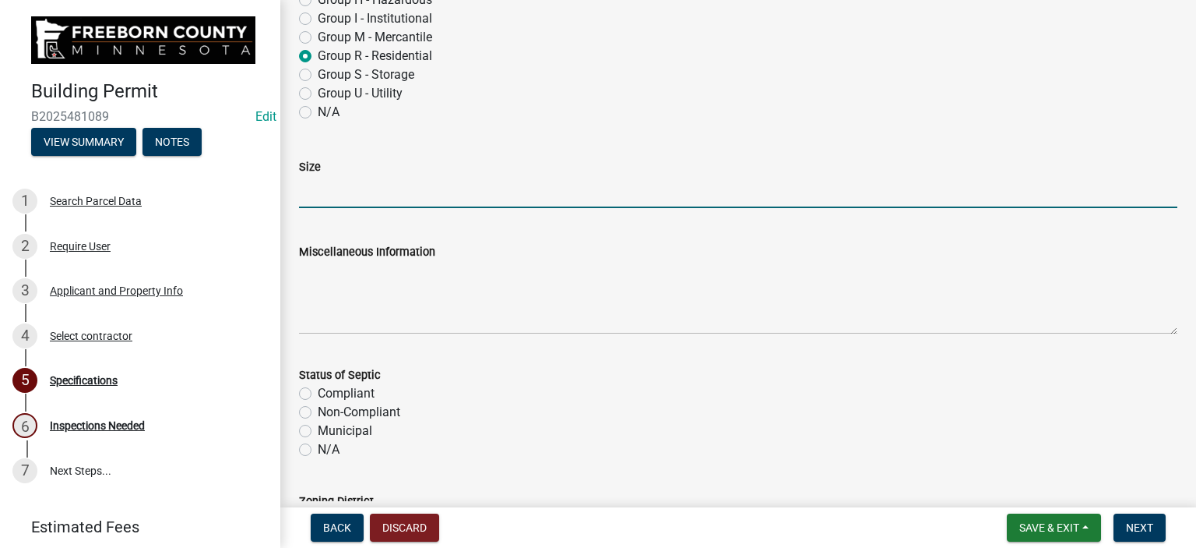
click at [321, 196] on input "Size" at bounding box center [738, 192] width 879 height 32
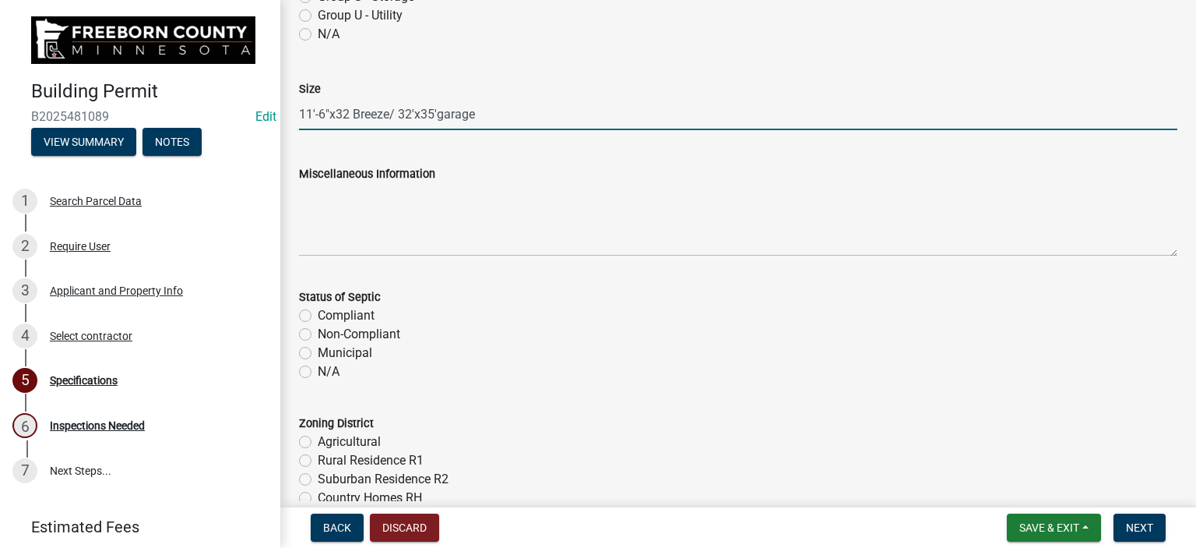
scroll to position [467, 0]
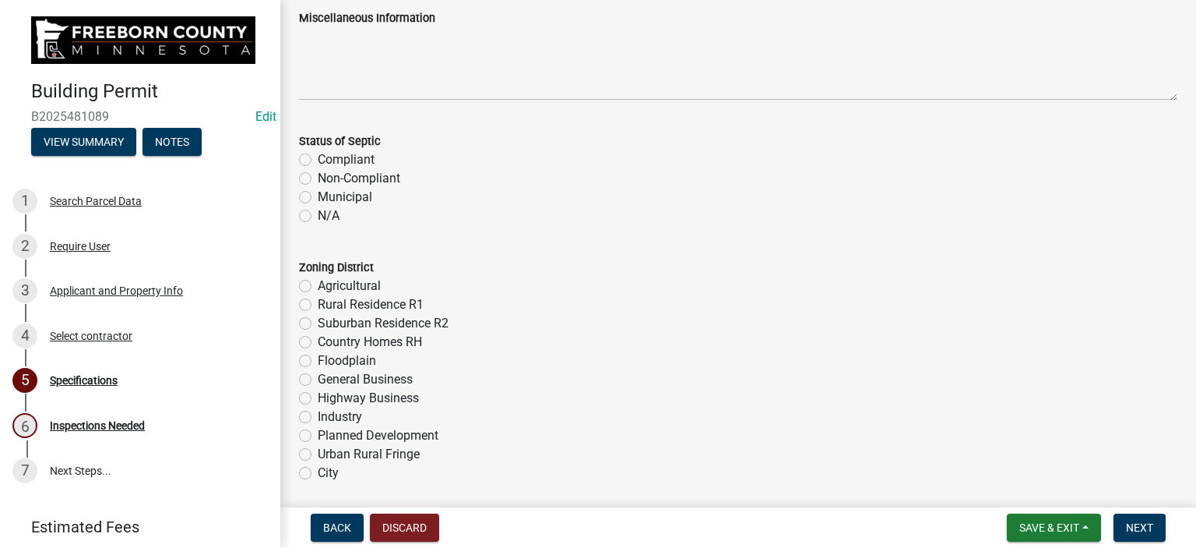
type input "11'-6"x32 Breeze/ 32'x35'garage"
click at [318, 215] on label "N/A" at bounding box center [329, 215] width 22 height 19
click at [318, 215] on input "N/A" at bounding box center [323, 211] width 10 height 10
radio input "true"
click at [318, 282] on label "Agricultural" at bounding box center [349, 286] width 63 height 19
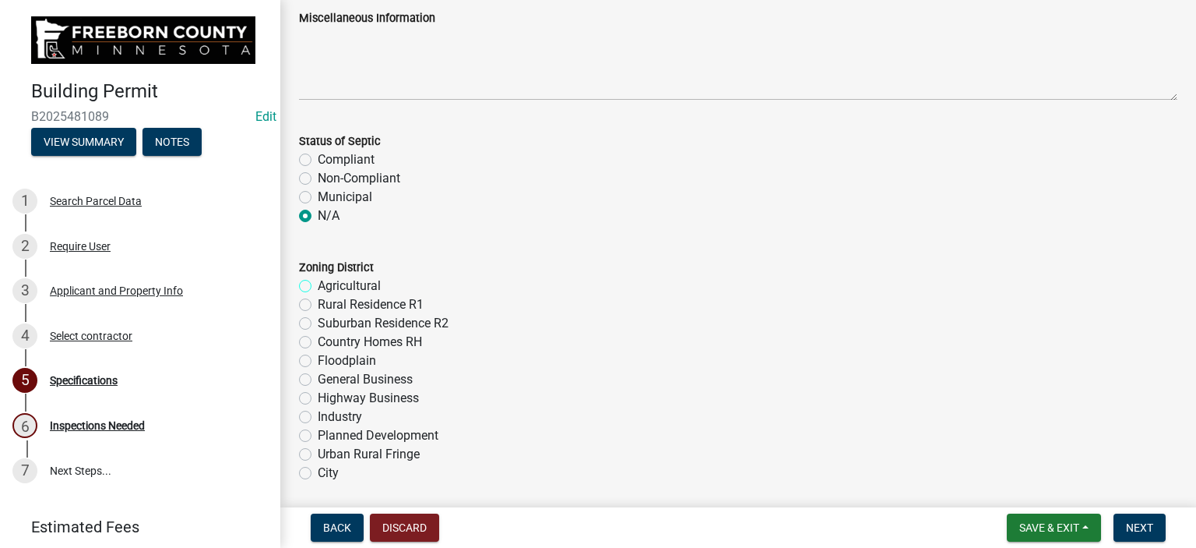
click at [318, 282] on input "Agricultural" at bounding box center [323, 282] width 10 height 10
radio input "true"
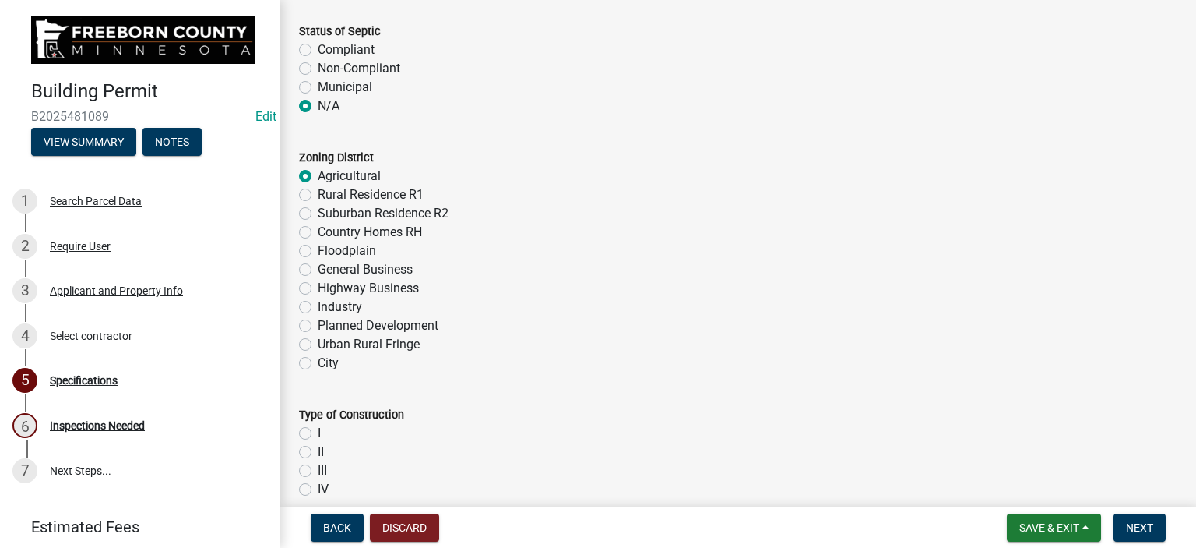
scroll to position [779, 0]
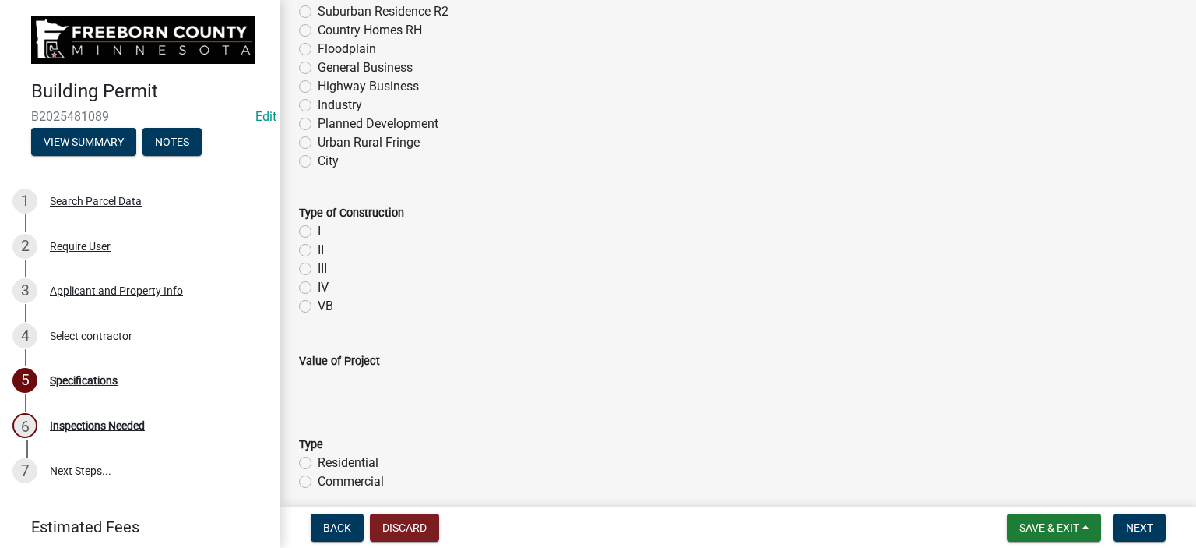
click at [318, 301] on label "VB" at bounding box center [326, 306] width 16 height 19
click at [318, 301] on input "VB" at bounding box center [323, 302] width 10 height 10
radio input "true"
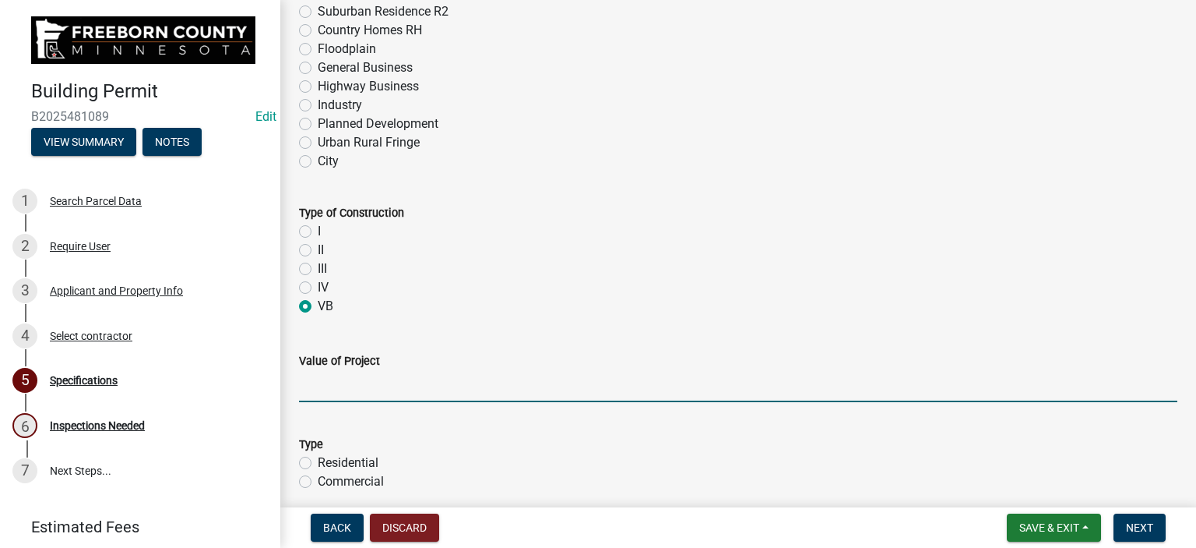
click at [317, 389] on input "text" at bounding box center [738, 386] width 879 height 32
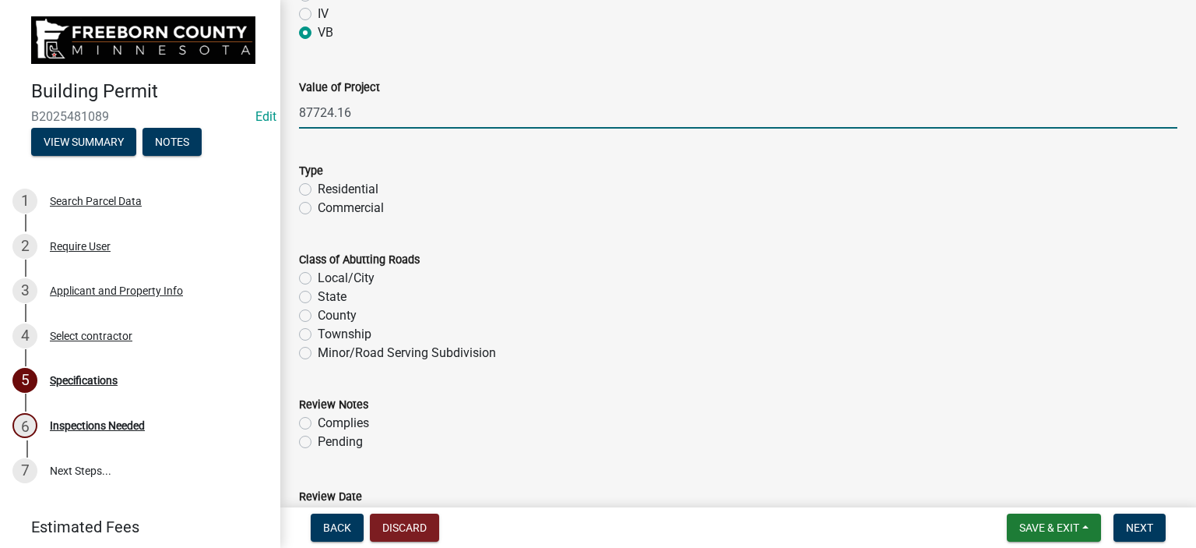
scroll to position [1090, 0]
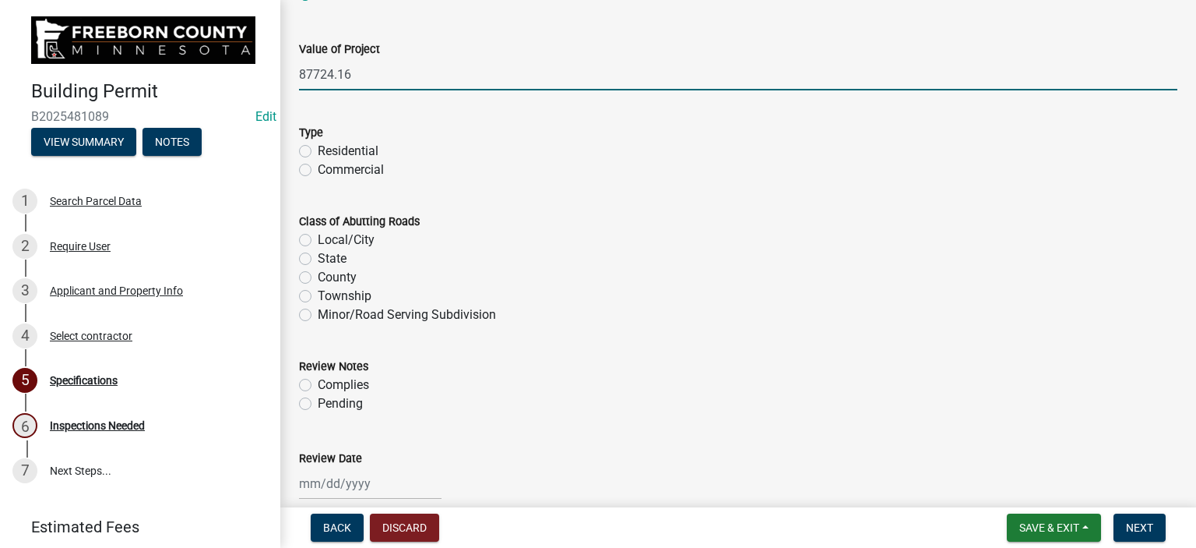
type input "87724.16"
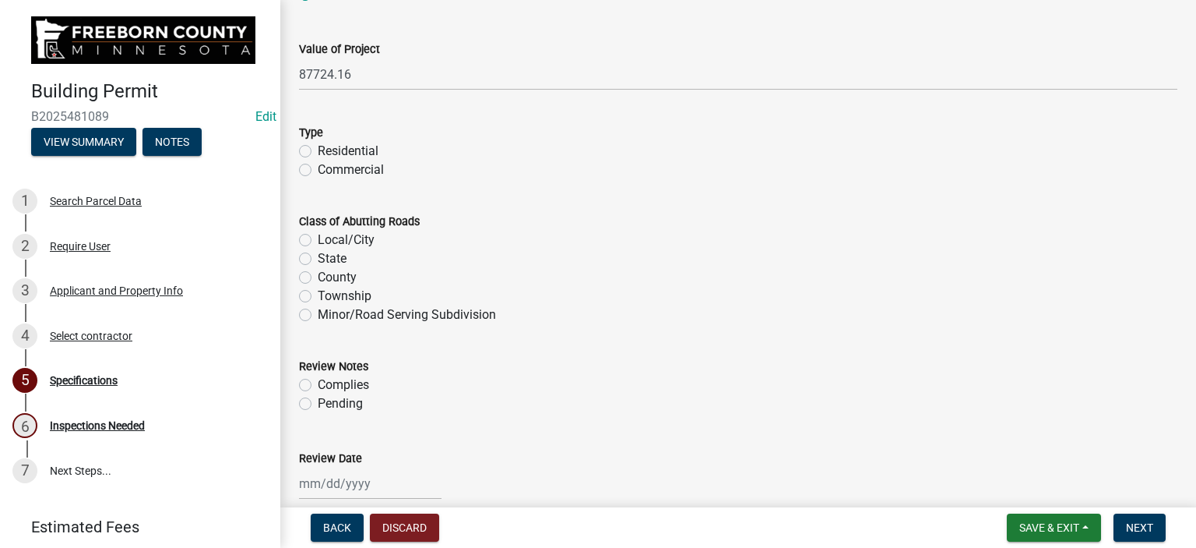
click at [318, 149] on label "Residential" at bounding box center [348, 151] width 61 height 19
click at [318, 149] on input "Residential" at bounding box center [323, 147] width 10 height 10
radio input "true"
click at [318, 277] on label "County" at bounding box center [337, 277] width 39 height 19
click at [318, 277] on input "County" at bounding box center [323, 273] width 10 height 10
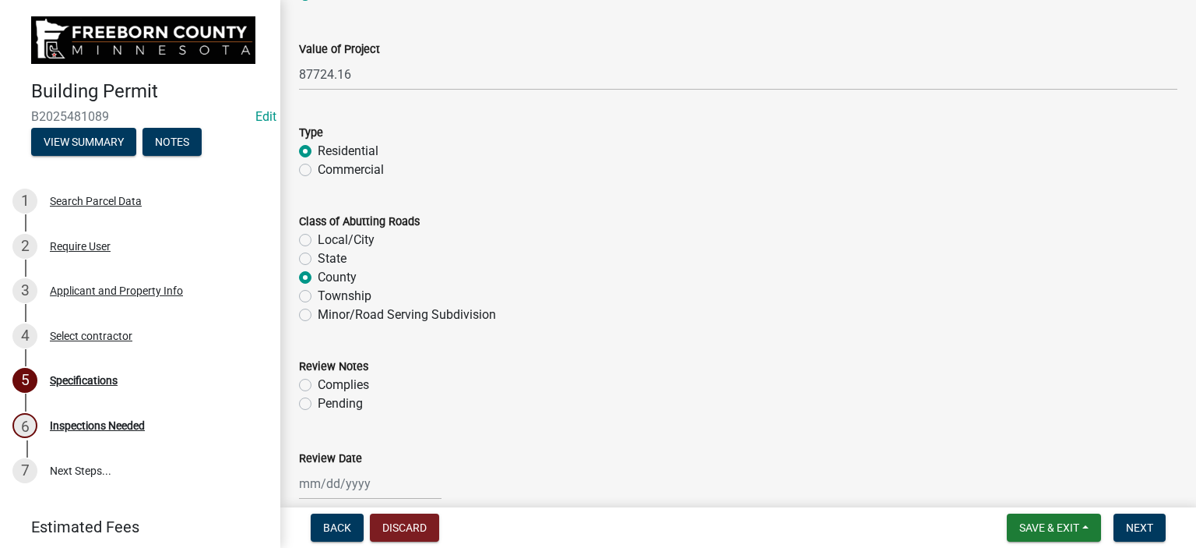
radio input "true"
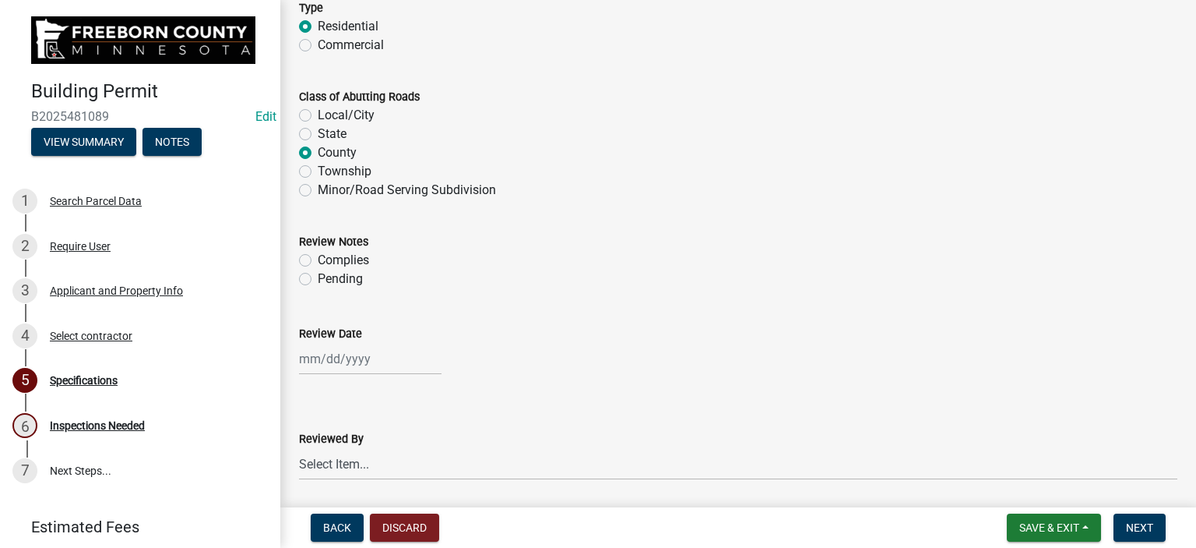
scroll to position [1246, 0]
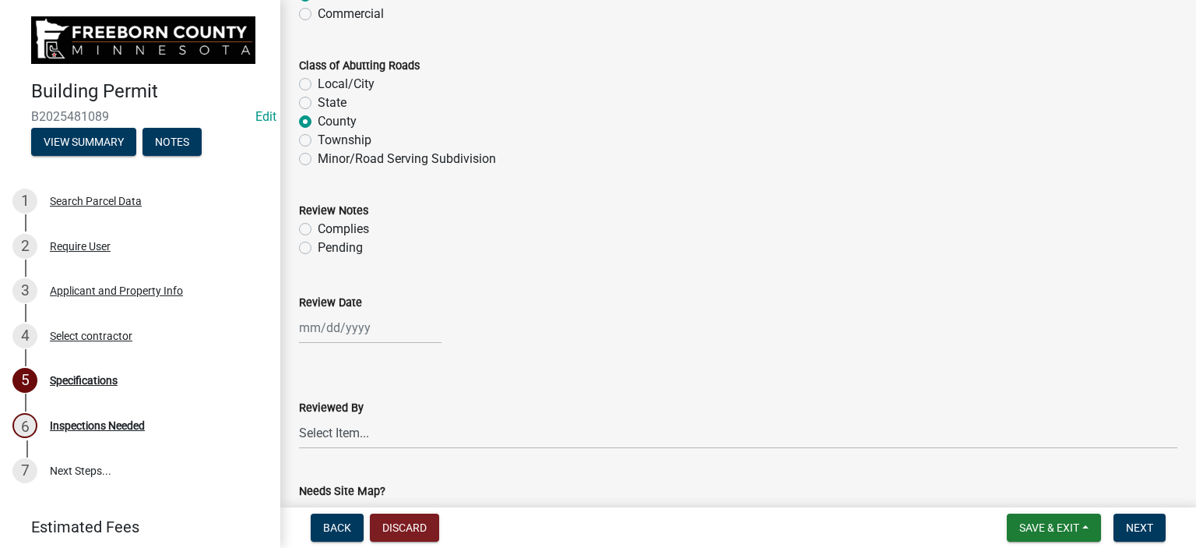
click at [318, 227] on label "Complies" at bounding box center [343, 229] width 51 height 19
click at [318, 227] on input "Complies" at bounding box center [323, 225] width 10 height 10
radio input "true"
click at [332, 332] on div at bounding box center [370, 328] width 143 height 32
select select "9"
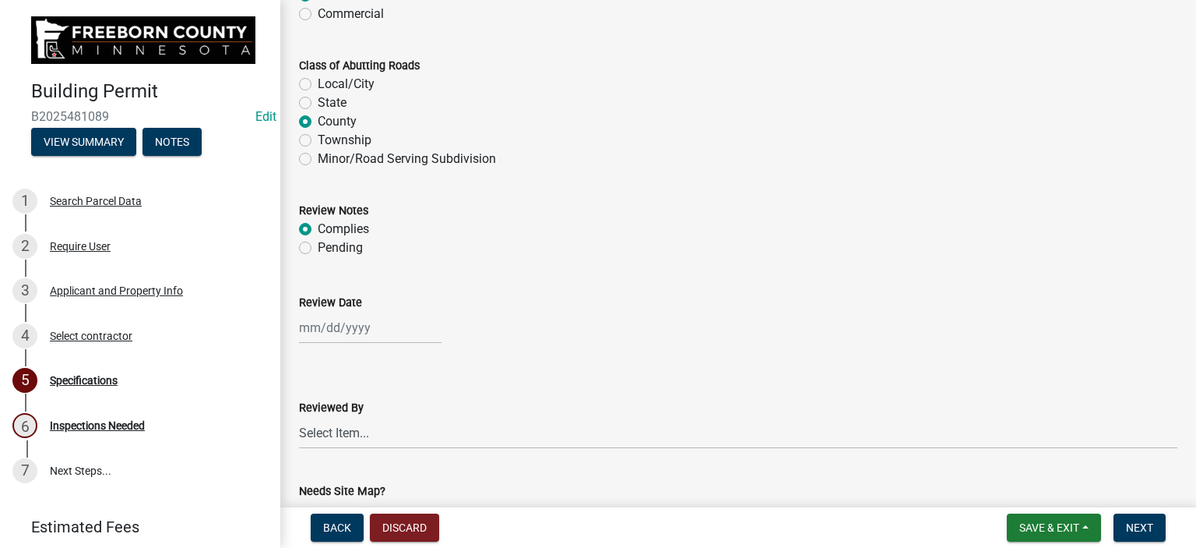
select select "2025"
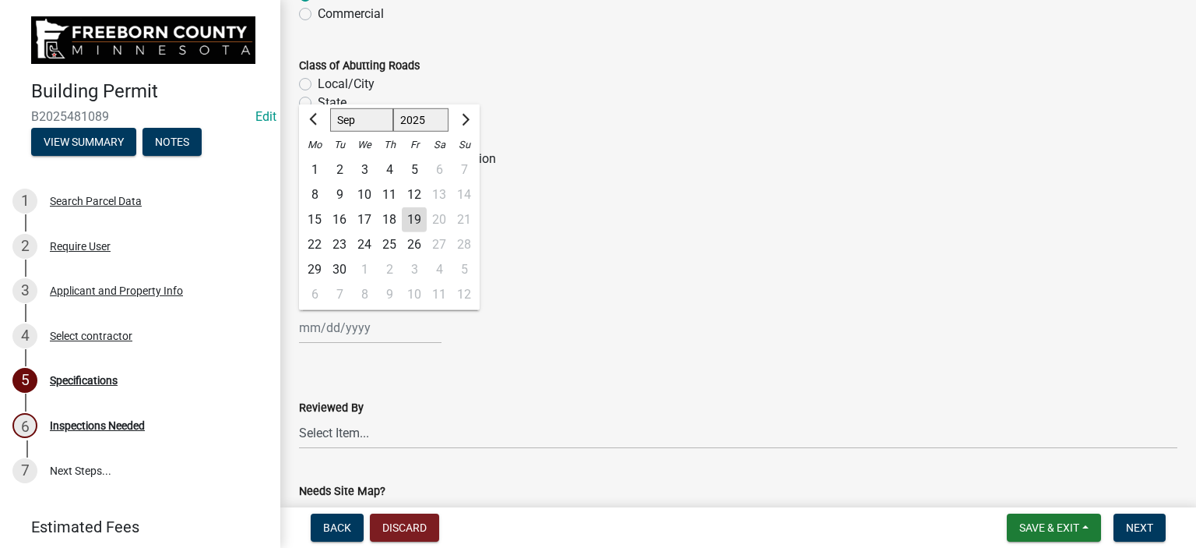
click at [412, 220] on div "19" at bounding box center [414, 219] width 25 height 25
type input "[DATE]"
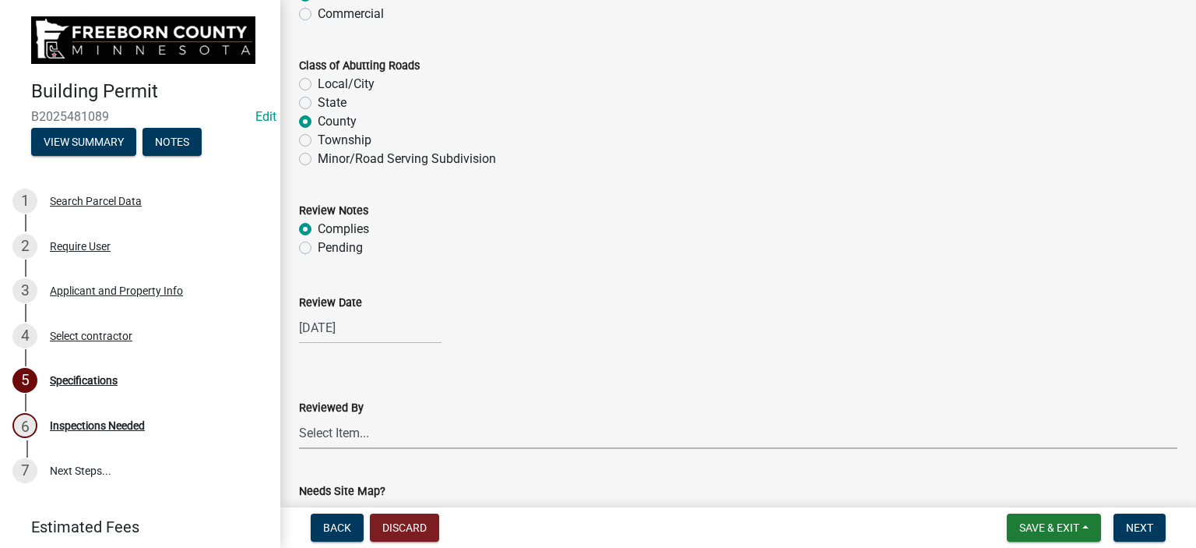
drag, startPoint x: 320, startPoint y: 439, endPoint x: 326, endPoint y: 429, distance: 10.8
click at [321, 437] on select "Select Item... [PERSON_NAME] [PERSON_NAME] [PERSON_NAME] [PERSON_NAME] [PERSON_…" at bounding box center [738, 433] width 879 height 32
click at [299, 417] on select "Select Item... [PERSON_NAME] [PERSON_NAME] [PERSON_NAME] [PERSON_NAME] [PERSON_…" at bounding box center [738, 433] width 879 height 32
select select "cf5e982a-8fde-449d-bcd8-be8cdfb99374"
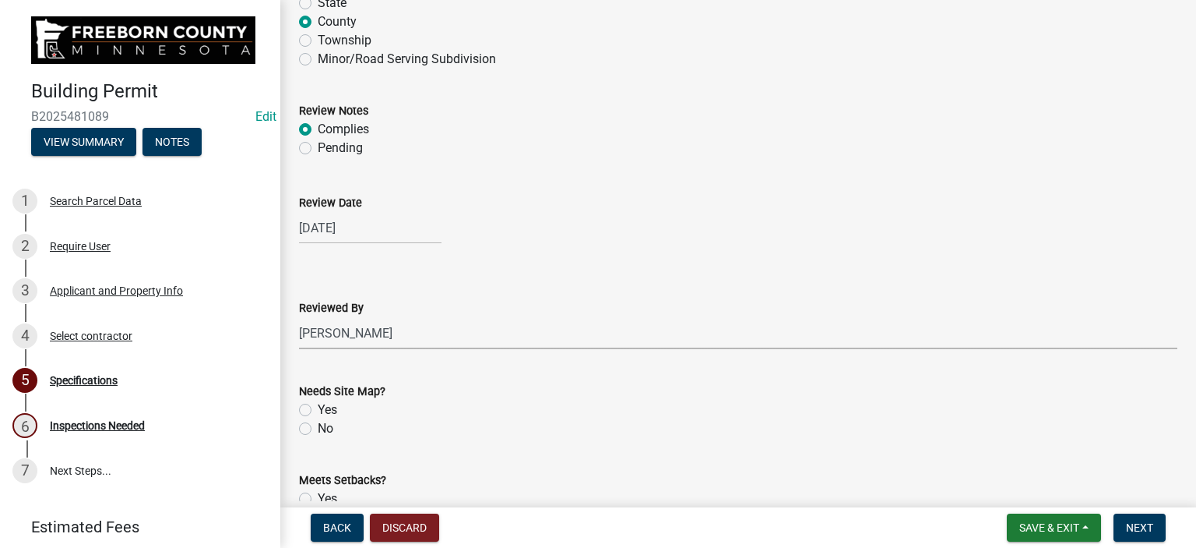
scroll to position [1558, 0]
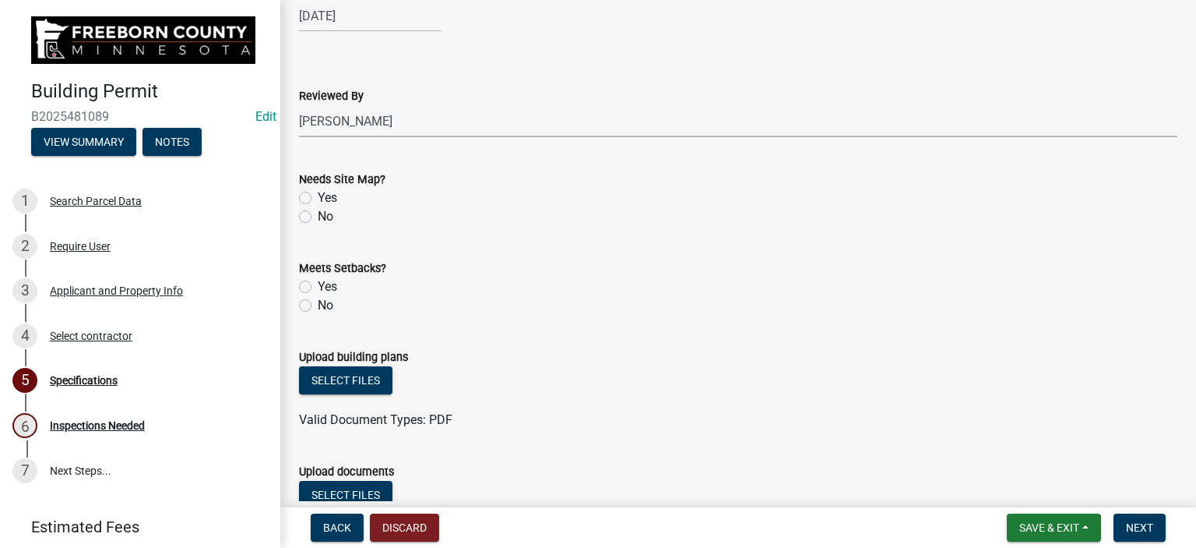
click at [318, 200] on label "Yes" at bounding box center [327, 197] width 19 height 19
click at [318, 199] on input "Yes" at bounding box center [323, 193] width 10 height 10
radio input "true"
click at [318, 200] on label "Yes" at bounding box center [327, 197] width 19 height 19
click at [318, 199] on input "Yes" at bounding box center [323, 193] width 10 height 10
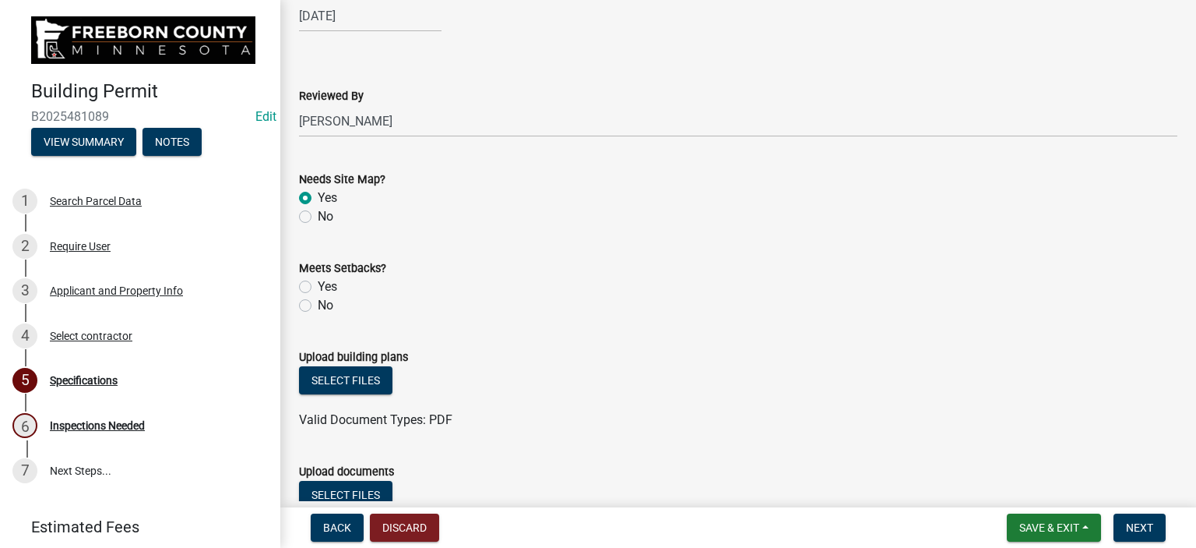
click at [318, 215] on label "No" at bounding box center [326, 216] width 16 height 19
click at [318, 215] on input "No" at bounding box center [323, 212] width 10 height 10
radio input "true"
click at [303, 294] on div "Yes" at bounding box center [738, 286] width 879 height 19
click at [318, 287] on label "Yes" at bounding box center [327, 286] width 19 height 19
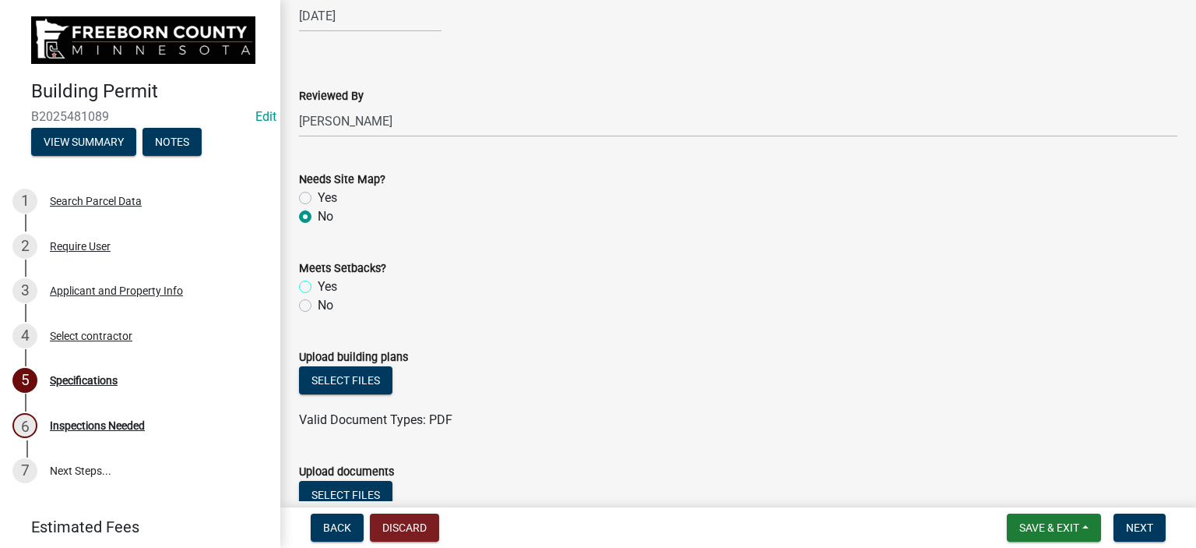
click at [318, 287] on input "Yes" at bounding box center [323, 282] width 10 height 10
radio input "true"
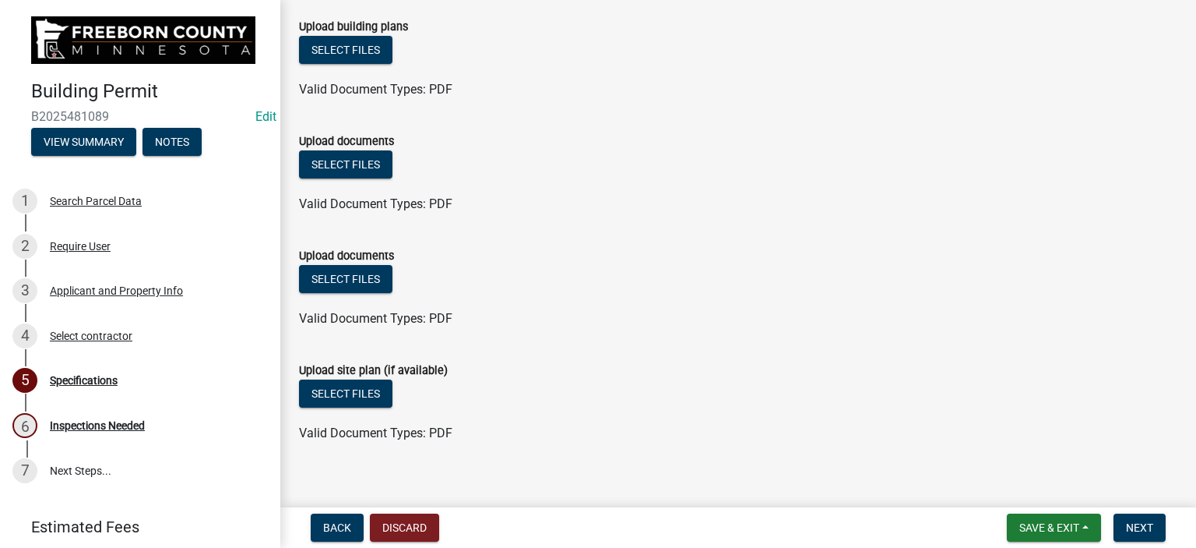
scroll to position [1904, 0]
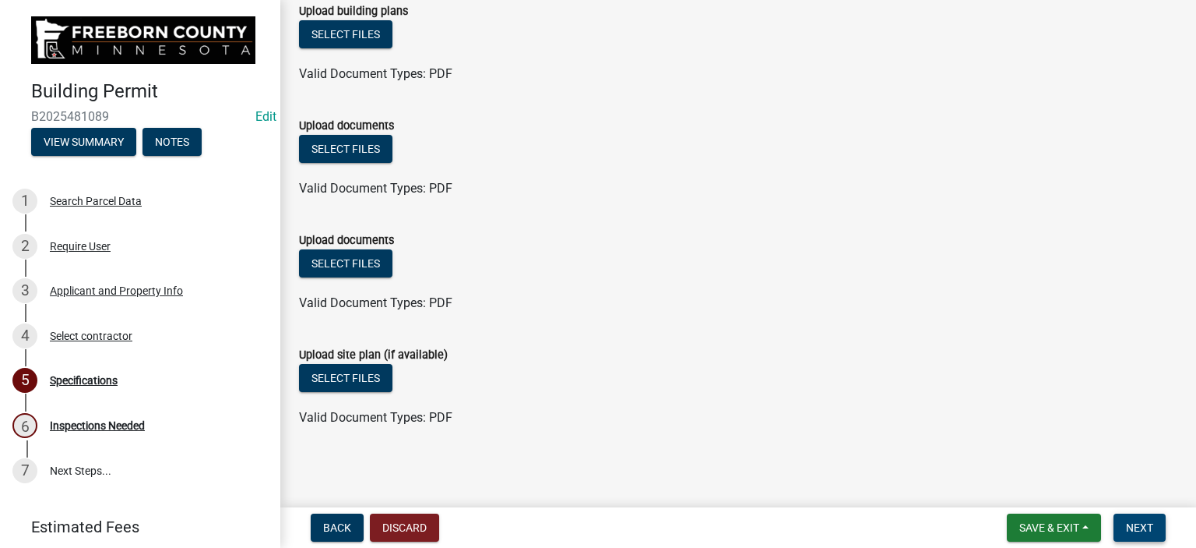
click at [1131, 532] on span "Next" at bounding box center [1139, 527] width 27 height 12
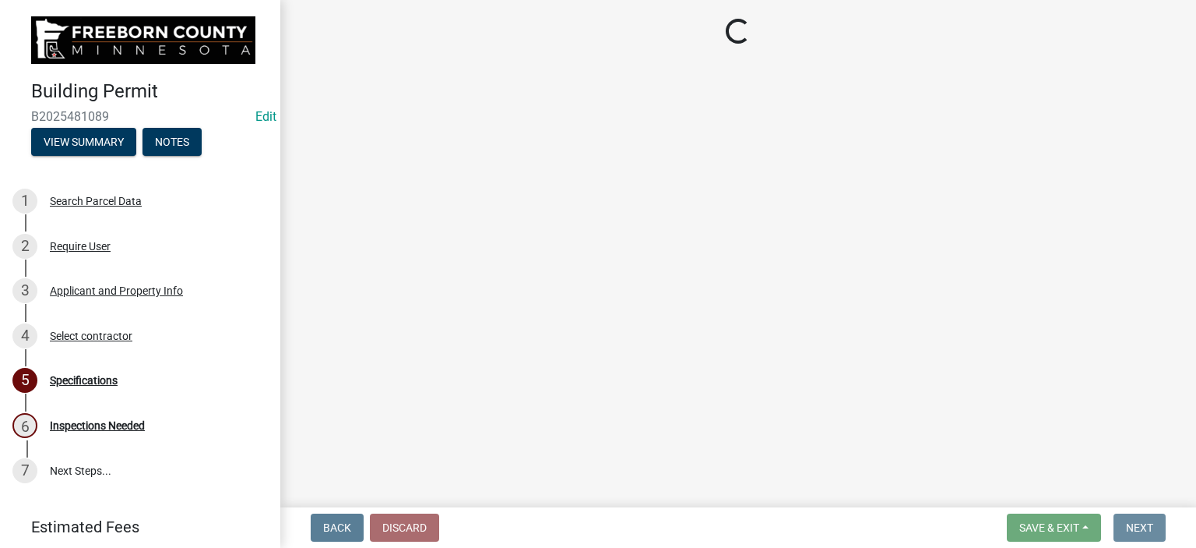
scroll to position [0, 0]
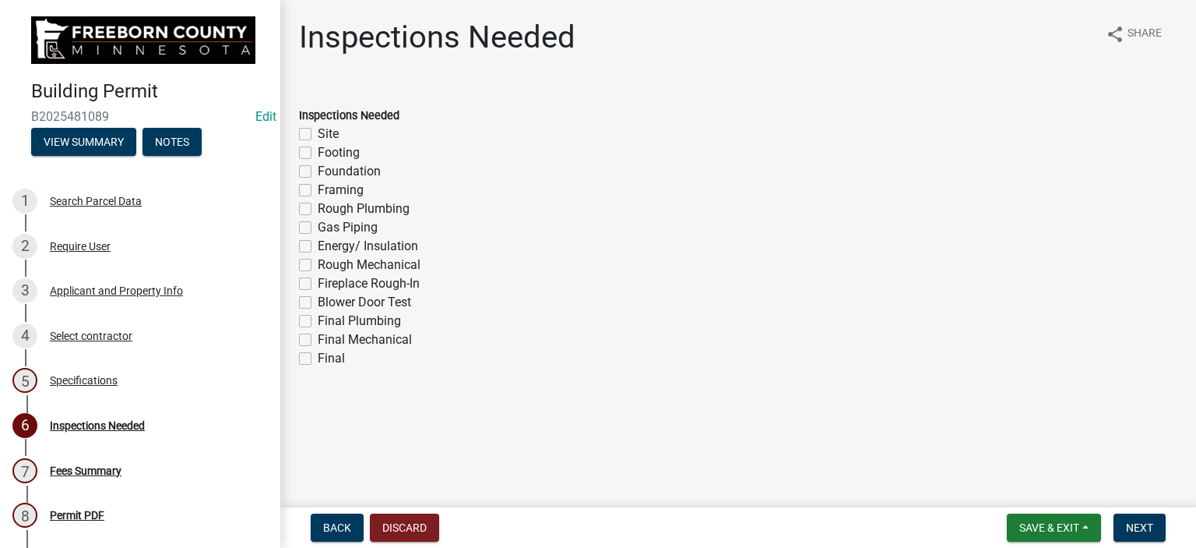
click at [318, 153] on label "Footing" at bounding box center [339, 152] width 42 height 19
click at [318, 153] on input "Footing" at bounding box center [323, 148] width 10 height 10
checkbox input "true"
checkbox input "false"
checkbox input "true"
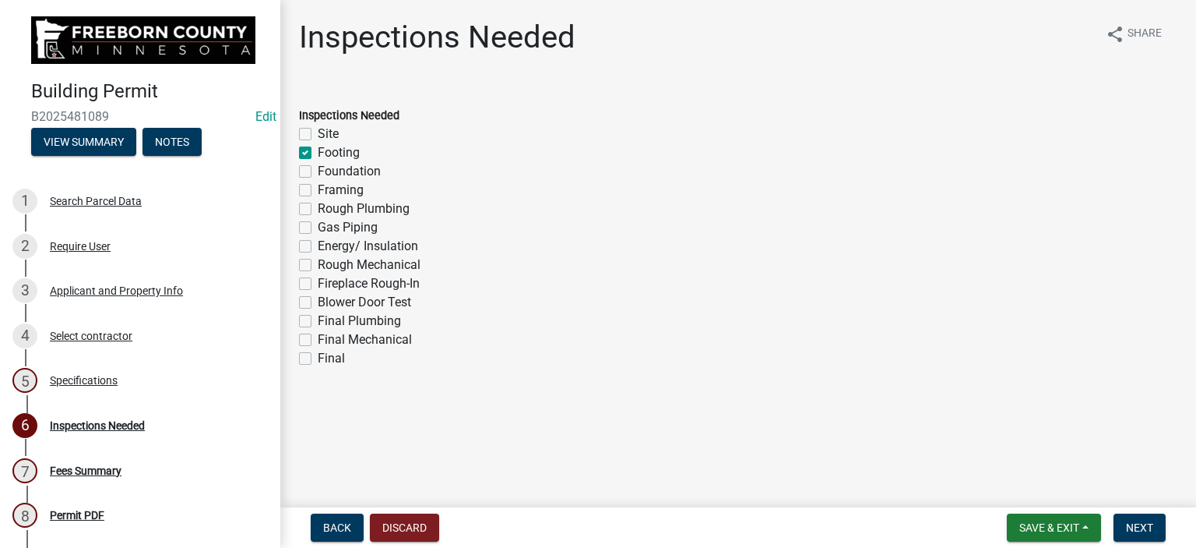
checkbox input "false"
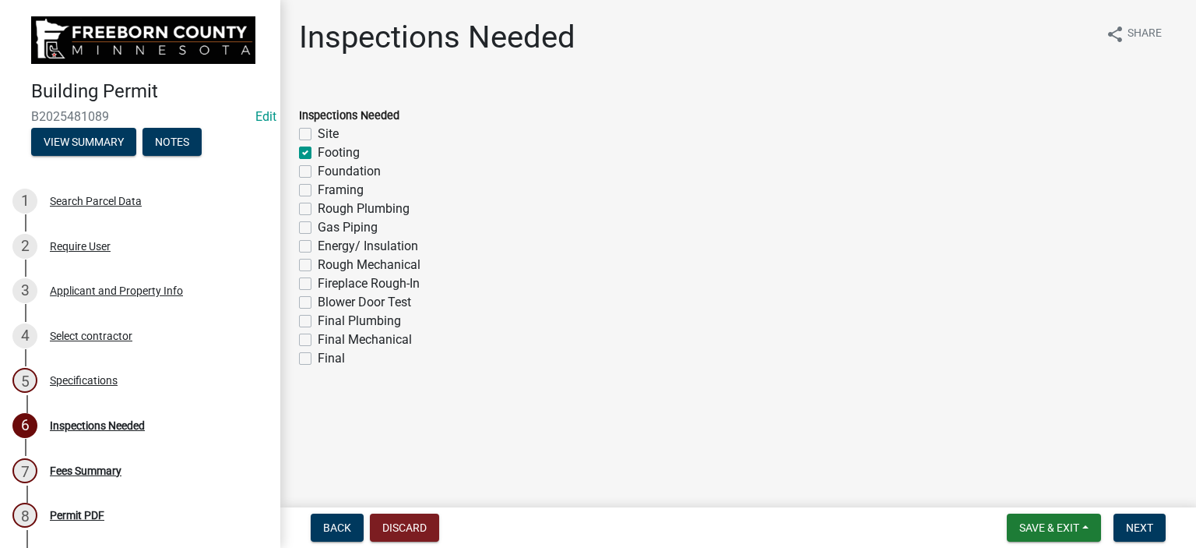
checkbox input "false"
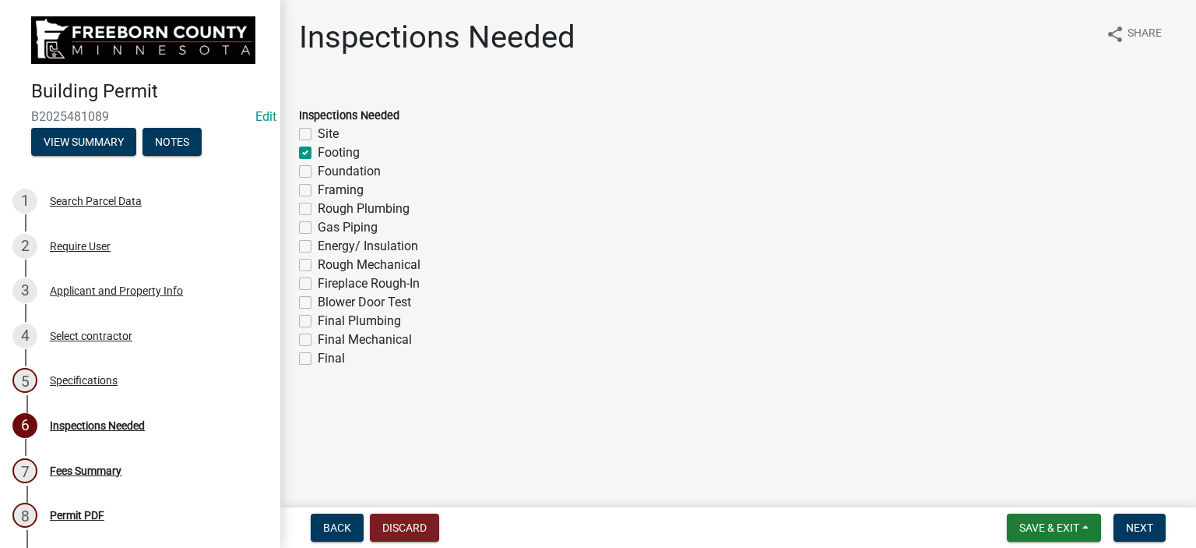
checkbox input "false"
click at [318, 170] on label "Foundation" at bounding box center [349, 171] width 63 height 19
click at [318, 170] on input "Foundation" at bounding box center [323, 167] width 10 height 10
checkbox input "true"
checkbox input "false"
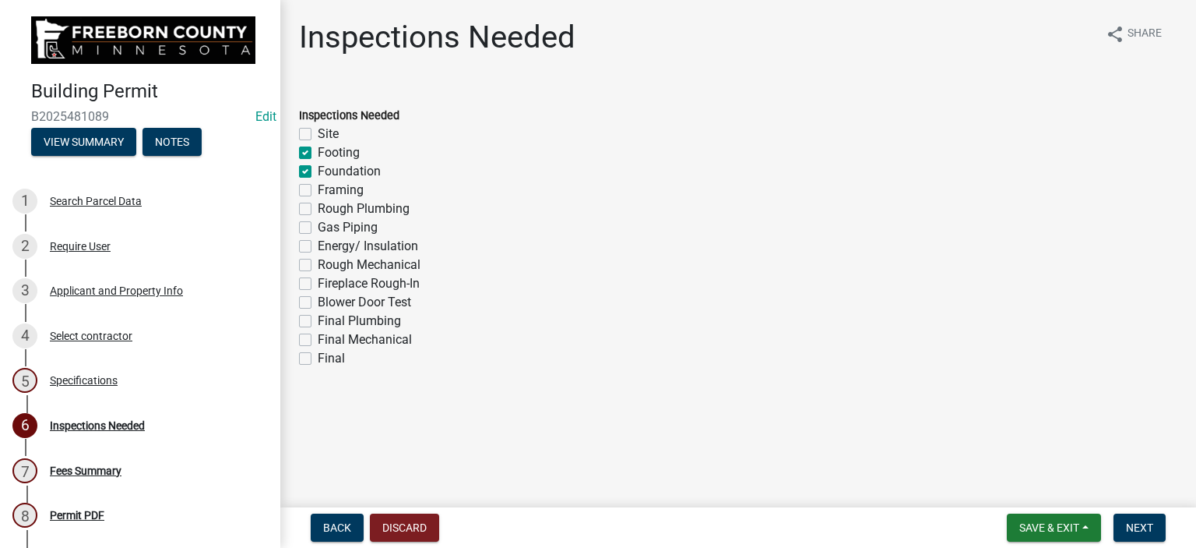
checkbox input "true"
checkbox input "false"
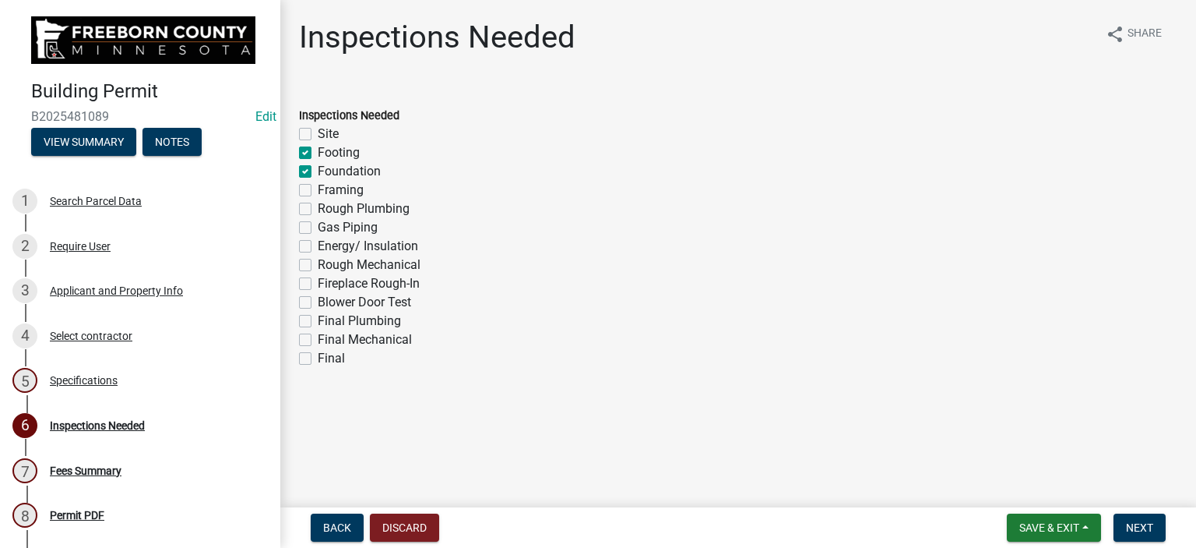
checkbox input "false"
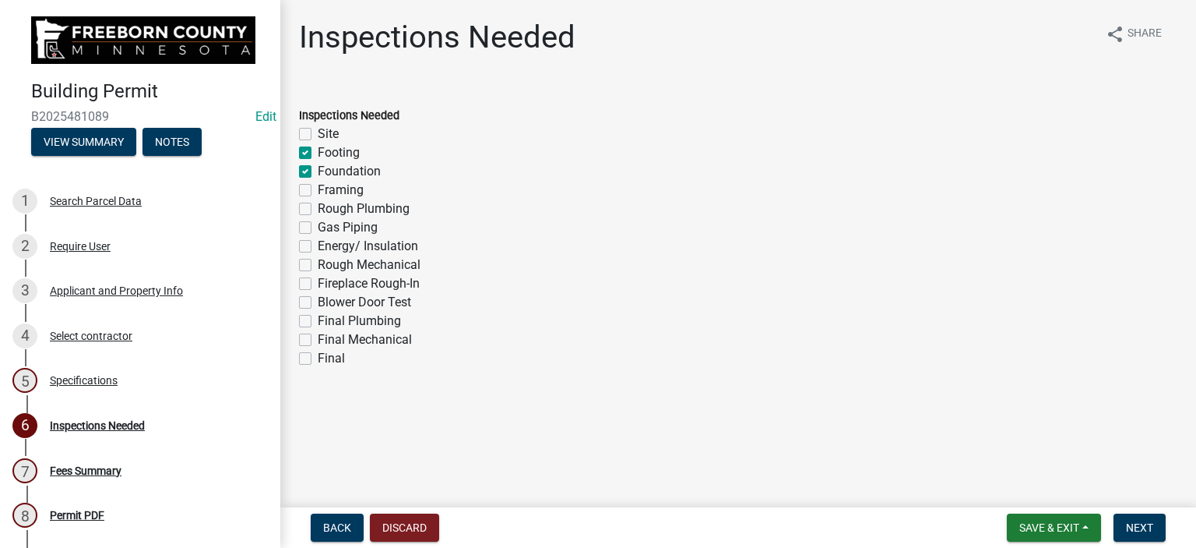
checkbox input "false"
click at [318, 188] on label "Framing" at bounding box center [341, 190] width 46 height 19
click at [318, 188] on input "Framing" at bounding box center [323, 186] width 10 height 10
checkbox input "true"
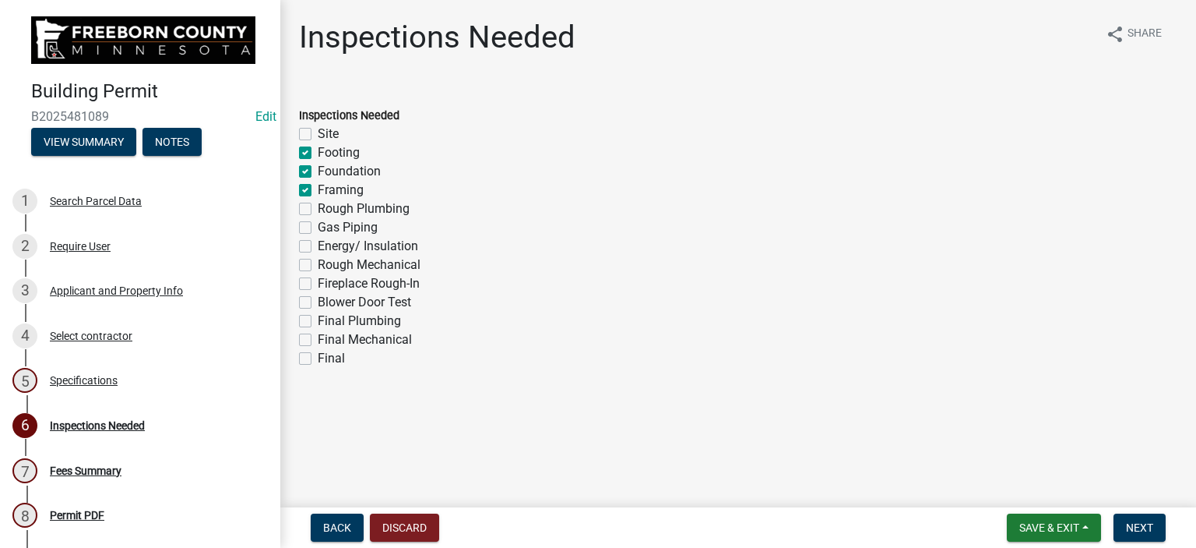
checkbox input "false"
checkbox input "true"
checkbox input "false"
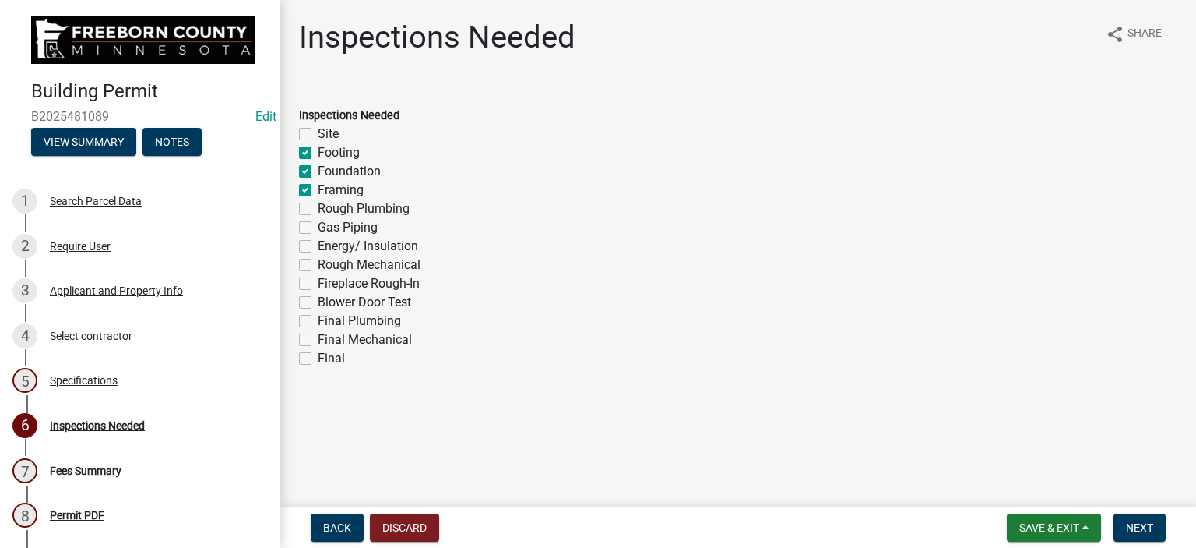
checkbox input "false"
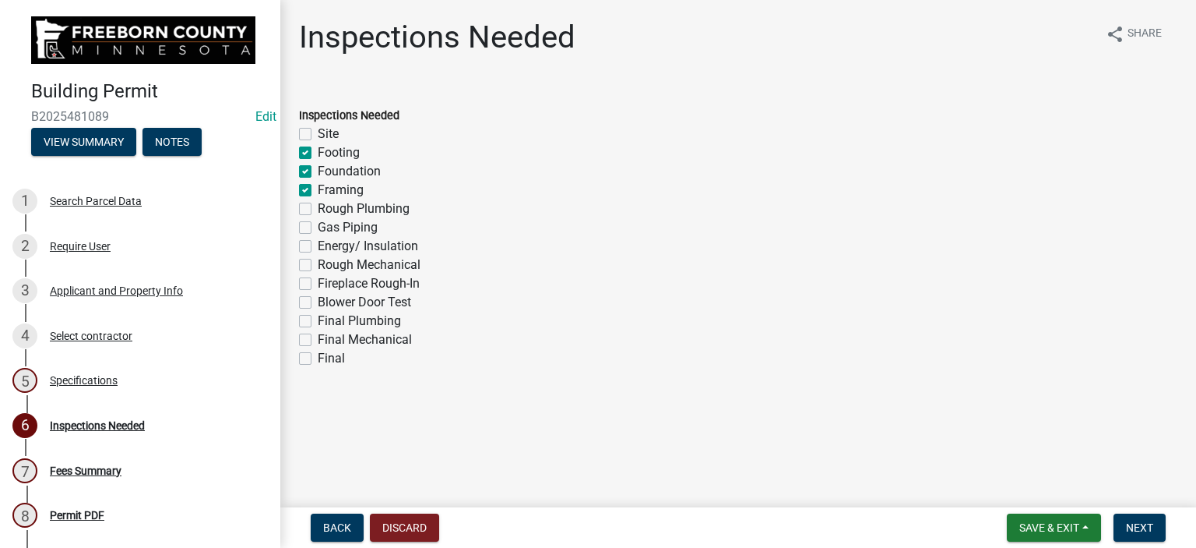
checkbox input "false"
click at [318, 206] on label "Rough Plumbing" at bounding box center [364, 208] width 92 height 19
click at [318, 206] on input "Rough Plumbing" at bounding box center [323, 204] width 10 height 10
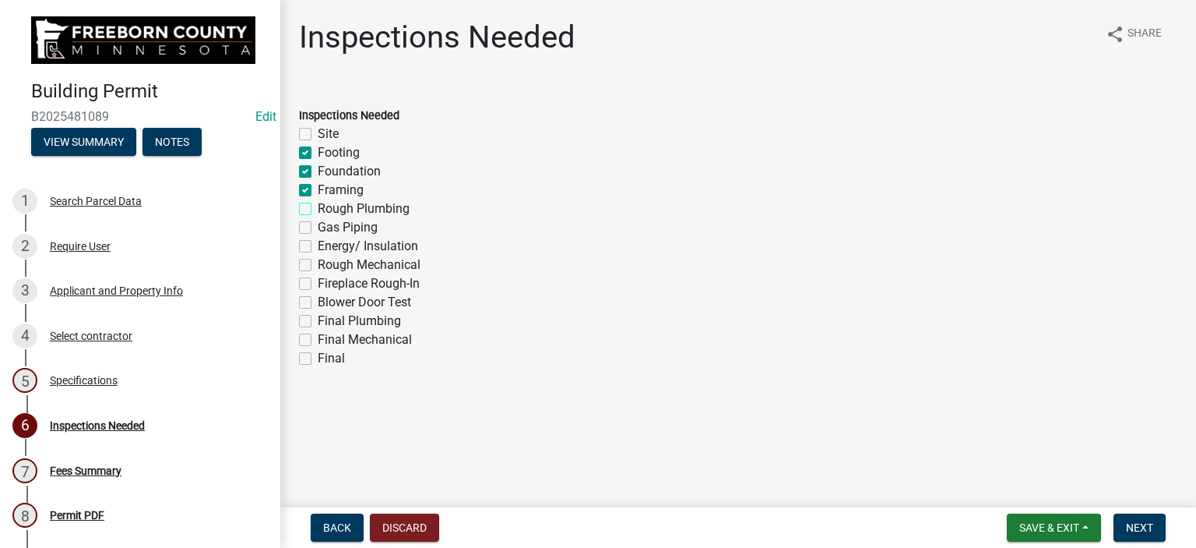
checkbox input "true"
checkbox input "false"
checkbox input "true"
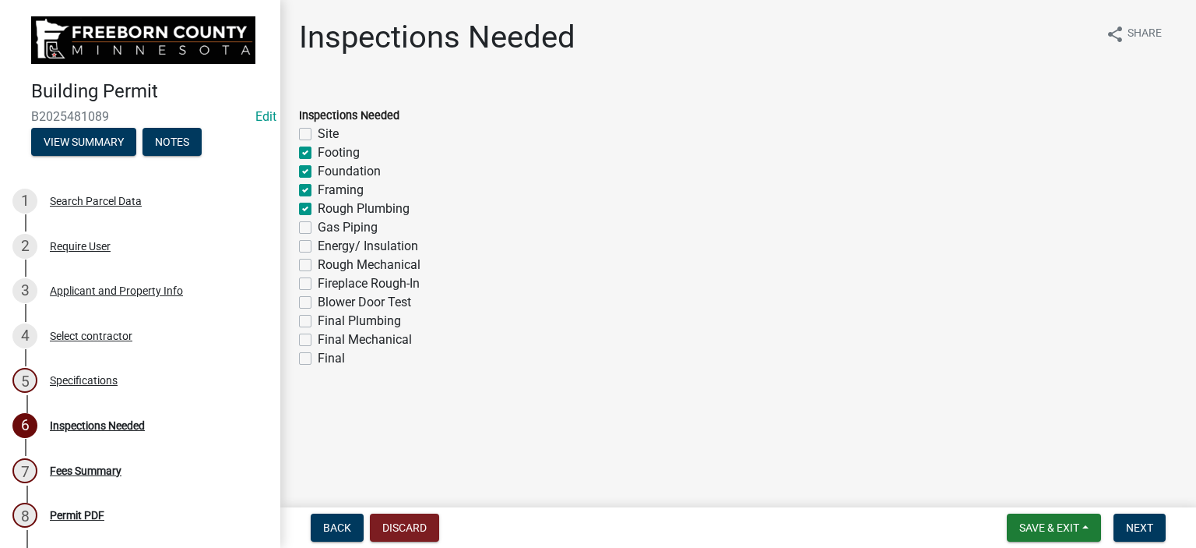
checkbox input "true"
checkbox input "false"
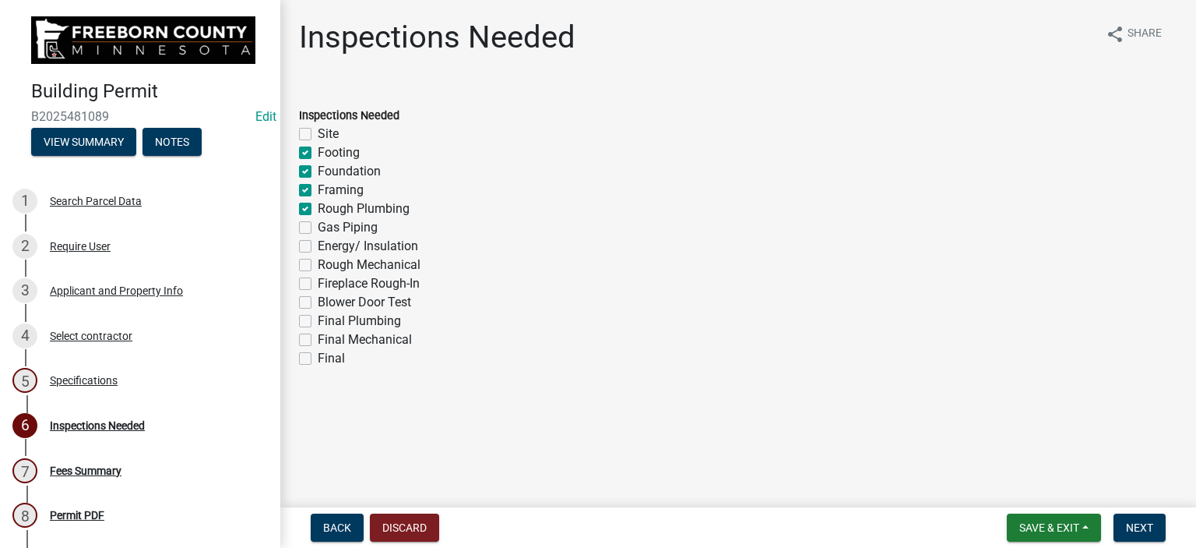
checkbox input "false"
click at [318, 241] on label "Energy/ Insulation" at bounding box center [368, 246] width 100 height 19
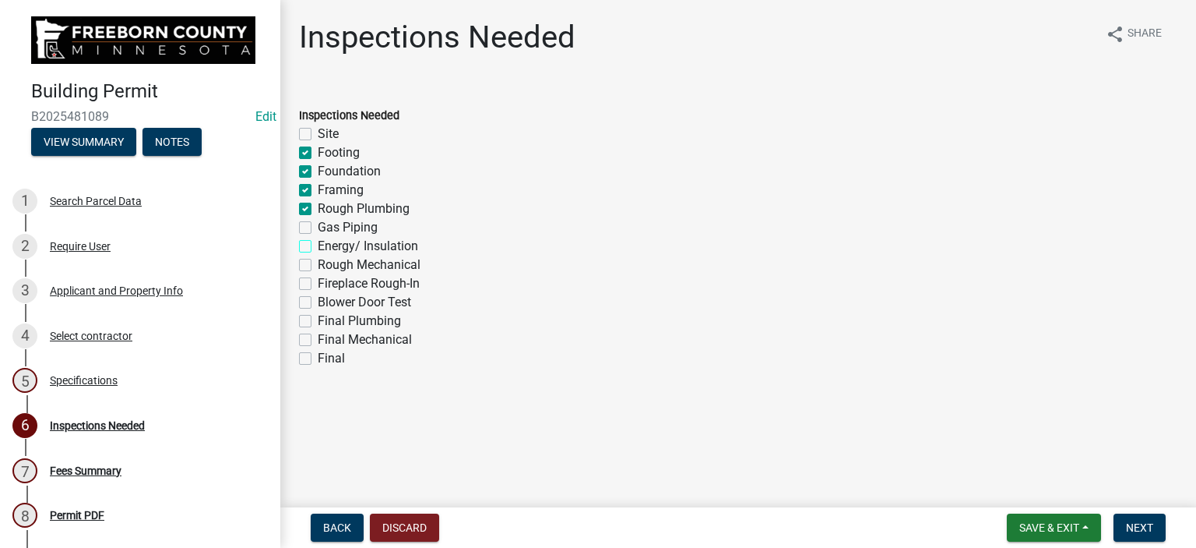
click at [318, 241] on input "Energy/ Insulation" at bounding box center [323, 242] width 10 height 10
checkbox input "true"
checkbox input "false"
checkbox input "true"
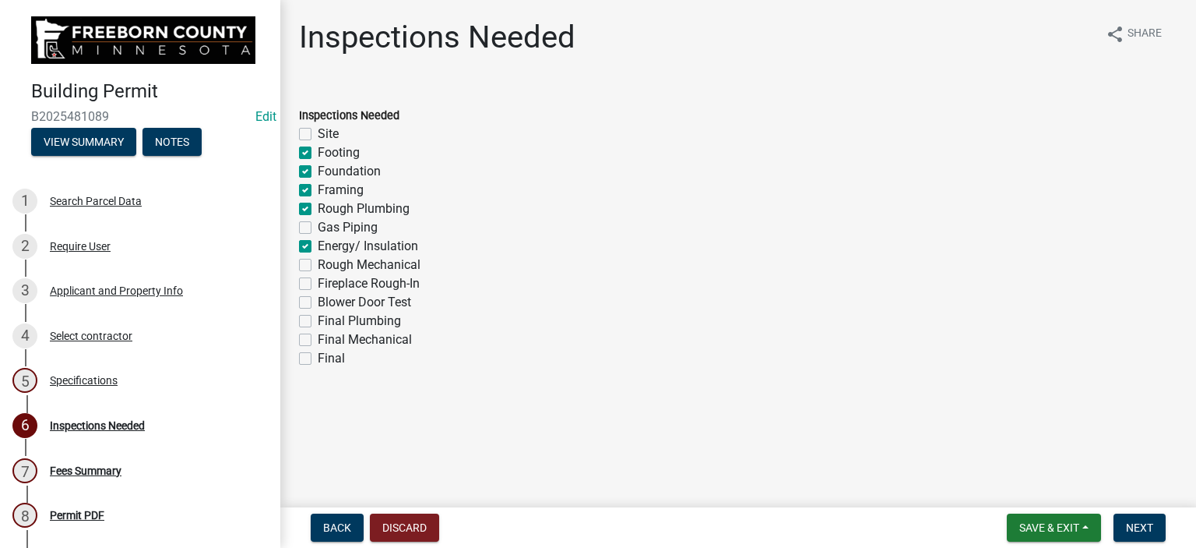
checkbox input "true"
checkbox input "false"
checkbox input "true"
checkbox input "false"
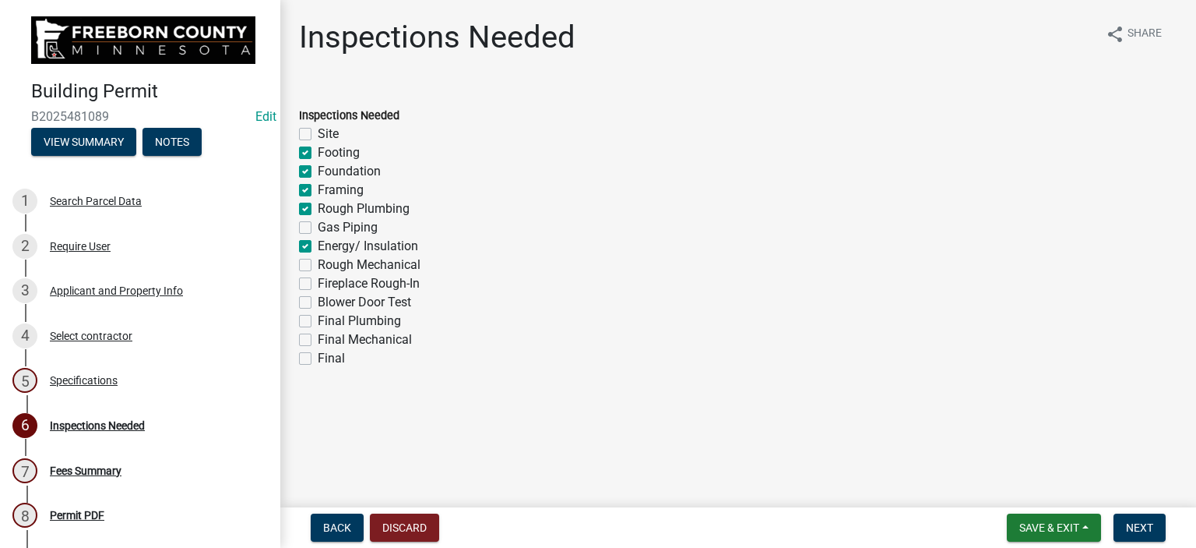
checkbox input "false"
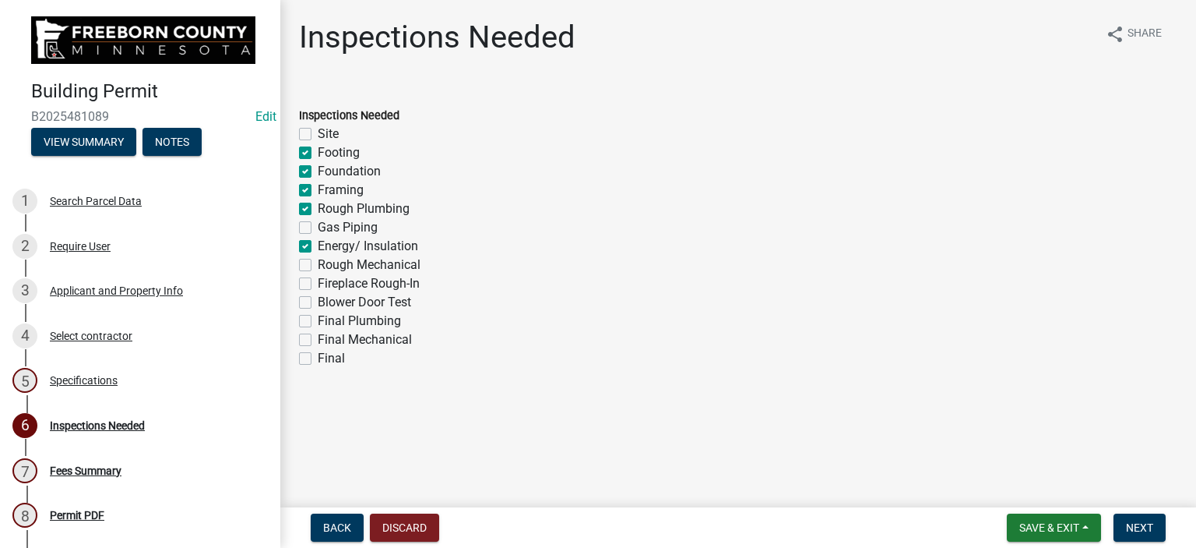
click at [318, 264] on label "Rough Mechanical" at bounding box center [369, 264] width 103 height 19
click at [318, 264] on input "Rough Mechanical" at bounding box center [323, 260] width 10 height 10
checkbox input "true"
checkbox input "false"
checkbox input "true"
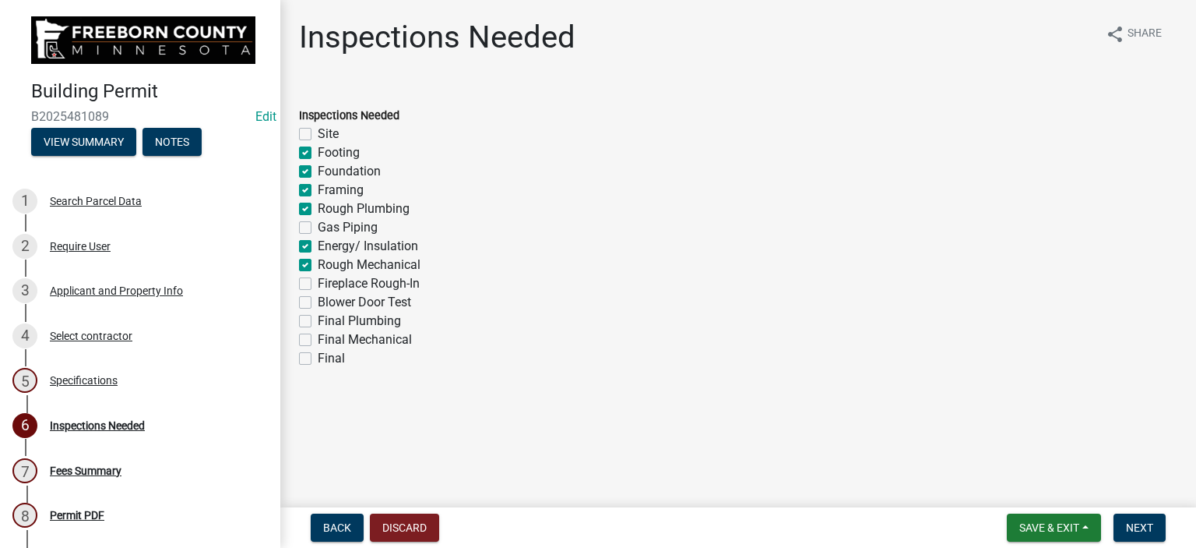
checkbox input "true"
checkbox input "false"
checkbox input "true"
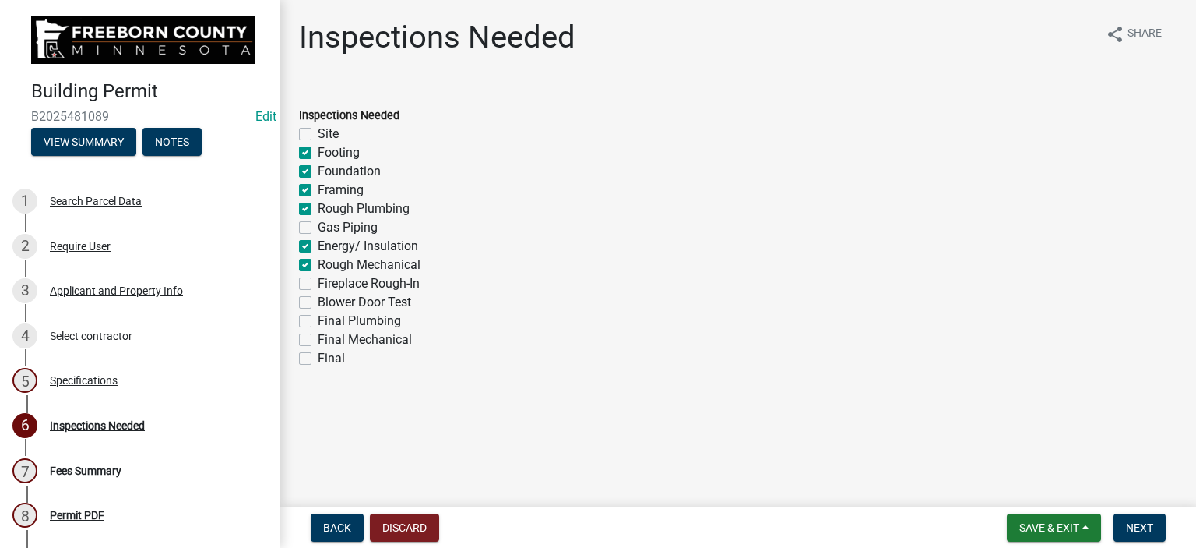
checkbox input "true"
checkbox input "false"
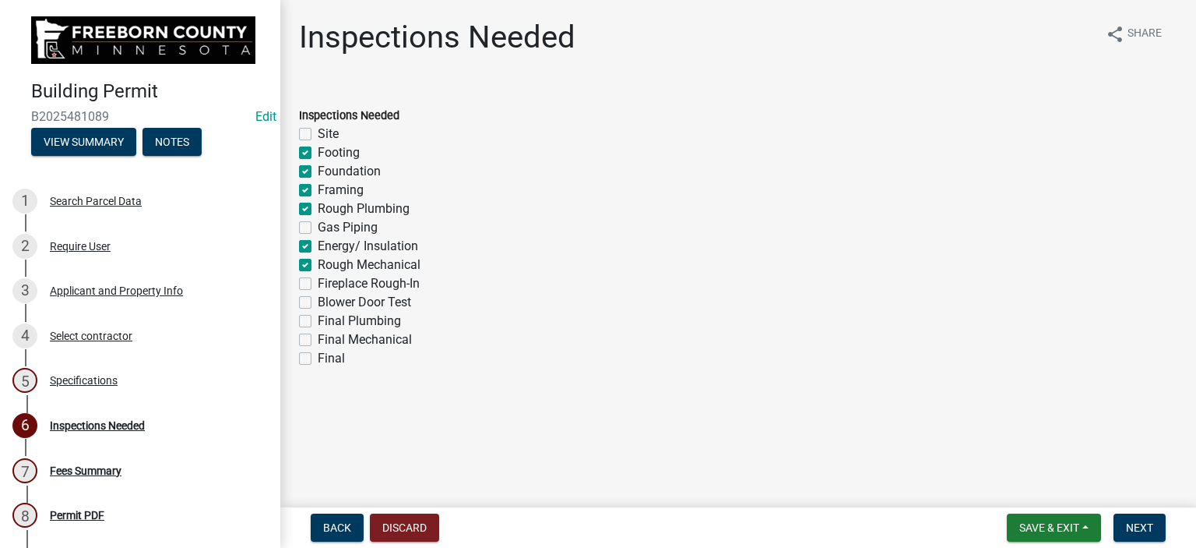
click at [318, 361] on label "Final" at bounding box center [331, 358] width 27 height 19
click at [318, 359] on input "Final" at bounding box center [323, 354] width 10 height 10
checkbox input "true"
checkbox input "false"
checkbox input "true"
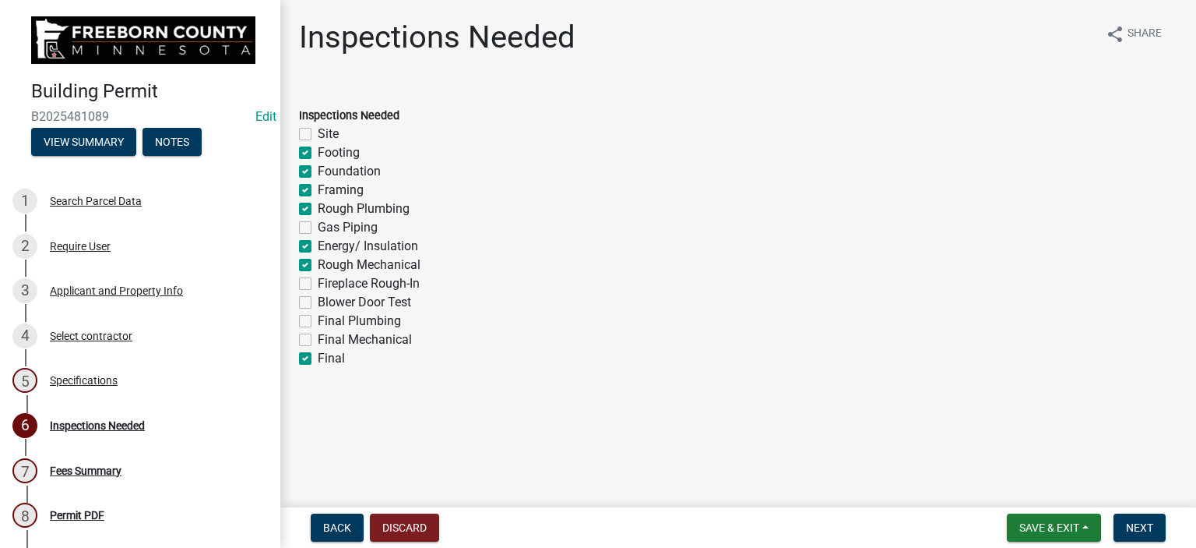
checkbox input "true"
checkbox input "false"
checkbox input "true"
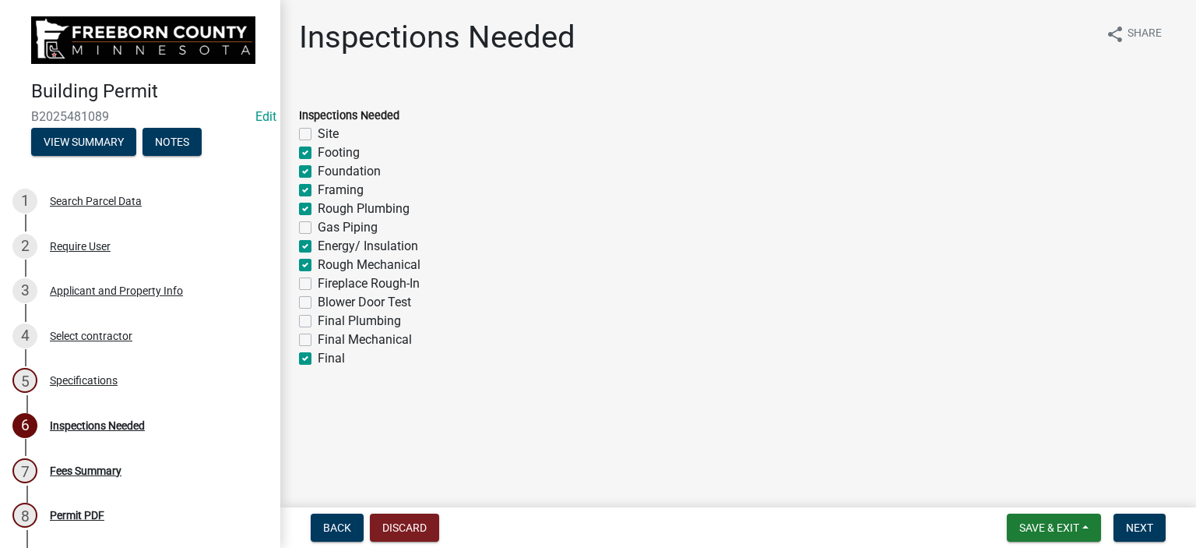
checkbox input "true"
checkbox input "false"
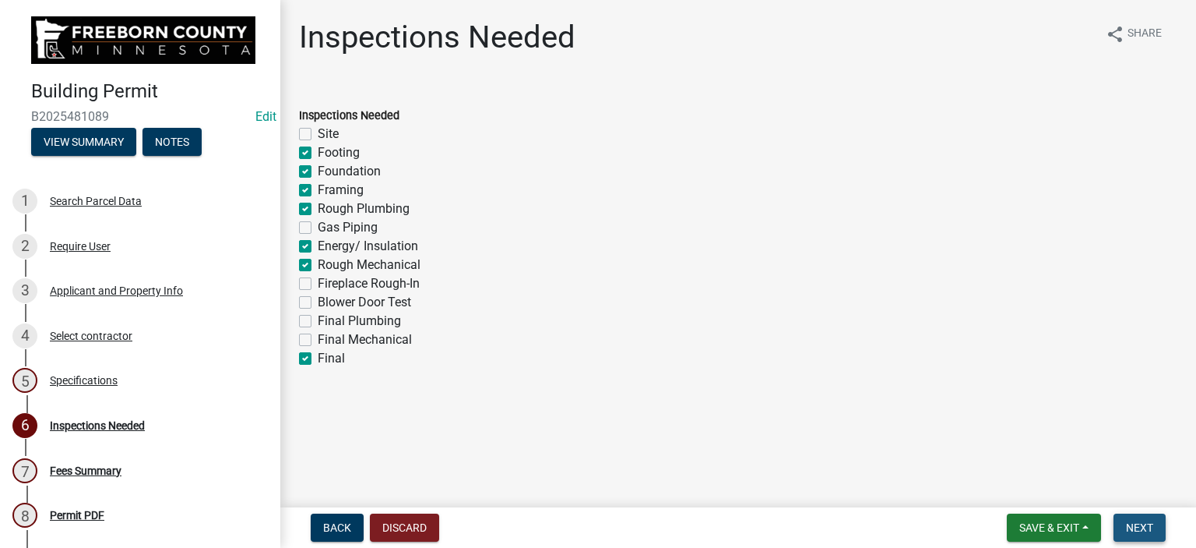
click at [1151, 526] on span "Next" at bounding box center [1139, 527] width 27 height 12
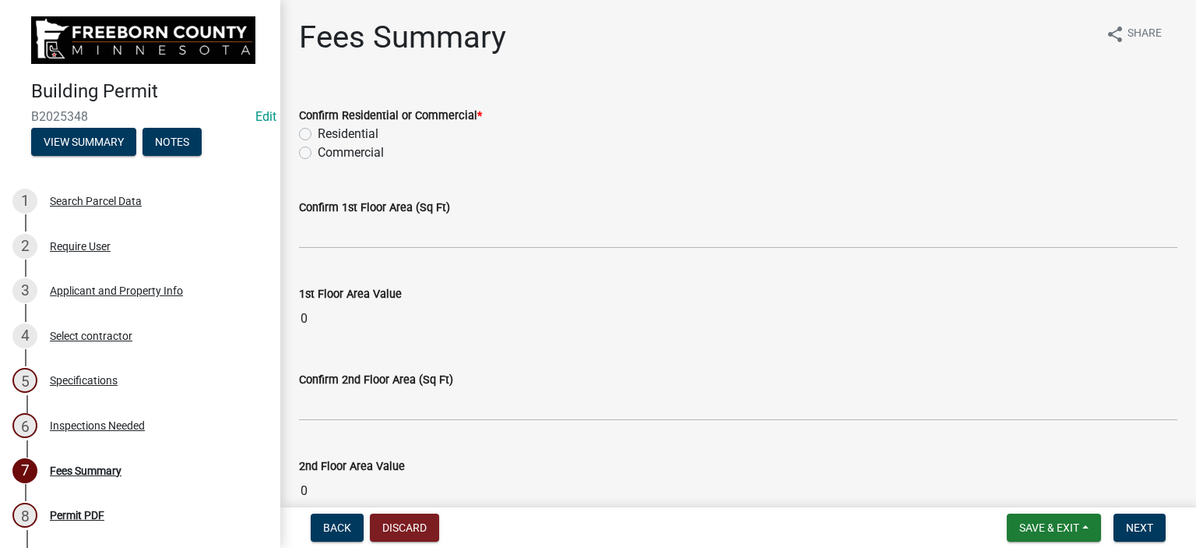
click at [312, 127] on div "Residential" at bounding box center [738, 134] width 879 height 19
click at [318, 133] on label "Residential" at bounding box center [348, 134] width 61 height 19
click at [318, 133] on input "Residential" at bounding box center [323, 130] width 10 height 10
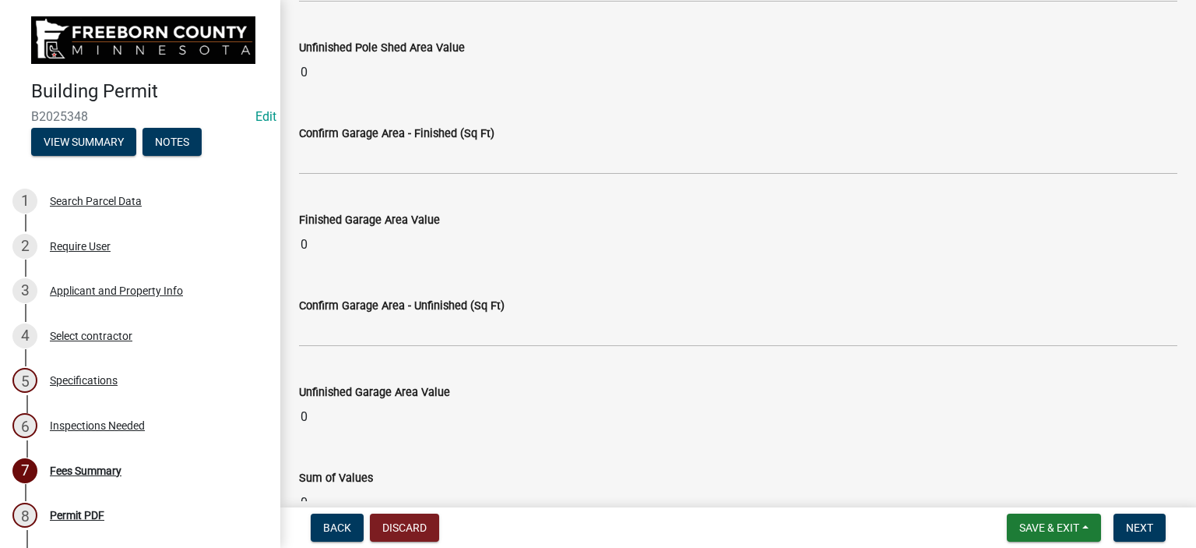
scroll to position [1402, 0]
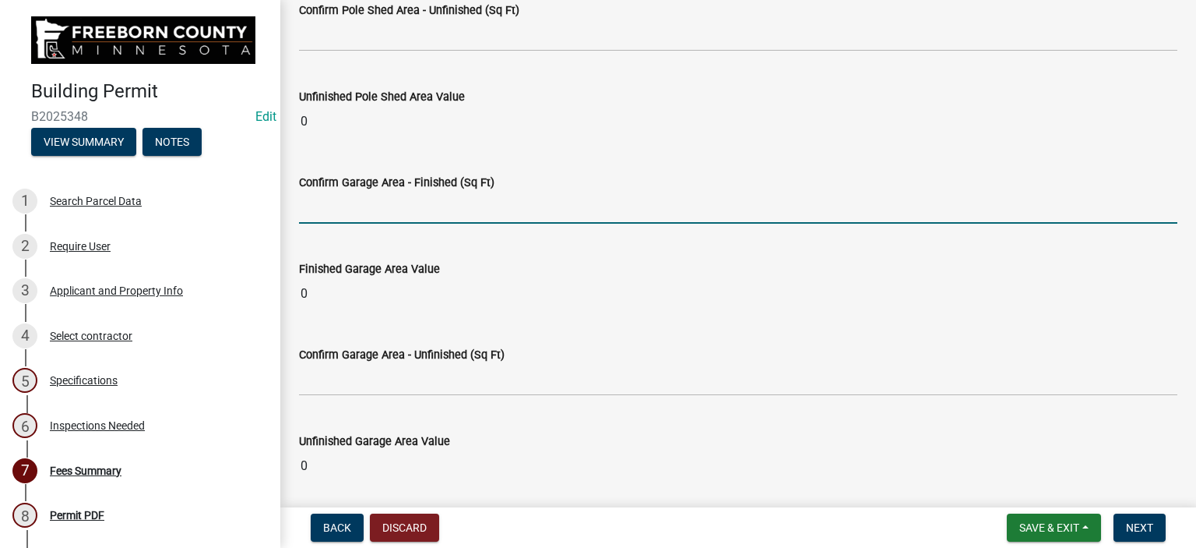
click at [315, 204] on input "text" at bounding box center [738, 208] width 879 height 32
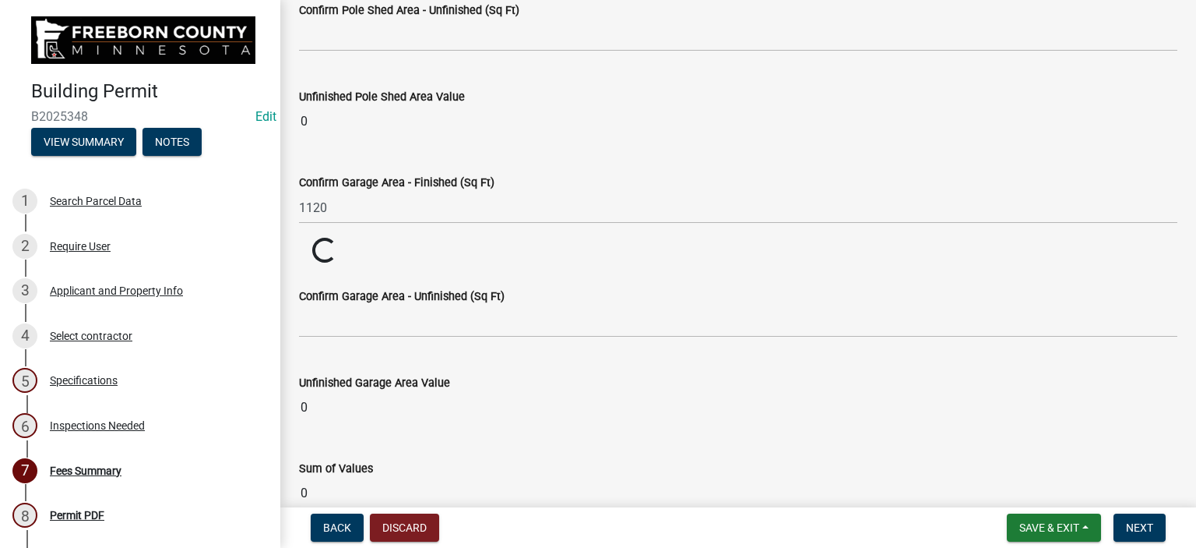
click at [336, 241] on wm-data-entity-input "Finished Garage Area Value Loading... Loading..." at bounding box center [738, 251] width 879 height 27
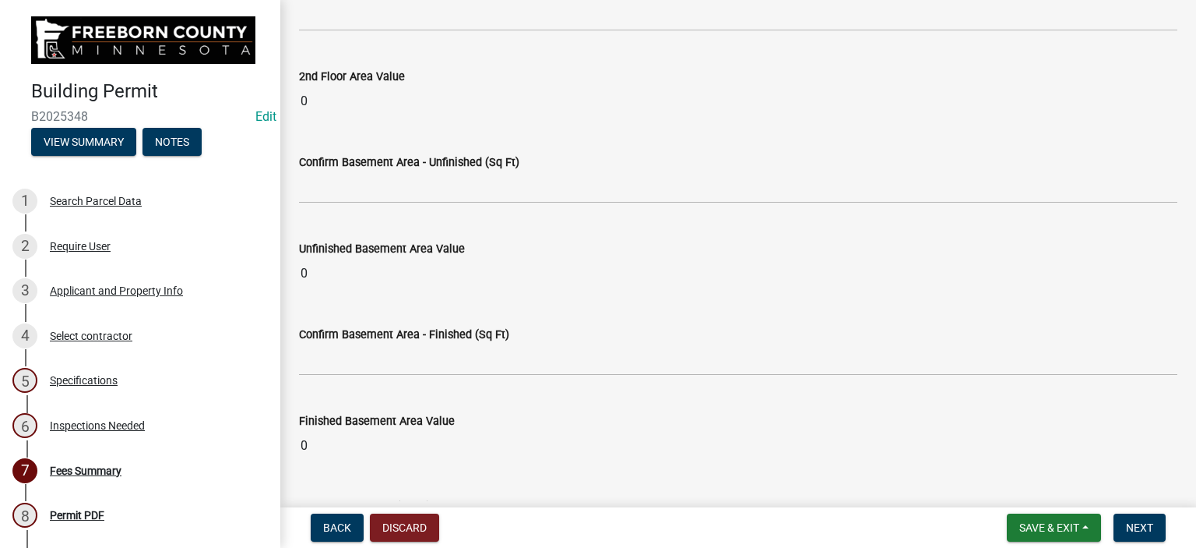
scroll to position [0, 0]
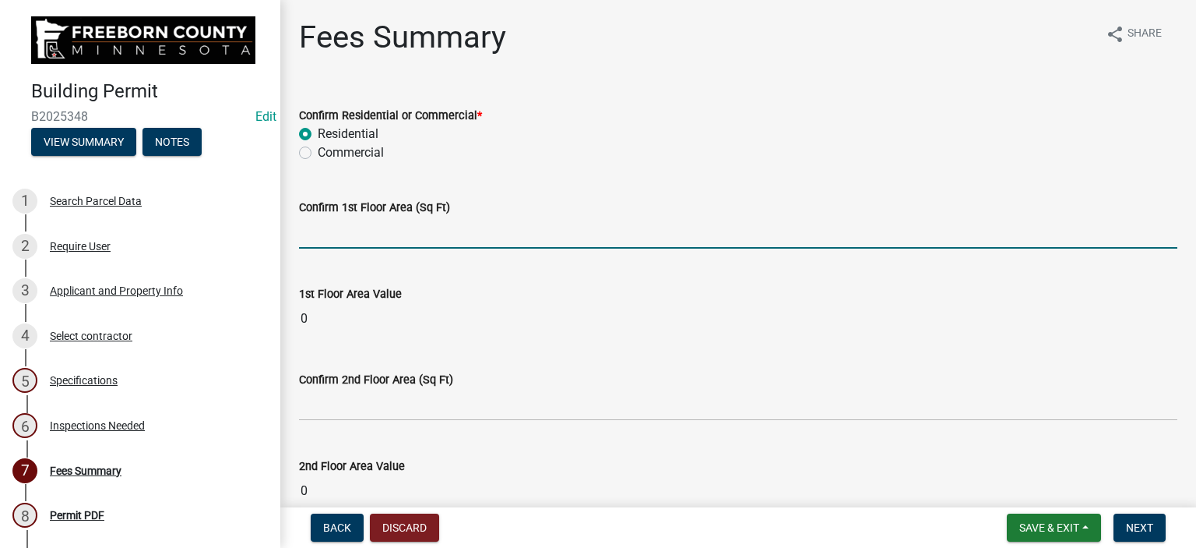
click at [358, 237] on input "text" at bounding box center [738, 233] width 879 height 32
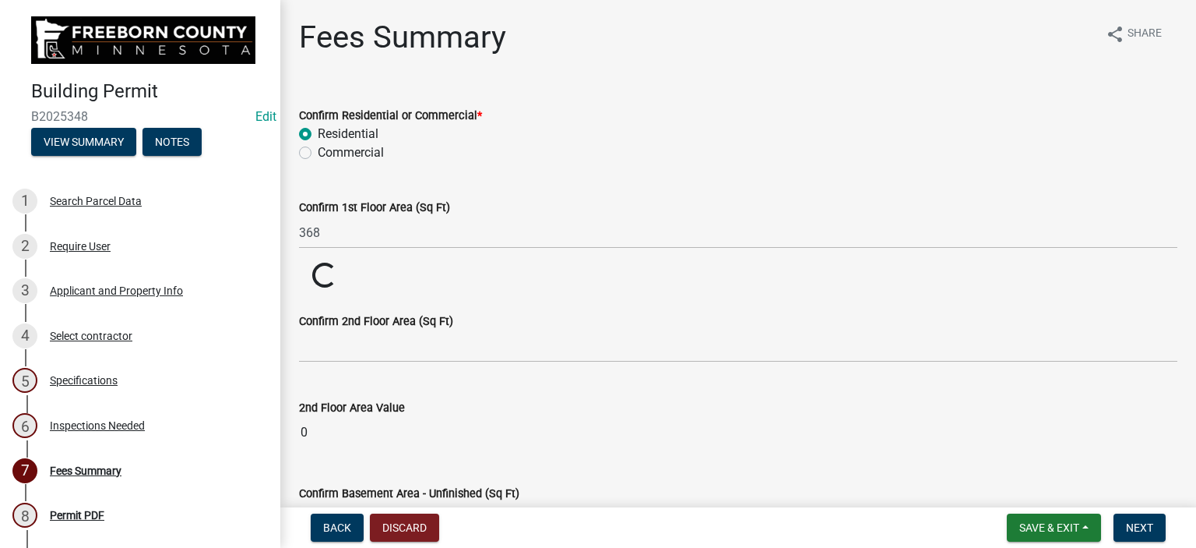
click at [368, 260] on wm-data-entity-input "Confirm 1st Floor Area (Sq Ft) 368" at bounding box center [738, 219] width 879 height 86
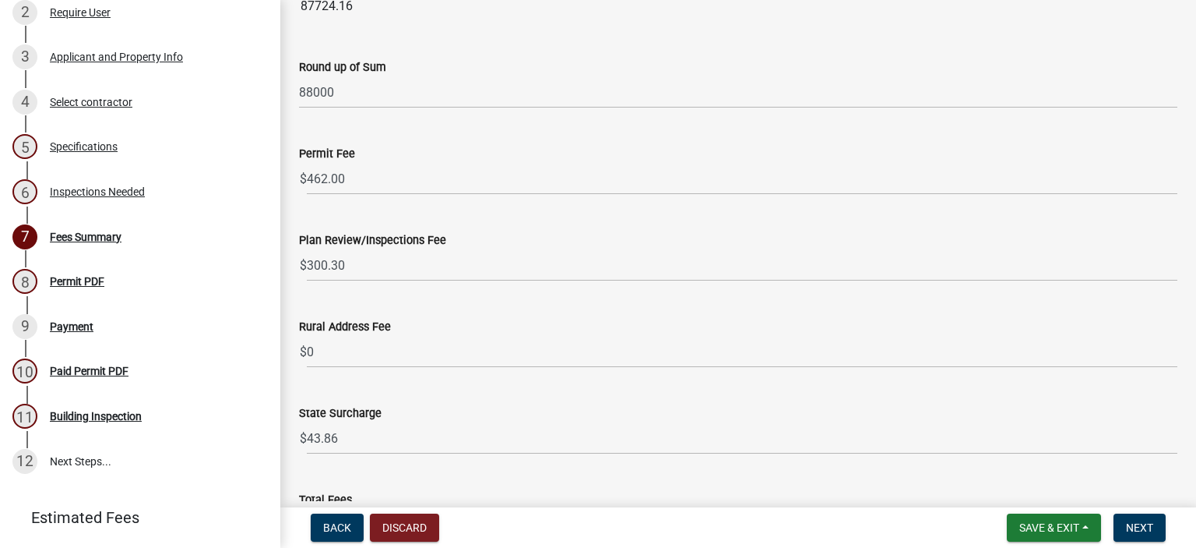
scroll to position [2025, 0]
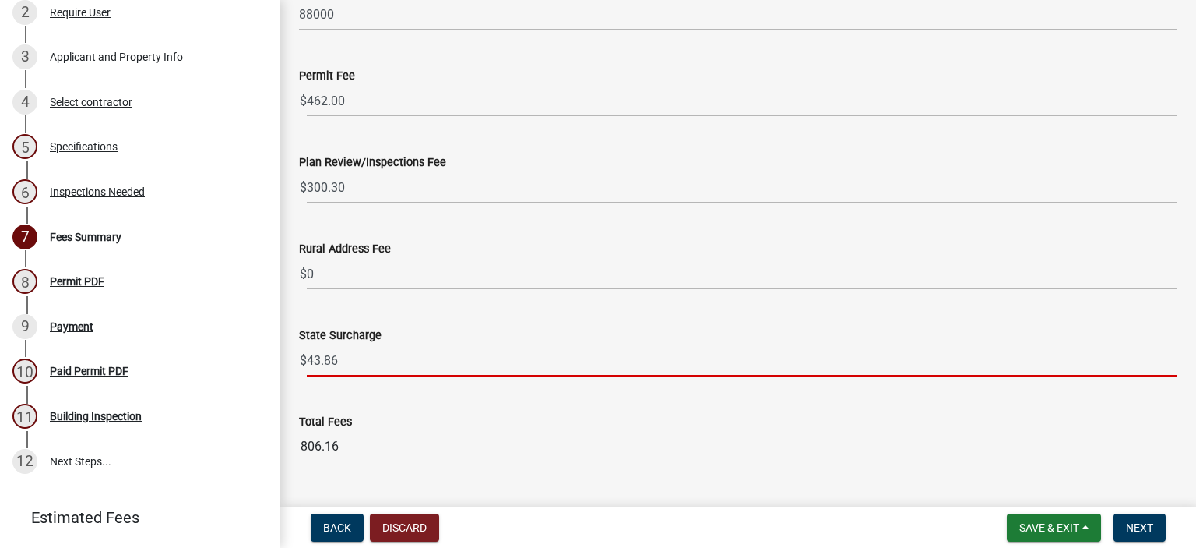
click at [350, 362] on input "43.86" at bounding box center [742, 360] width 871 height 32
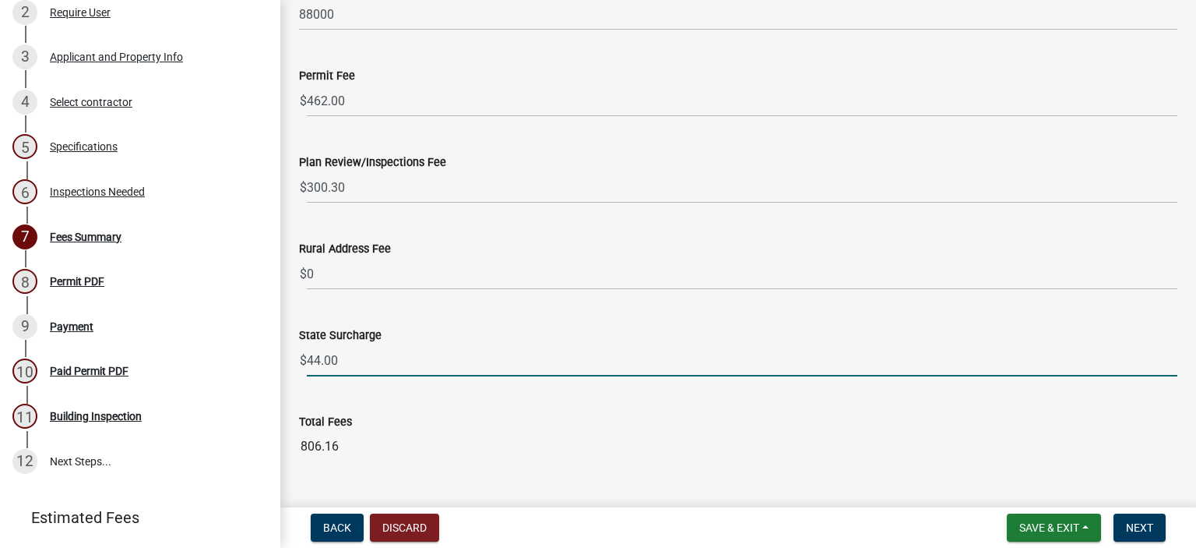
drag, startPoint x: 346, startPoint y: 388, endPoint x: 346, endPoint y: 375, distance: 12.5
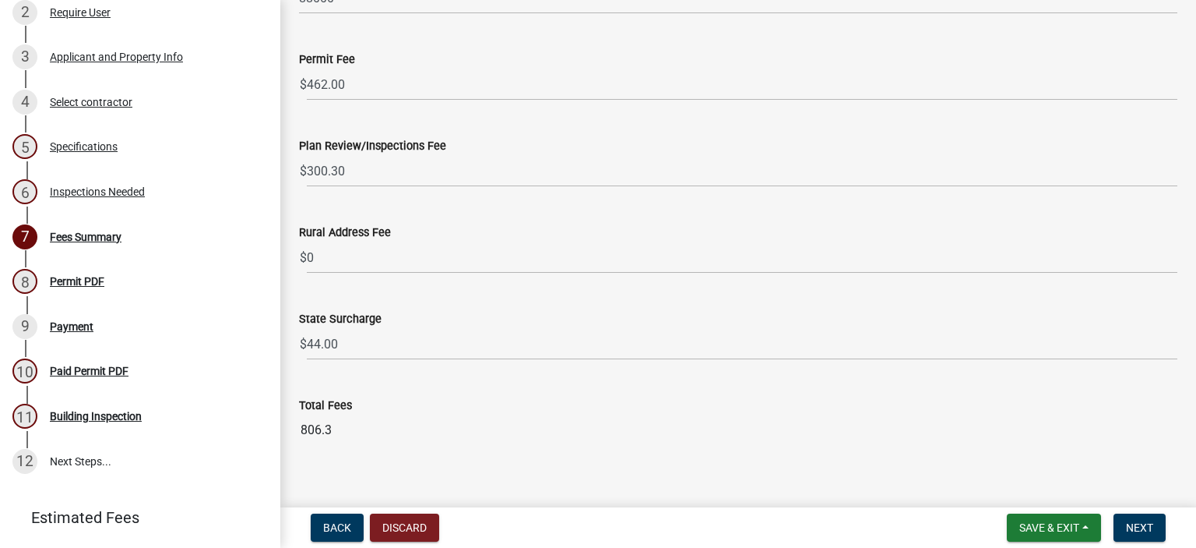
scroll to position [2056, 0]
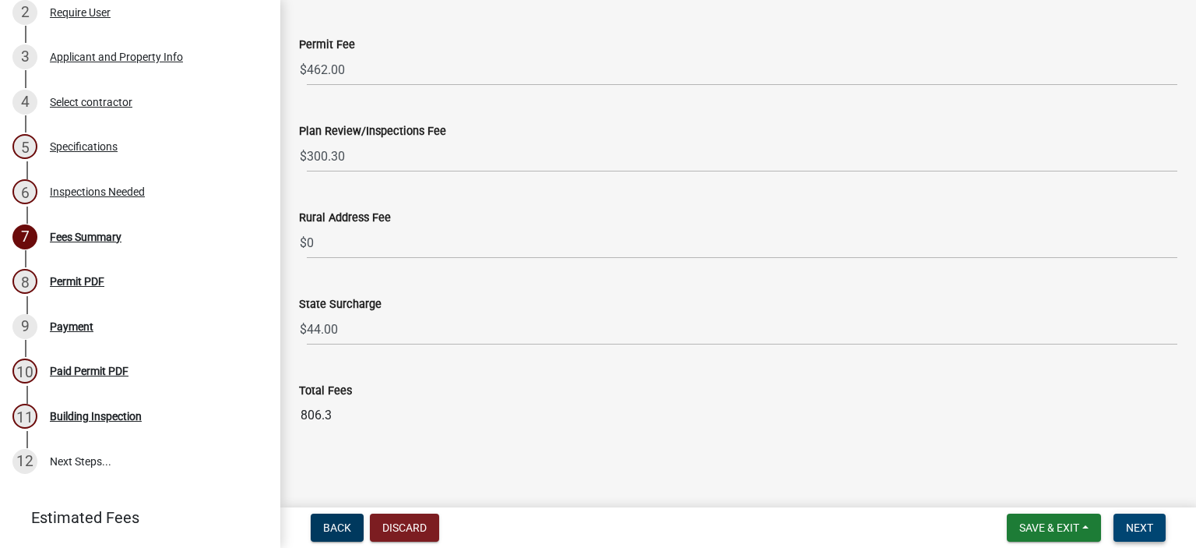
click at [1143, 532] on span "Next" at bounding box center [1139, 527] width 27 height 12
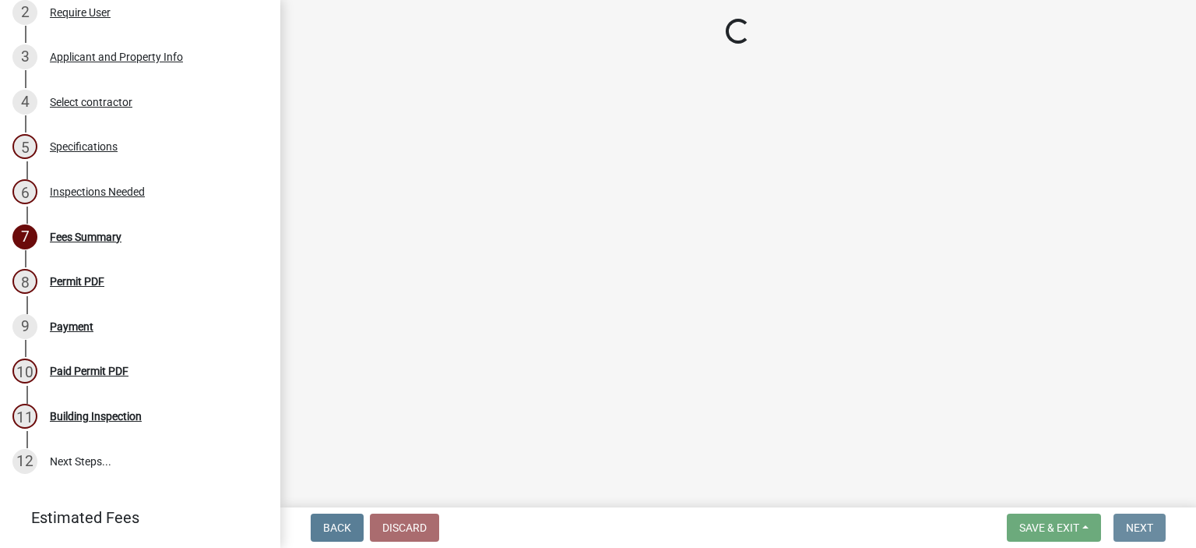
scroll to position [0, 0]
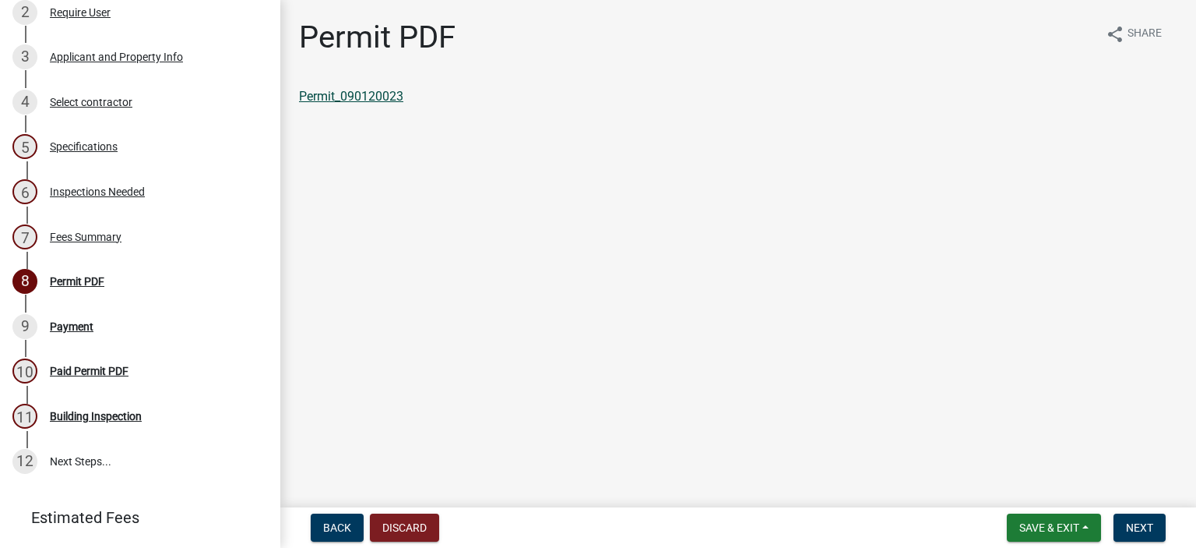
click at [382, 93] on link "Permit_090120023" at bounding box center [351, 96] width 104 height 15
click at [1048, 536] on button "Save & Exit" at bounding box center [1054, 527] width 94 height 28
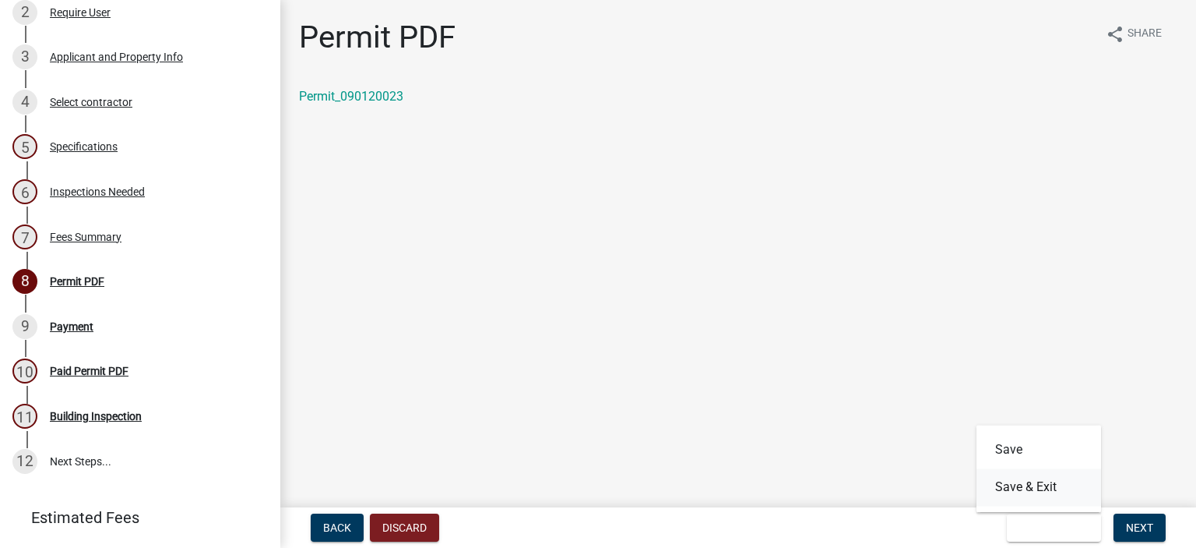
click at [1012, 490] on button "Save & Exit" at bounding box center [1039, 486] width 125 height 37
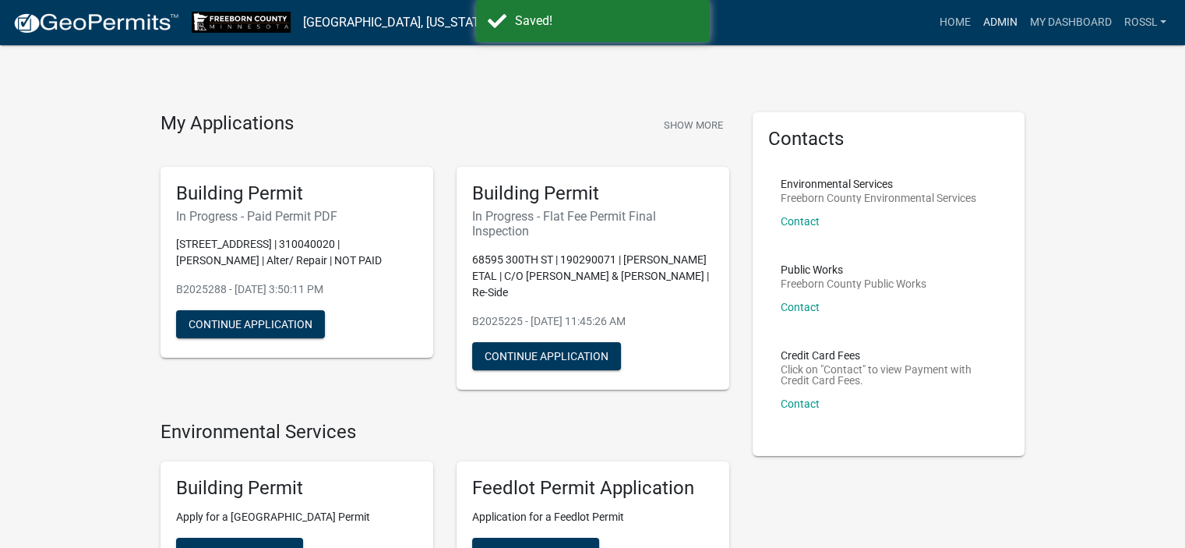
click at [989, 24] on link "Admin" at bounding box center [999, 23] width 47 height 30
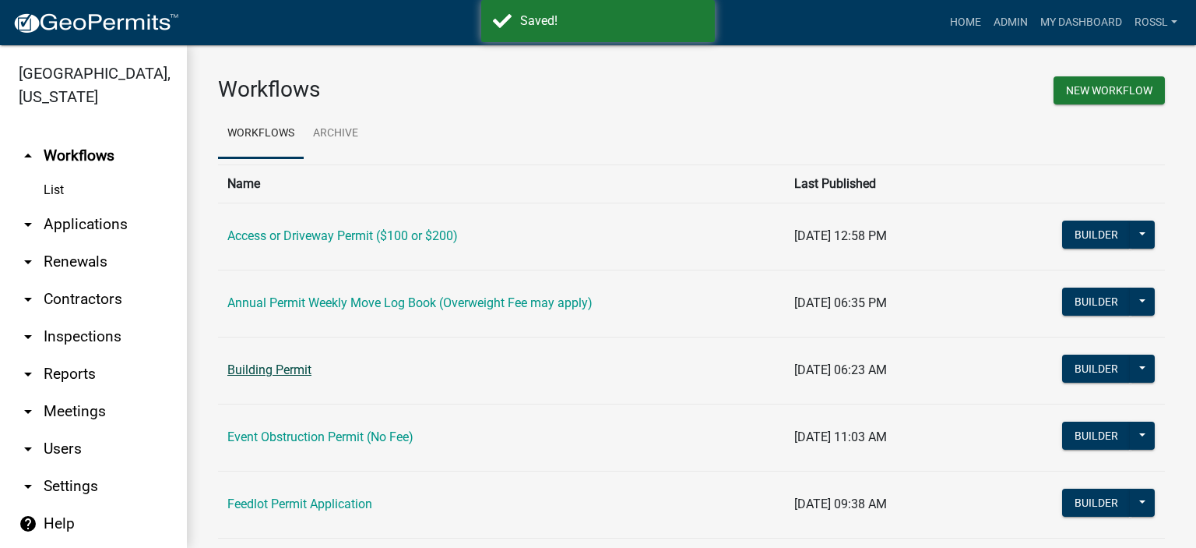
click at [293, 376] on link "Building Permit" at bounding box center [269, 369] width 84 height 15
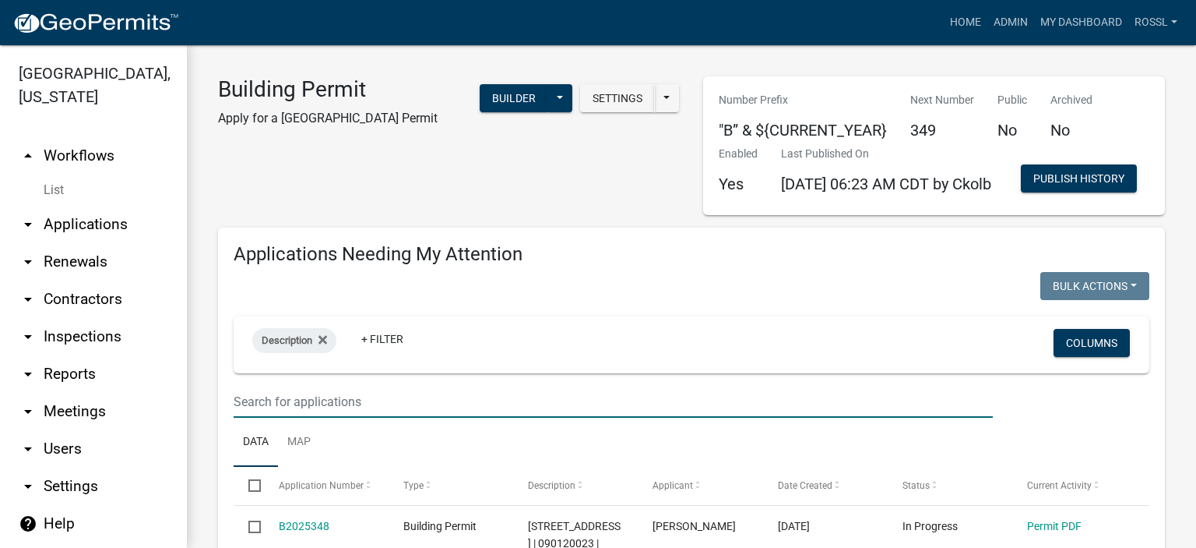
click at [339, 417] on input "text" at bounding box center [613, 402] width 759 height 32
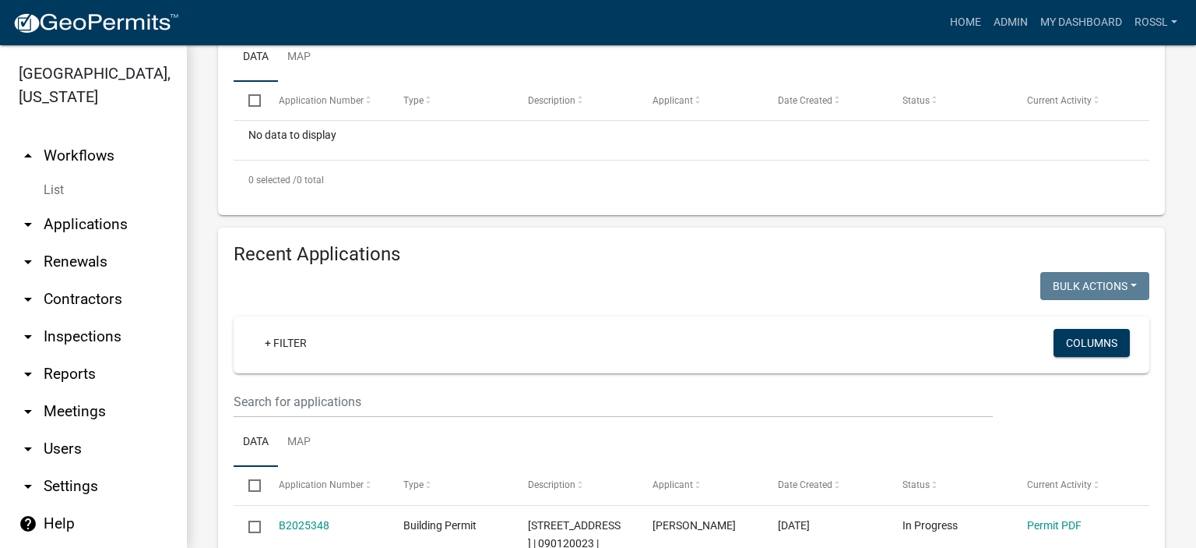
scroll to position [389, 0]
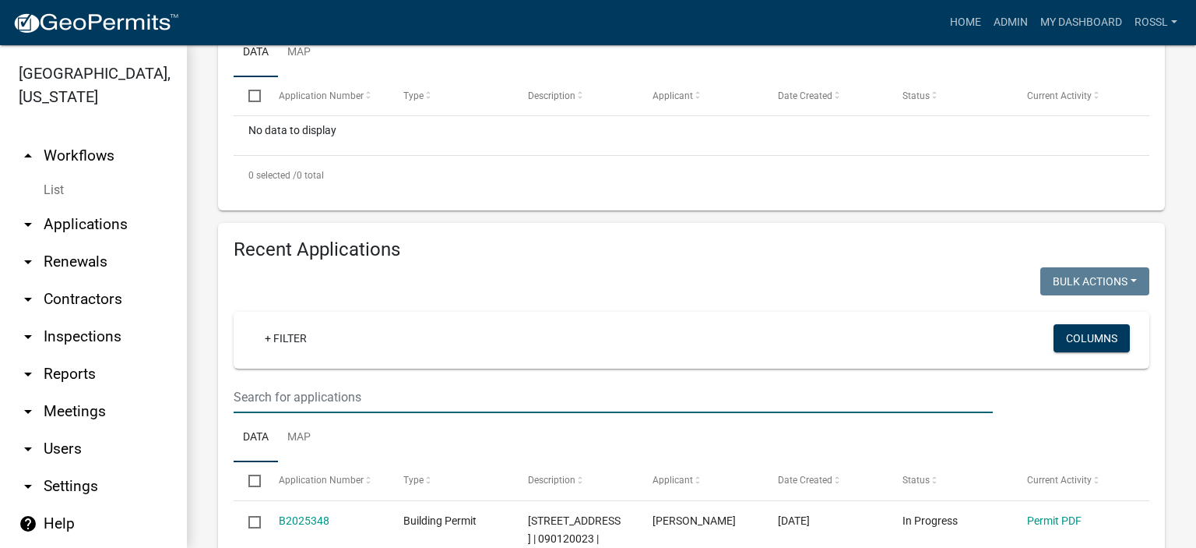
click at [321, 413] on input "text" at bounding box center [613, 397] width 759 height 32
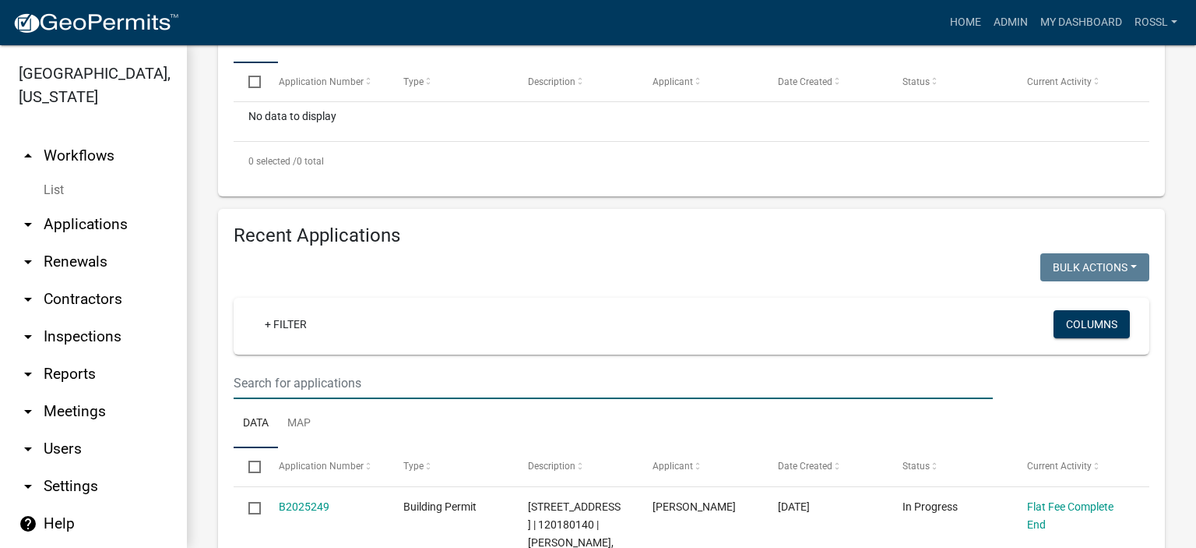
scroll to position [234, 0]
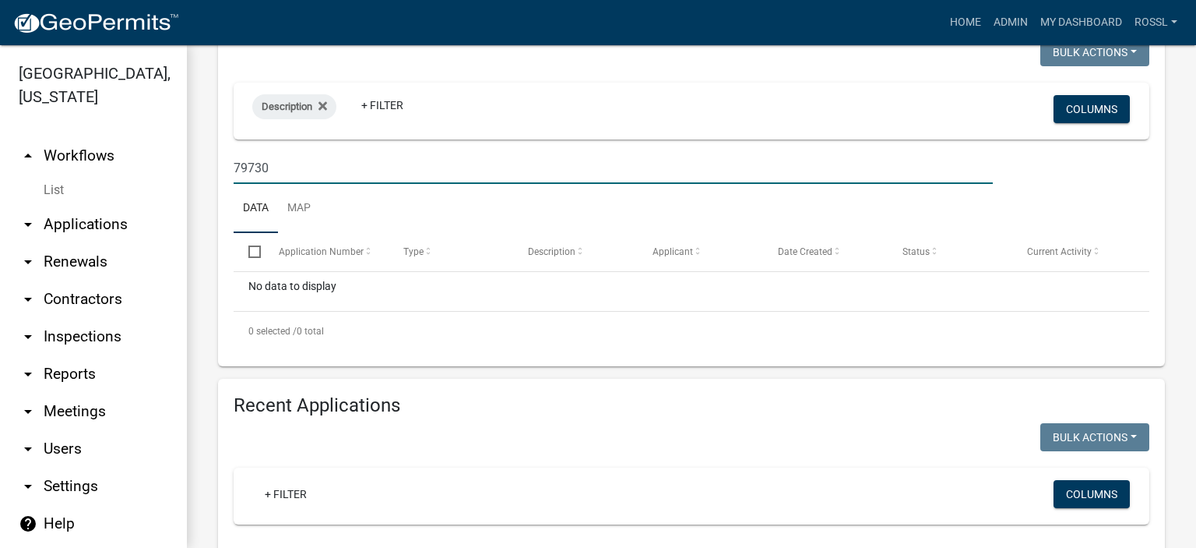
click at [296, 184] on input "79730" at bounding box center [613, 168] width 759 height 32
